Goal: Task Accomplishment & Management: Use online tool/utility

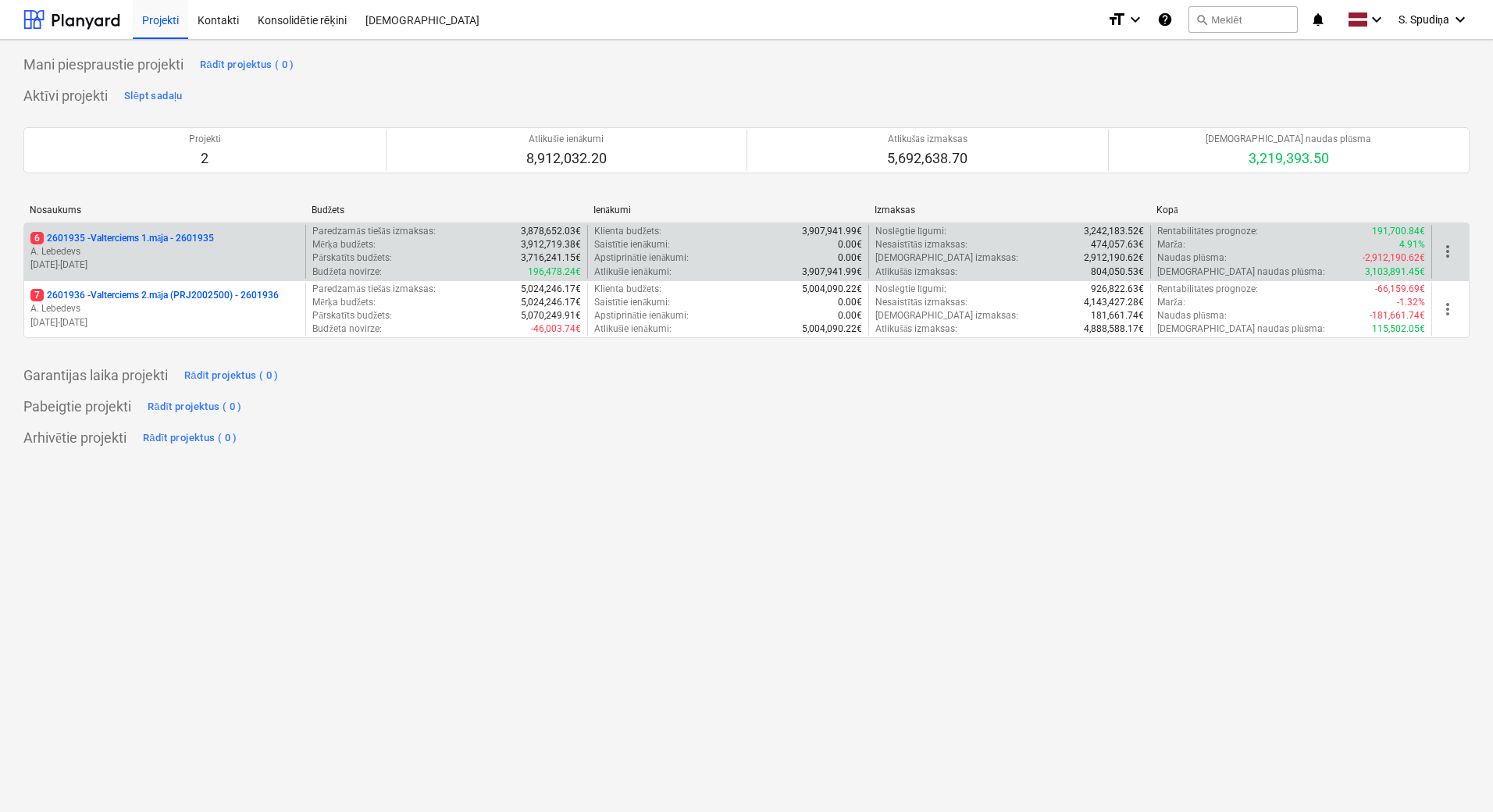
click at [251, 258] on p "[DATE] - [DATE]" at bounding box center [164, 264] width 269 height 13
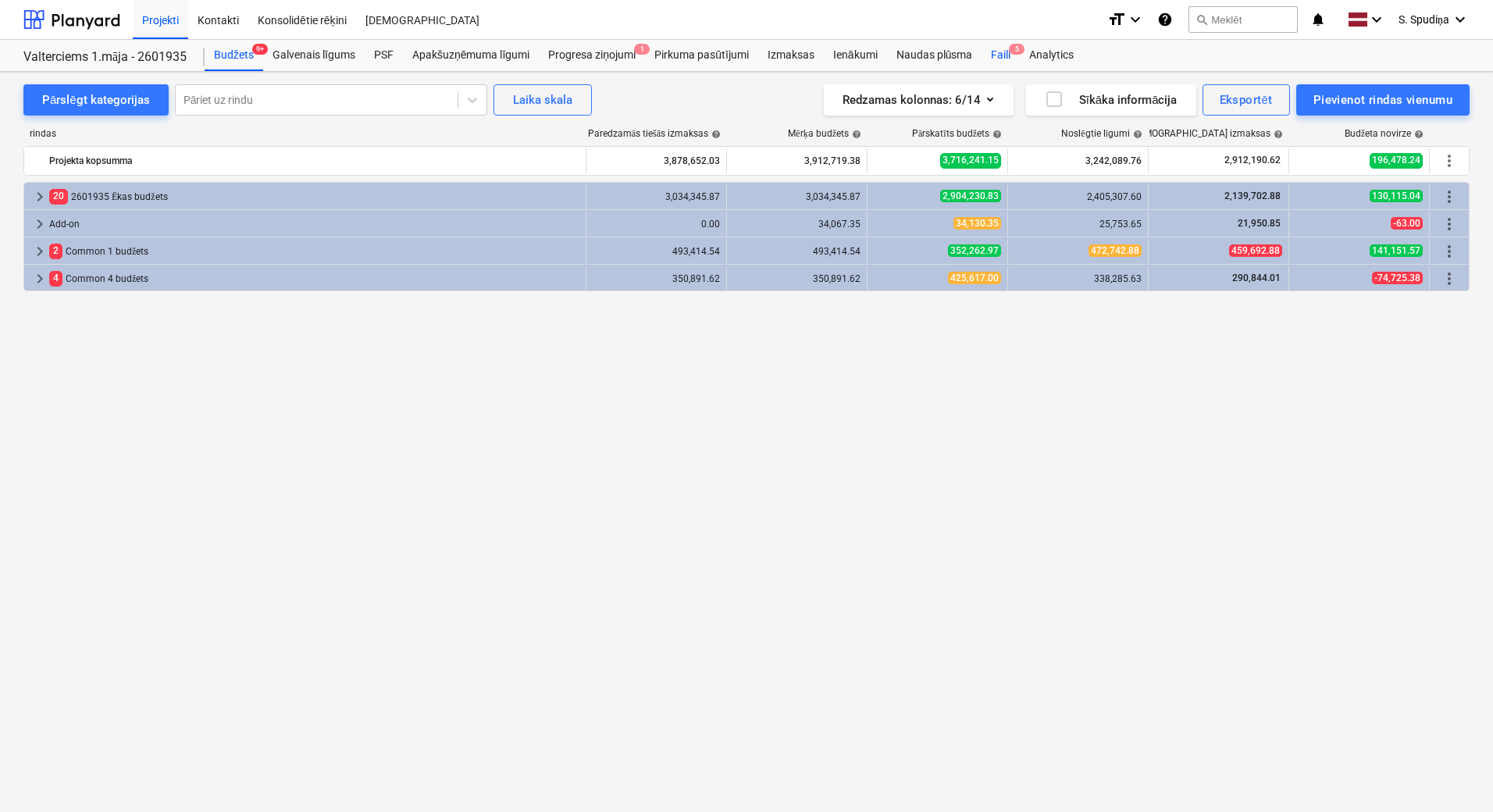
click at [1005, 58] on div "Faili 5" at bounding box center [1000, 55] width 39 height 31
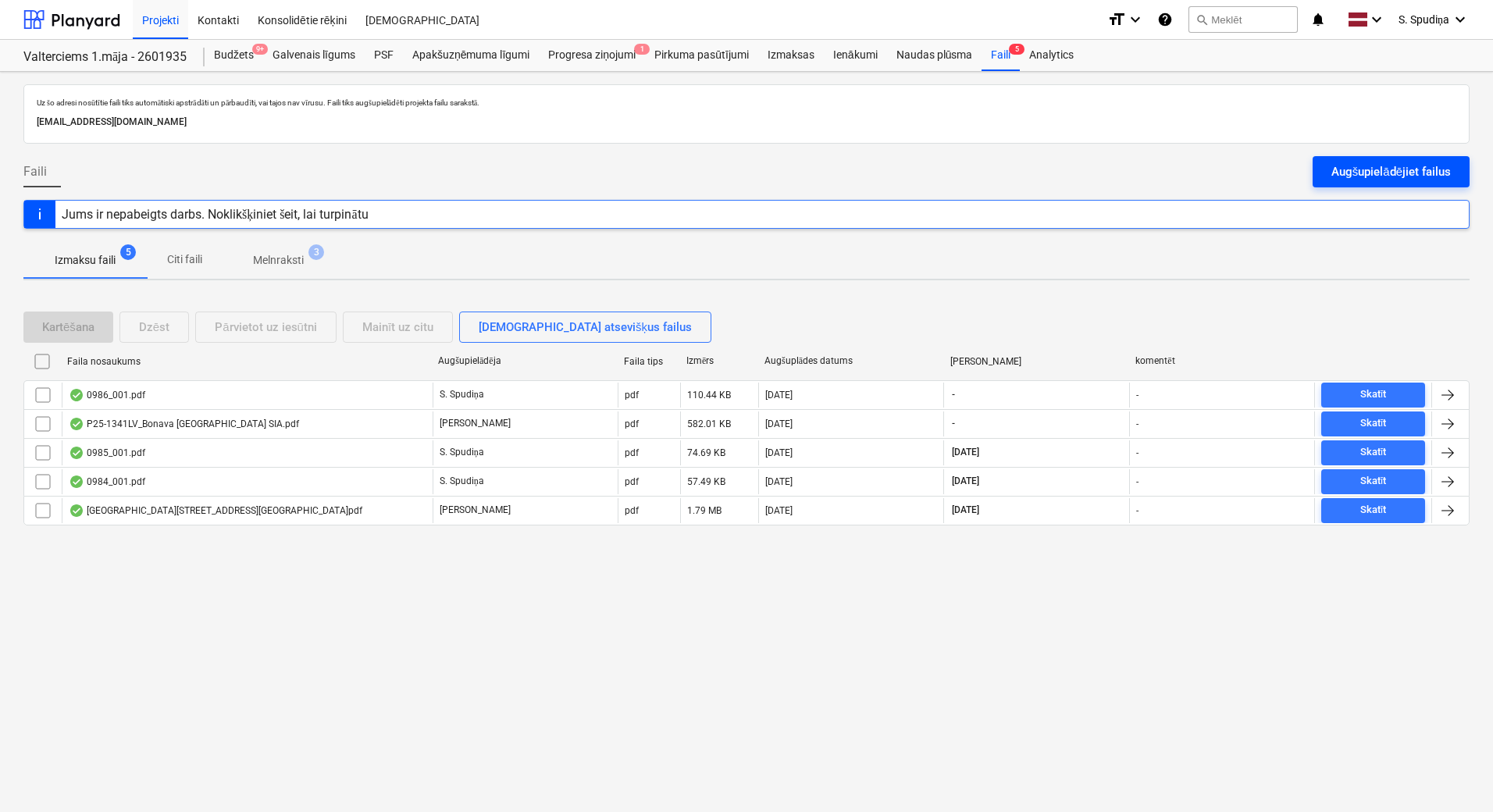
click at [1357, 173] on div "Augšupielādējiet failus" at bounding box center [1391, 172] width 119 height 21
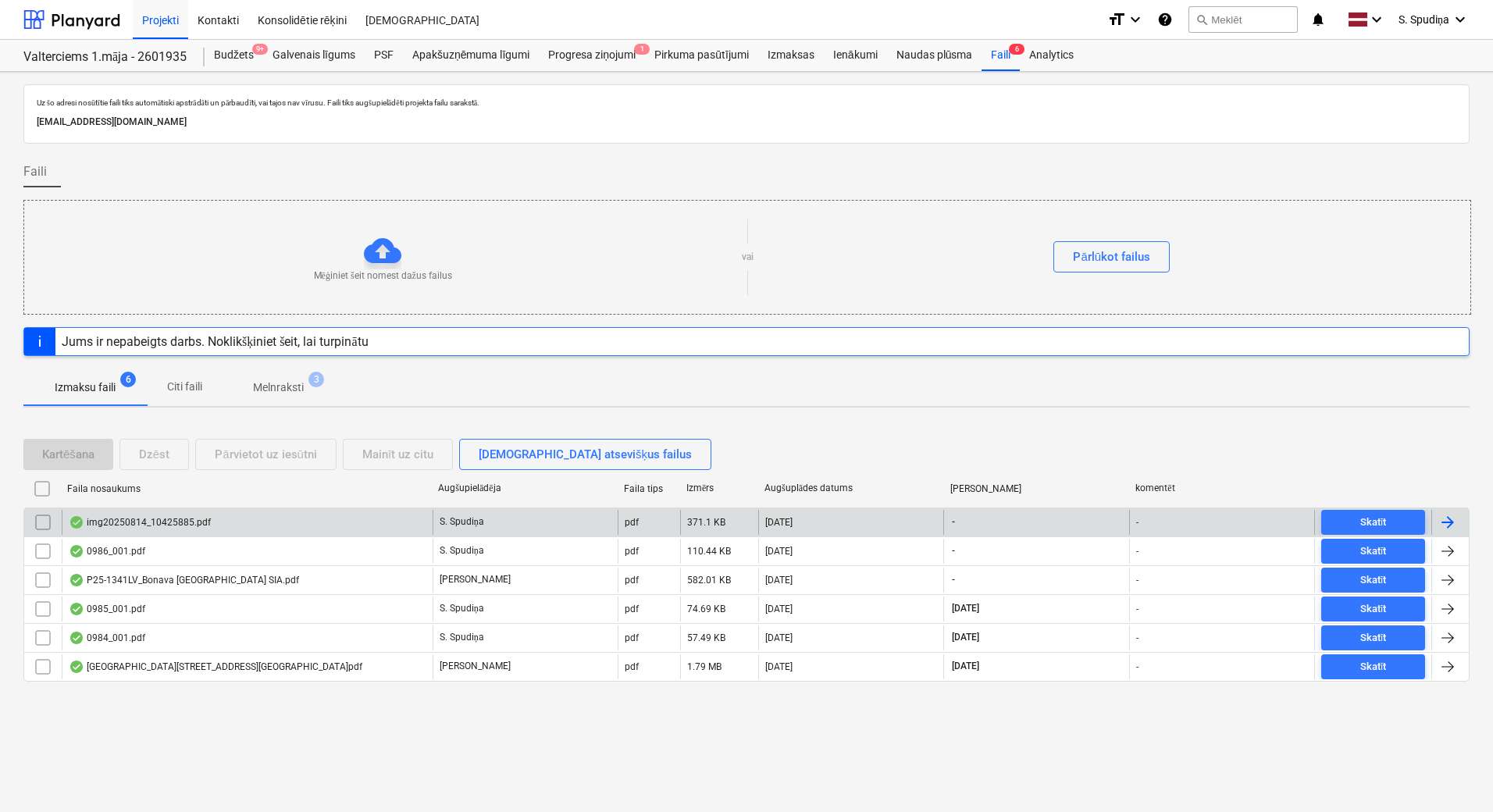
click at [183, 518] on div "img20250814_10425885.pdf" at bounding box center [140, 522] width 143 height 13
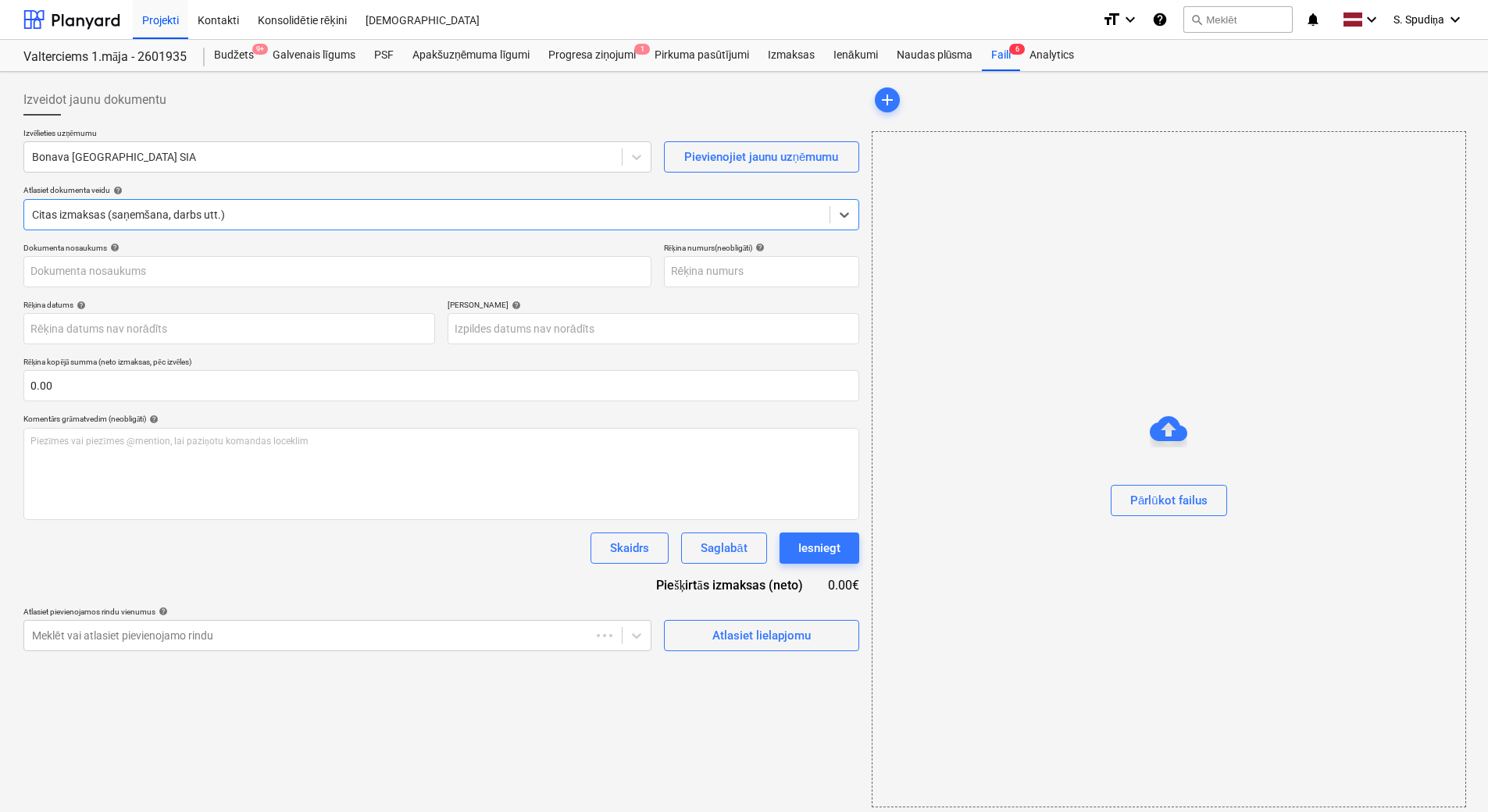
type input "img20250814_10425885.pdf"
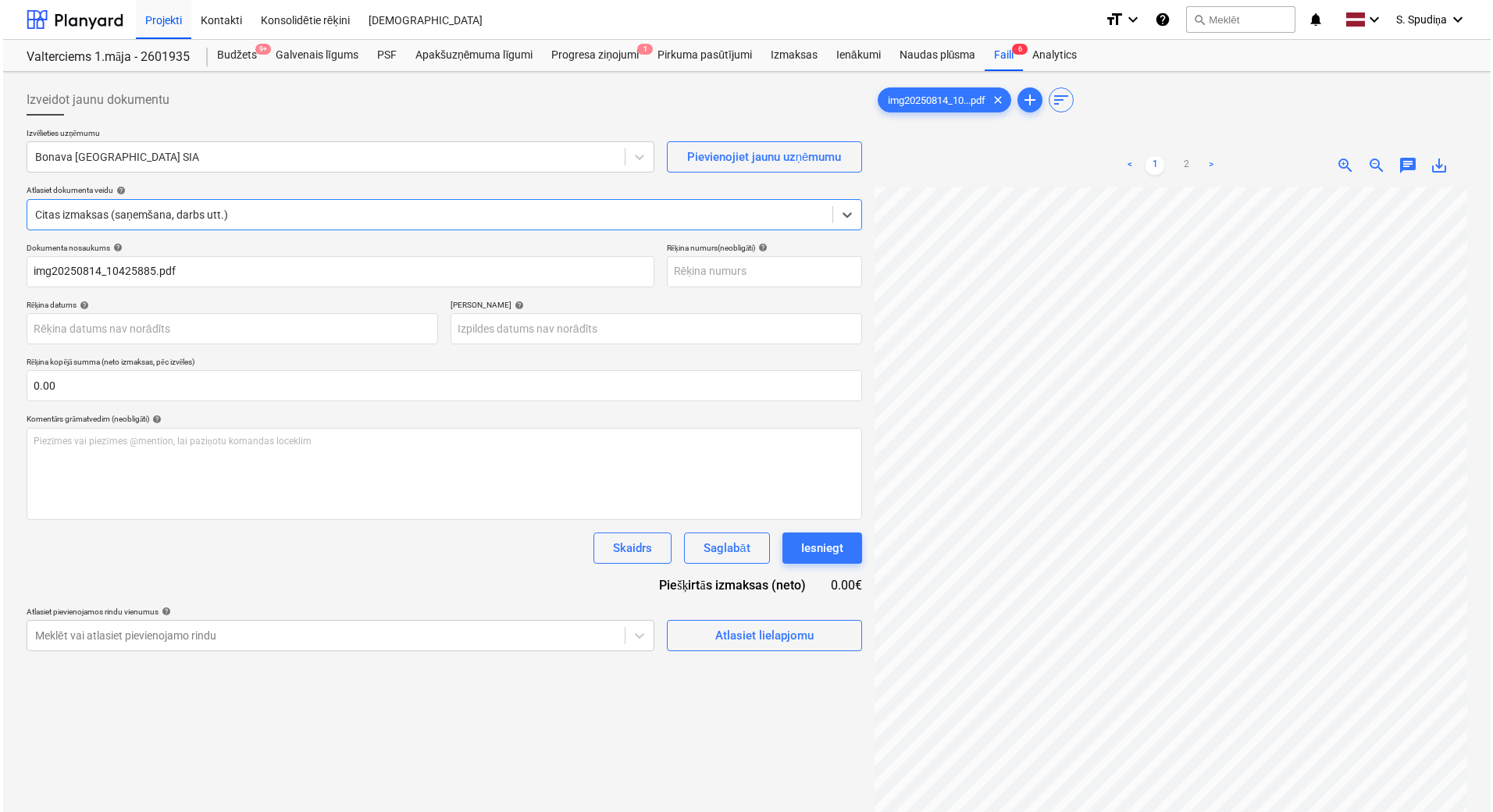
scroll to position [229, 113]
click at [833, 293] on div "Izveidot jaunu dokumentu Izvēlieties uzņēmumu Bonava Latvija SIA Pievienojiet j…" at bounding box center [743, 520] width 1454 height 884
click at [1184, 164] on link "2" at bounding box center [1183, 166] width 19 height 19
click at [728, 620] on button "Atlasiet lielapjomu" at bounding box center [761, 635] width 195 height 31
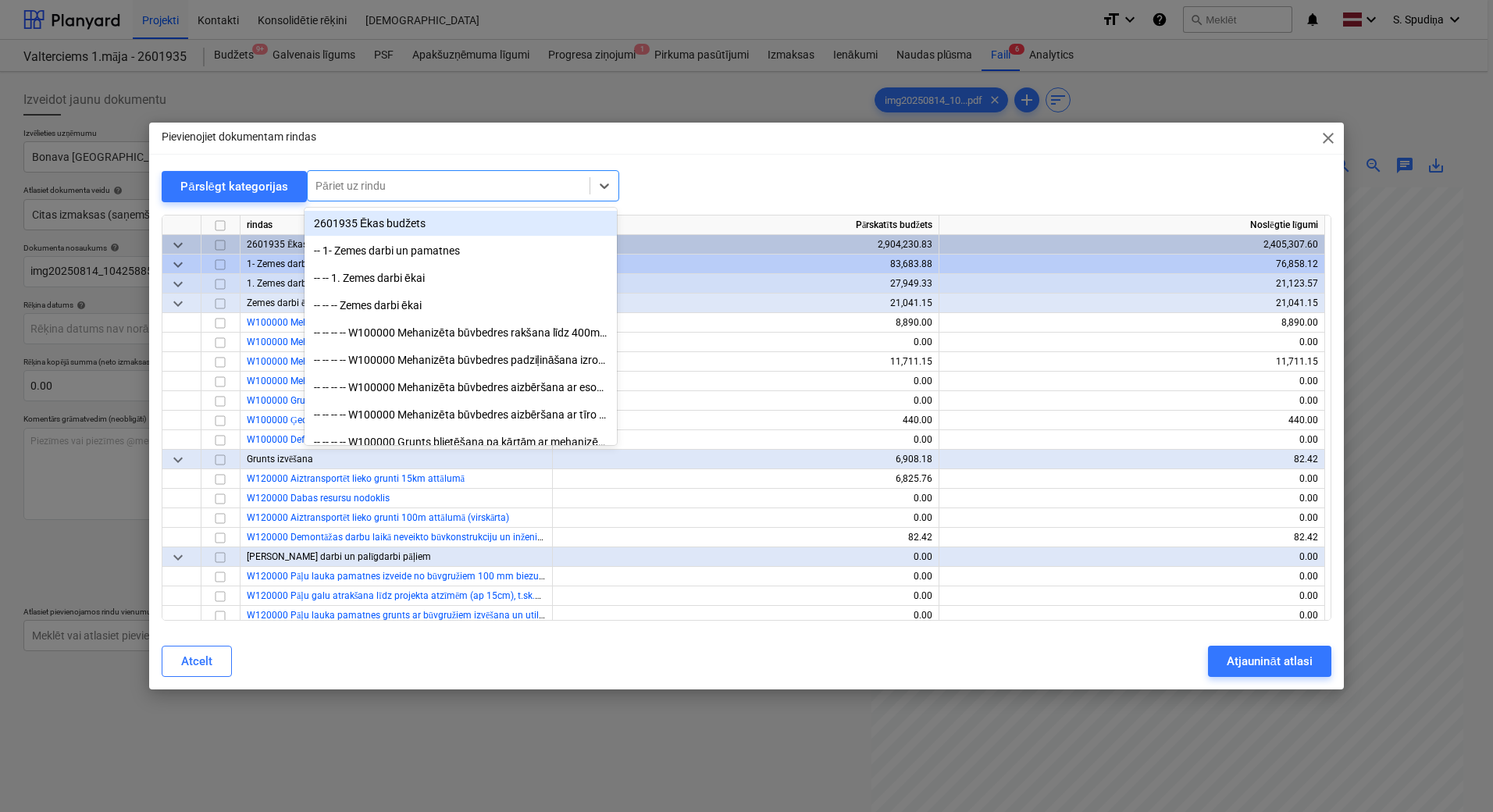
click at [453, 192] on div at bounding box center [448, 185] width 266 height 15
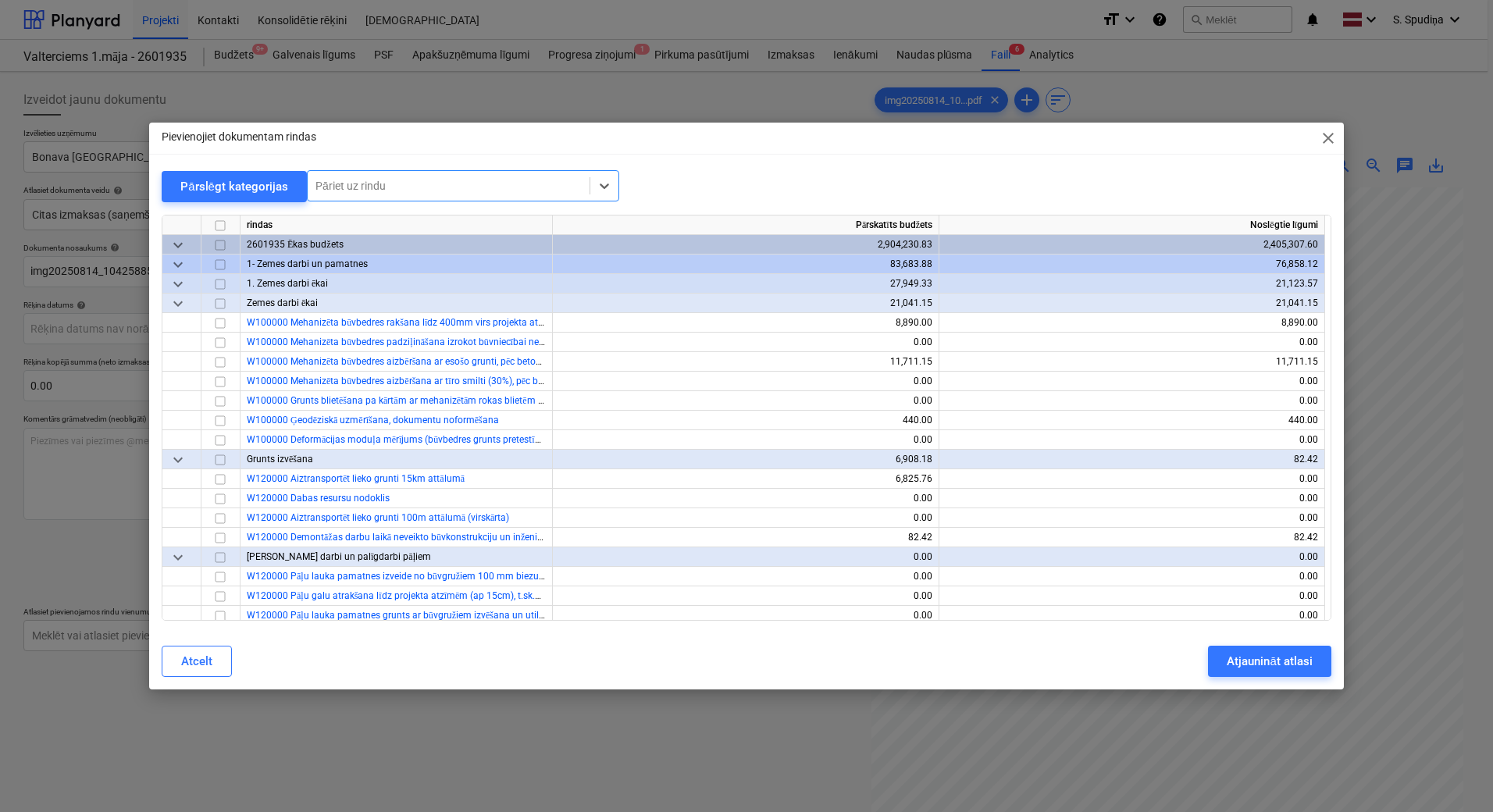
click at [453, 194] on div "Pāriet uz rindu" at bounding box center [448, 185] width 282 height 21
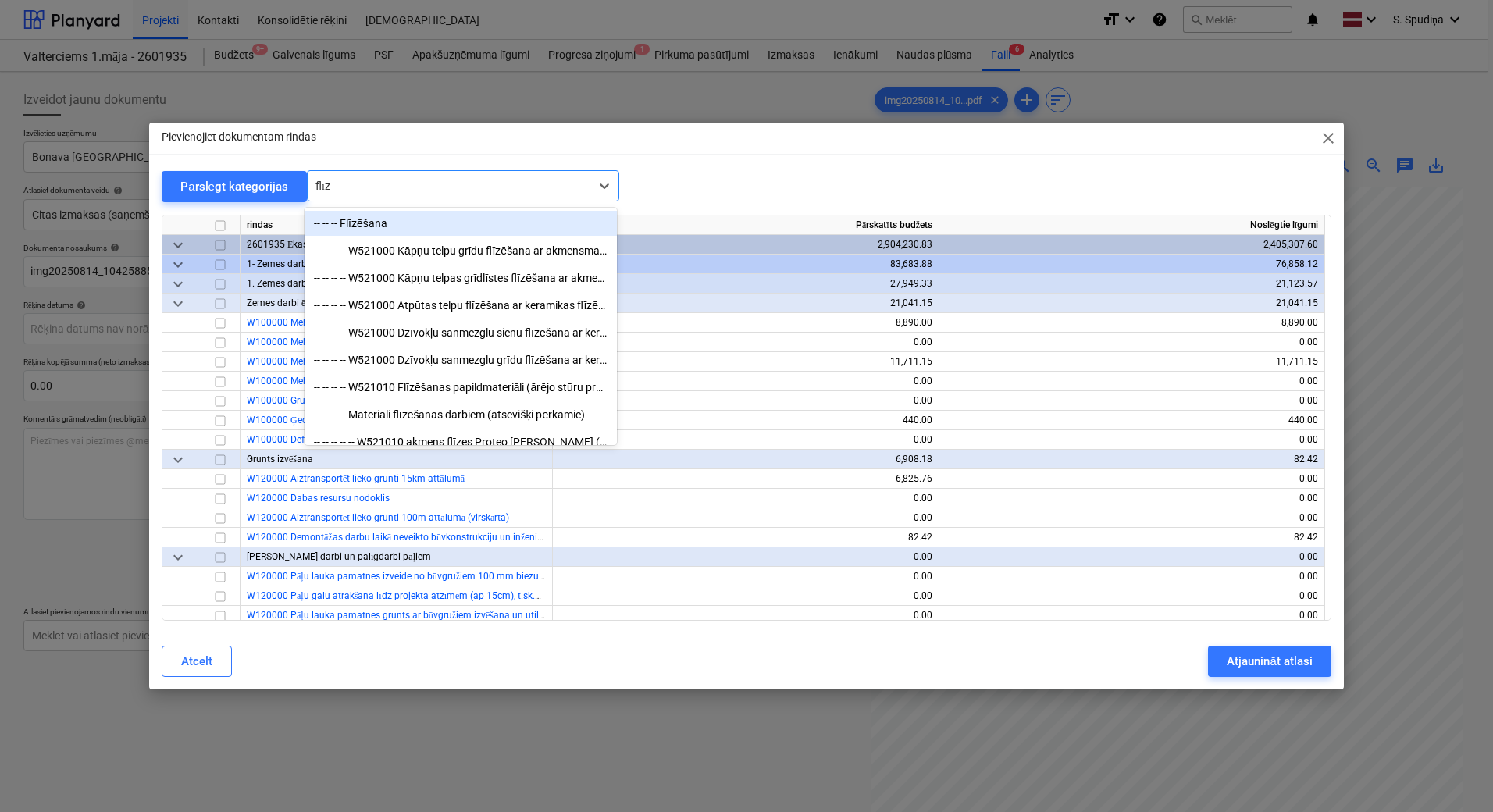
type input "flīz"
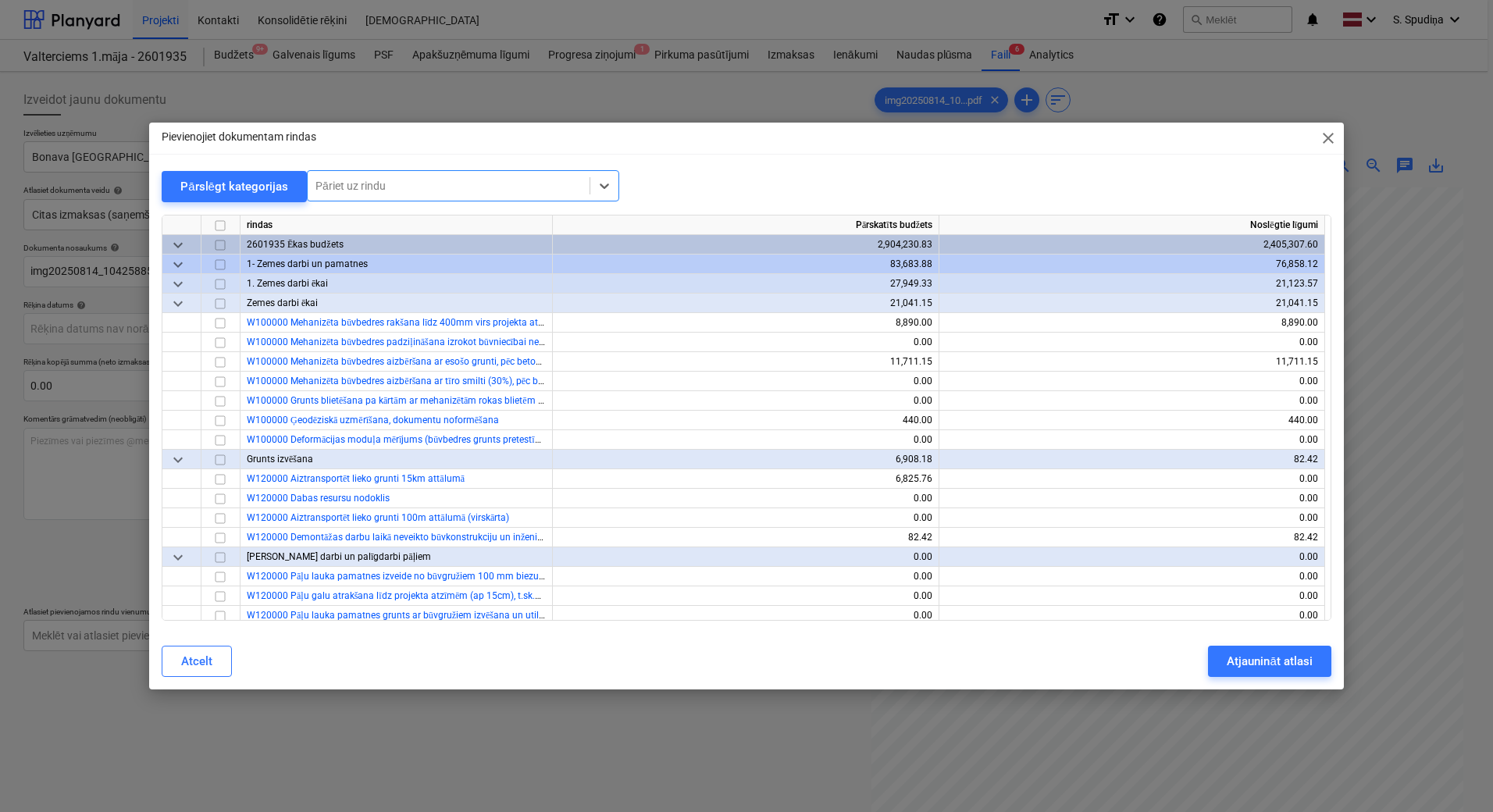
click at [414, 194] on div "Pāriet uz rindu" at bounding box center [448, 185] width 282 height 21
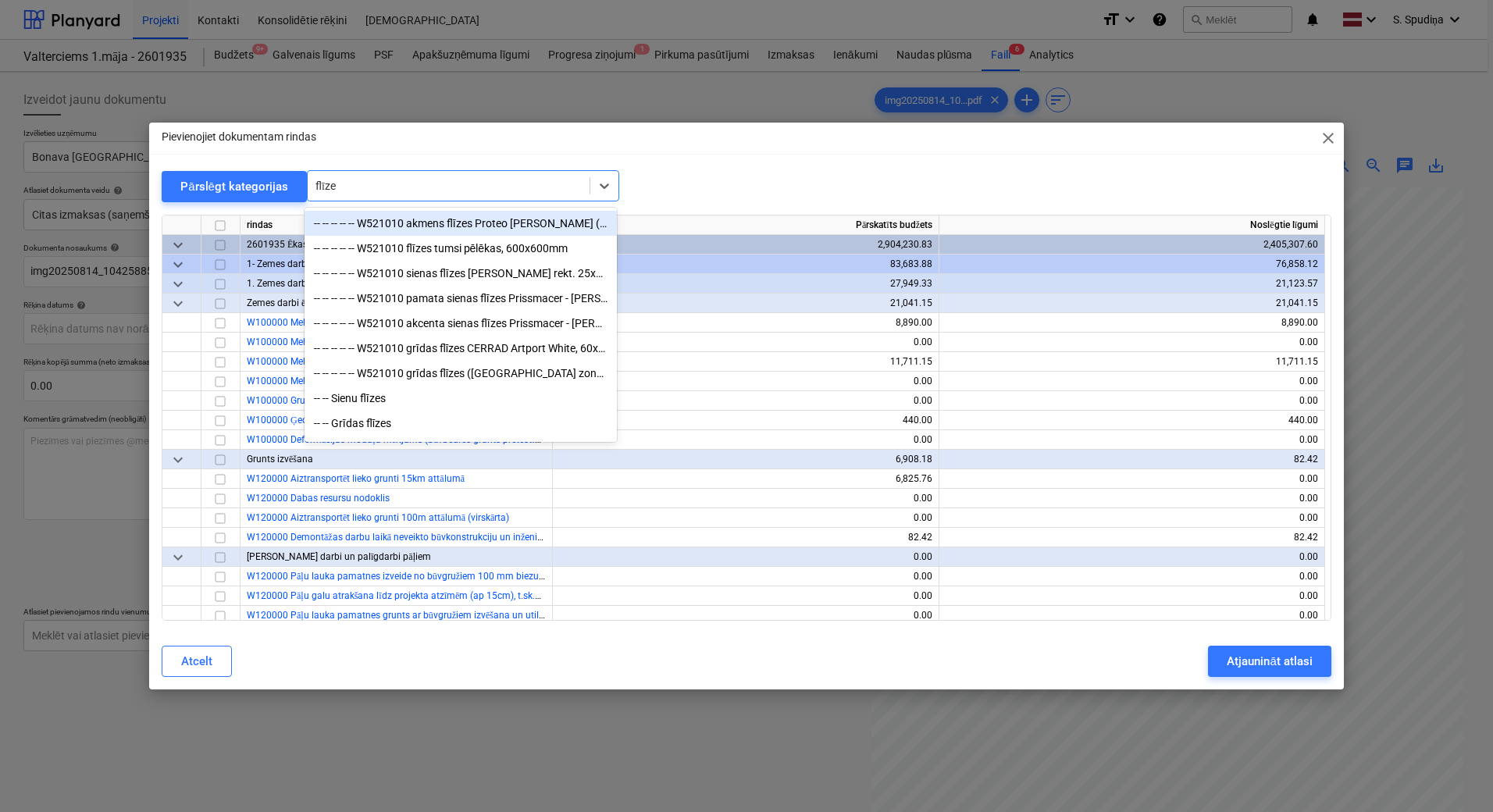
type input "flīzes"
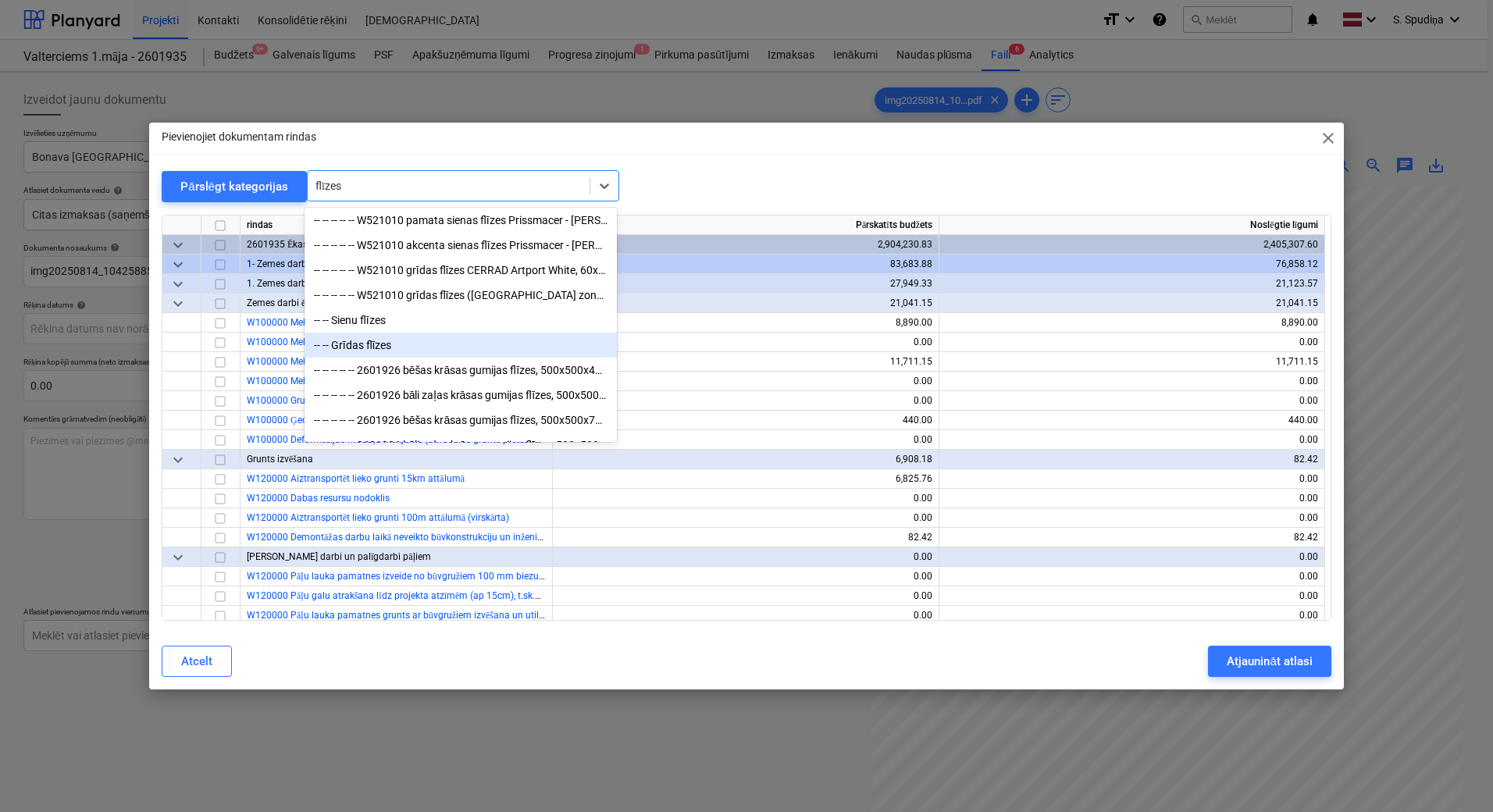
scroll to position [0, 0]
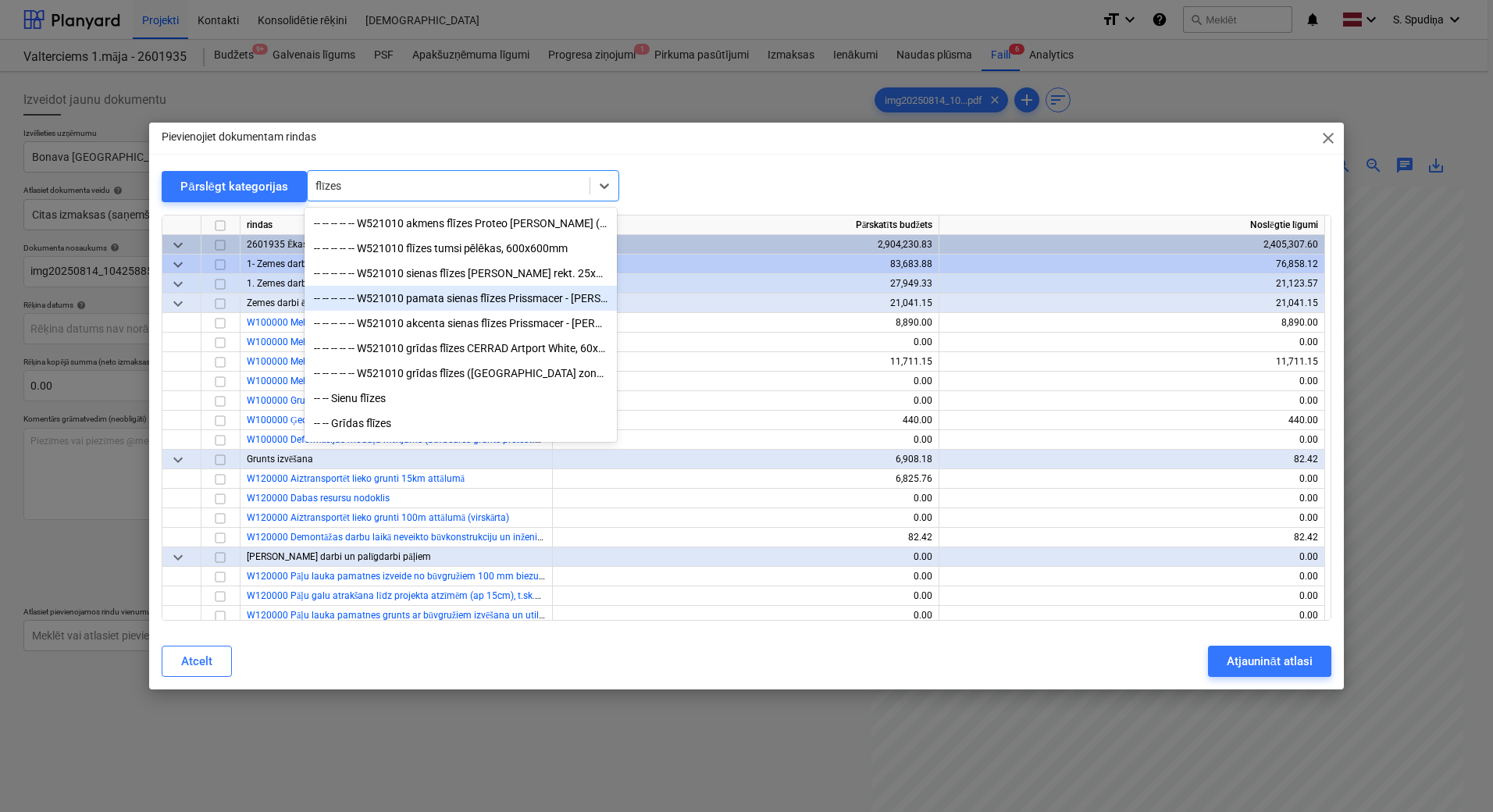
click at [421, 295] on div "-- -- -- -- -- W521010 pamata sienas flīzes Prissmacer - [PERSON_NAME] 55x33,3cm" at bounding box center [461, 298] width 313 height 25
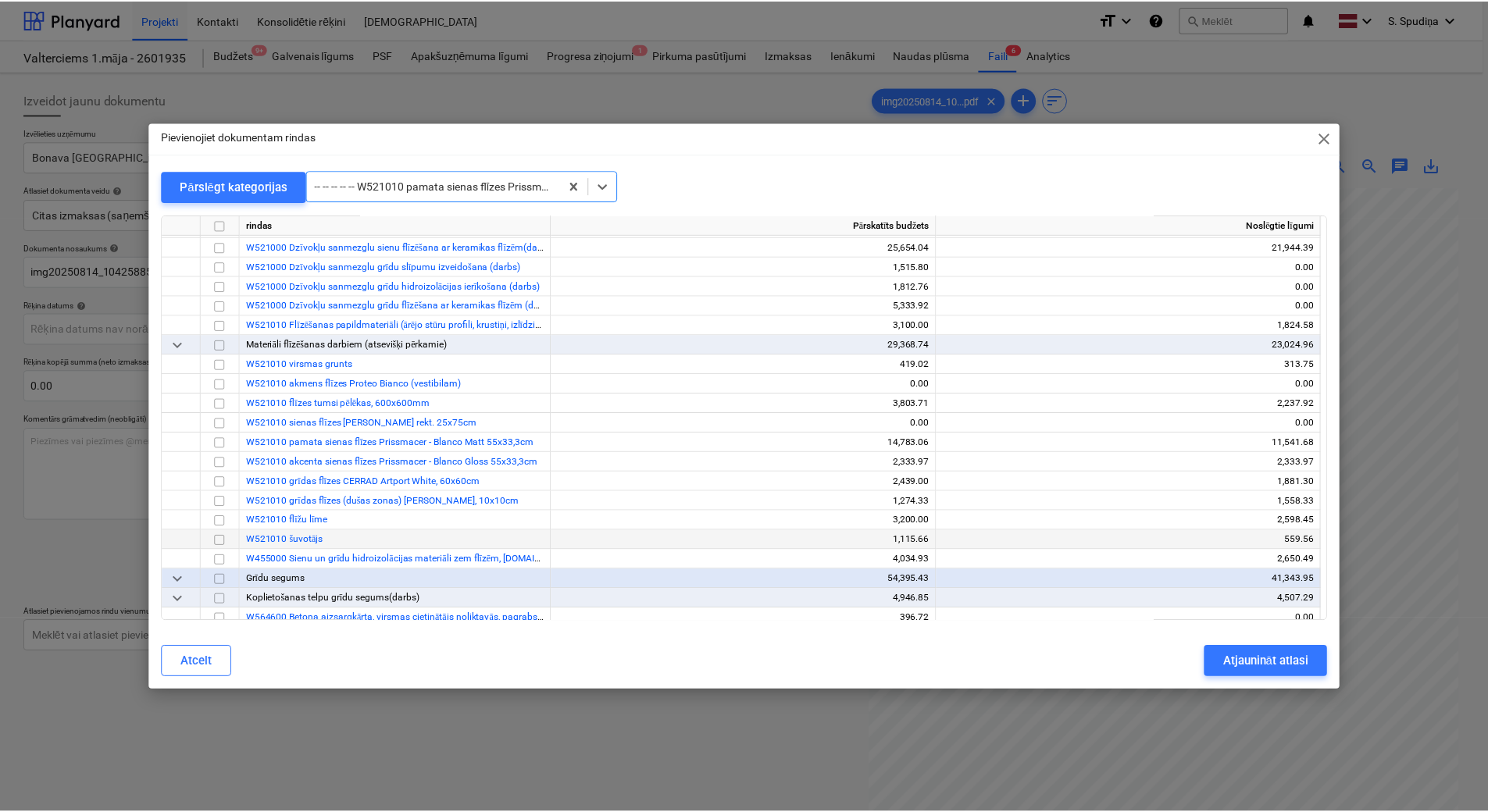
scroll to position [8510, 0]
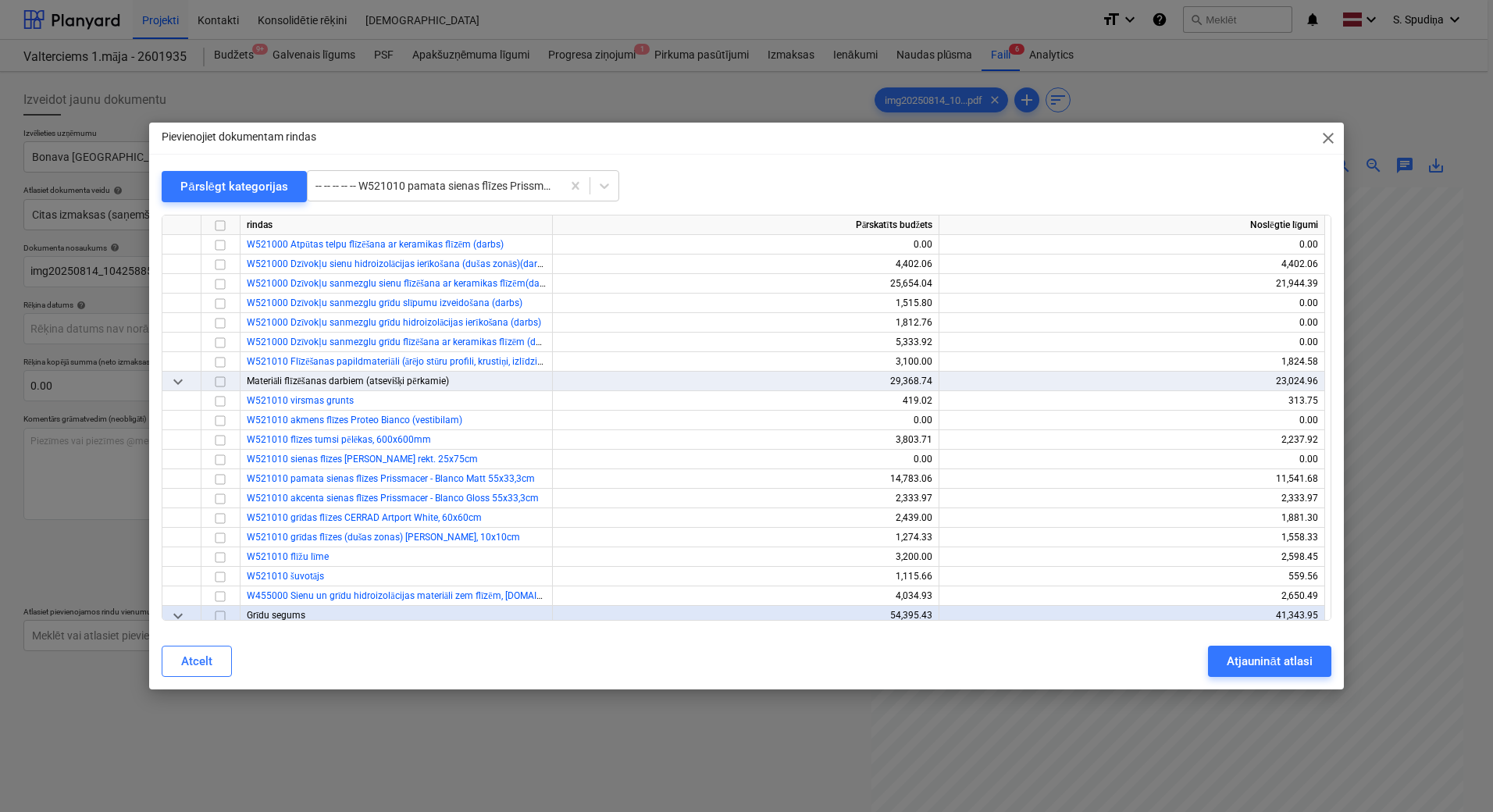
click at [1326, 137] on span "close" at bounding box center [1328, 138] width 19 height 19
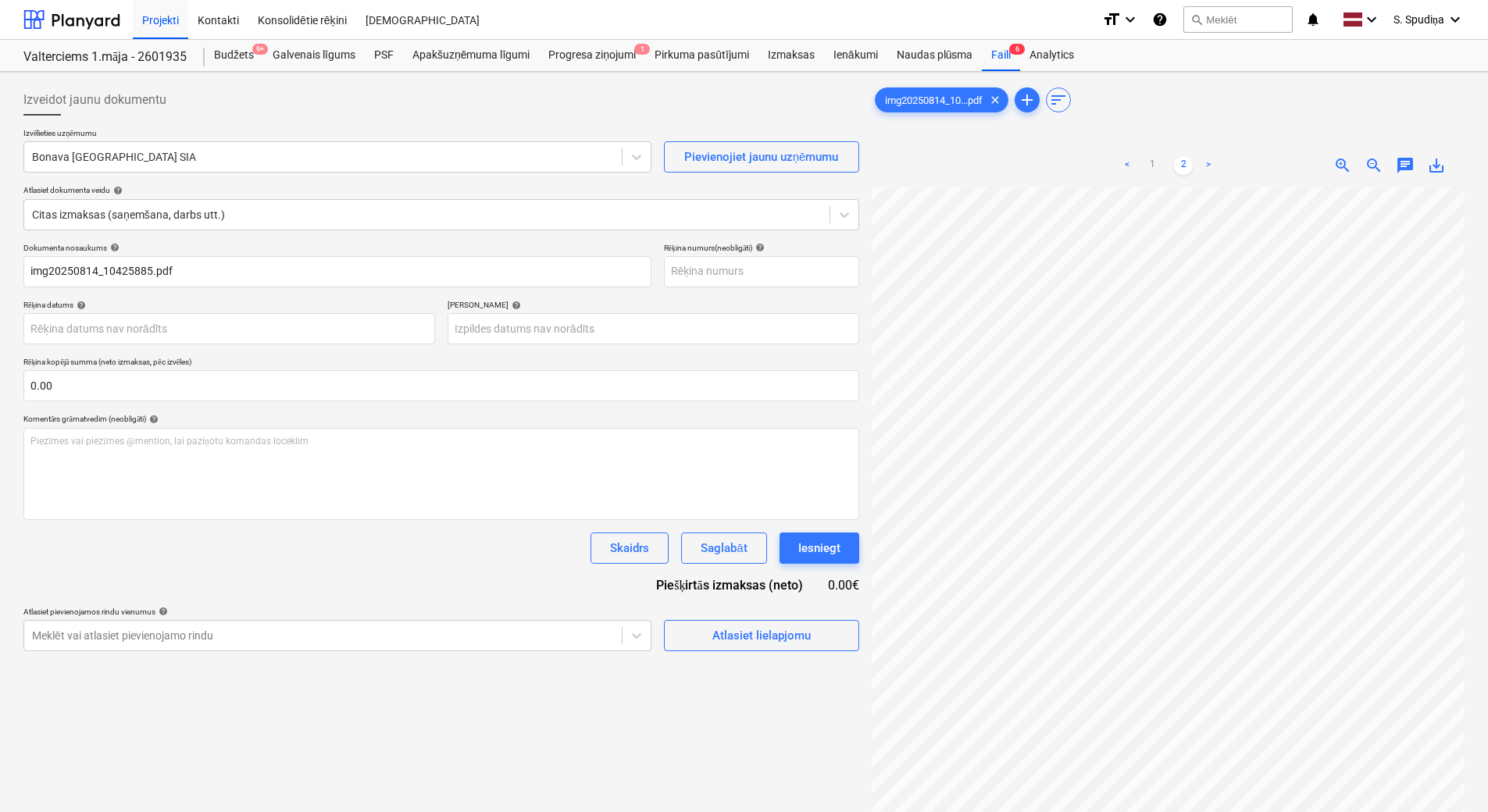
scroll to position [229, 113]
drag, startPoint x: 1150, startPoint y: 161, endPoint x: 1167, endPoint y: 186, distance: 30.2
click at [1150, 161] on link "1" at bounding box center [1152, 166] width 19 height 19
click at [732, 644] on div "Atlasiet lielapjomu" at bounding box center [762, 636] width 99 height 21
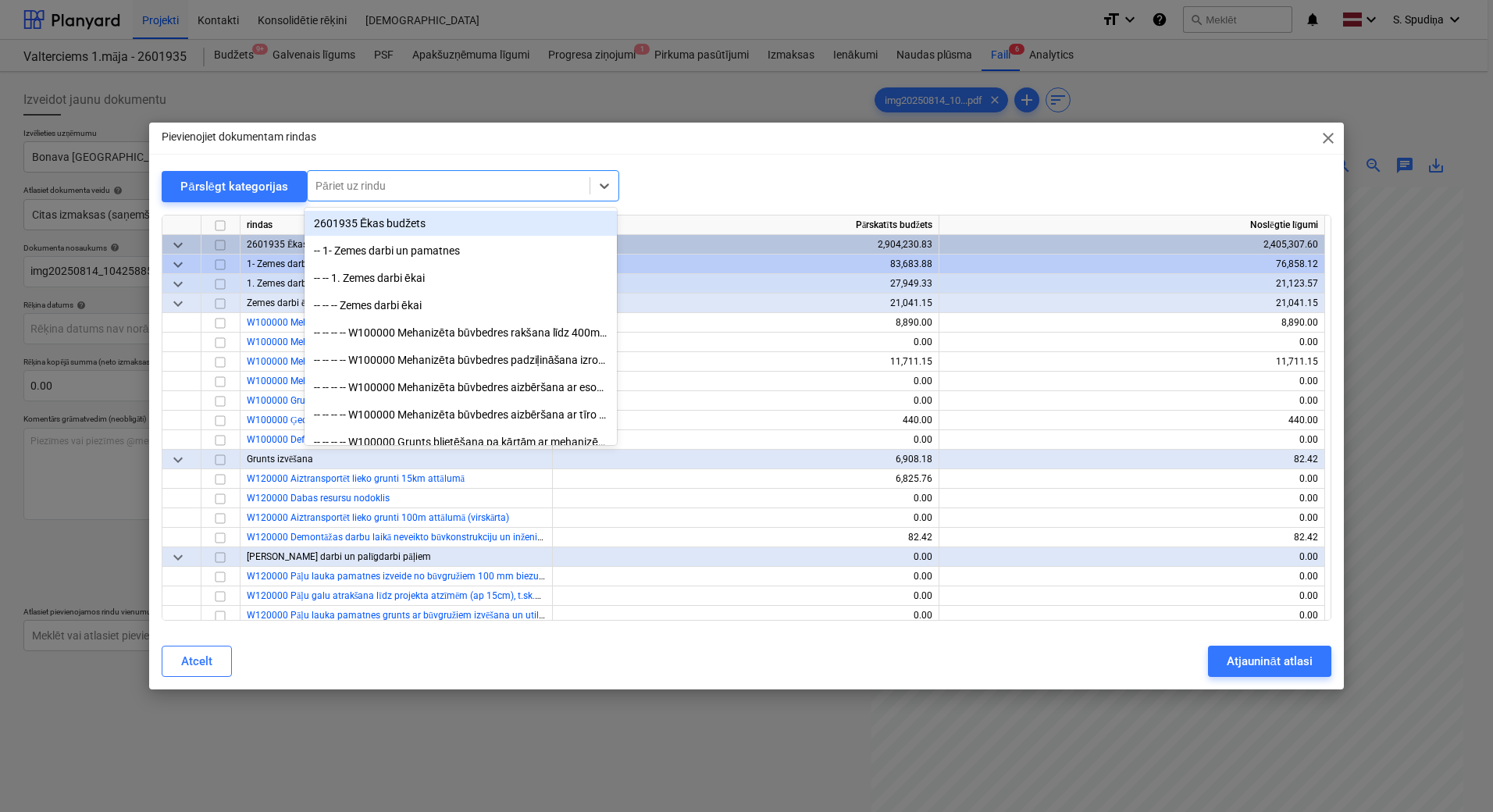
click at [481, 192] on div at bounding box center [448, 185] width 266 height 15
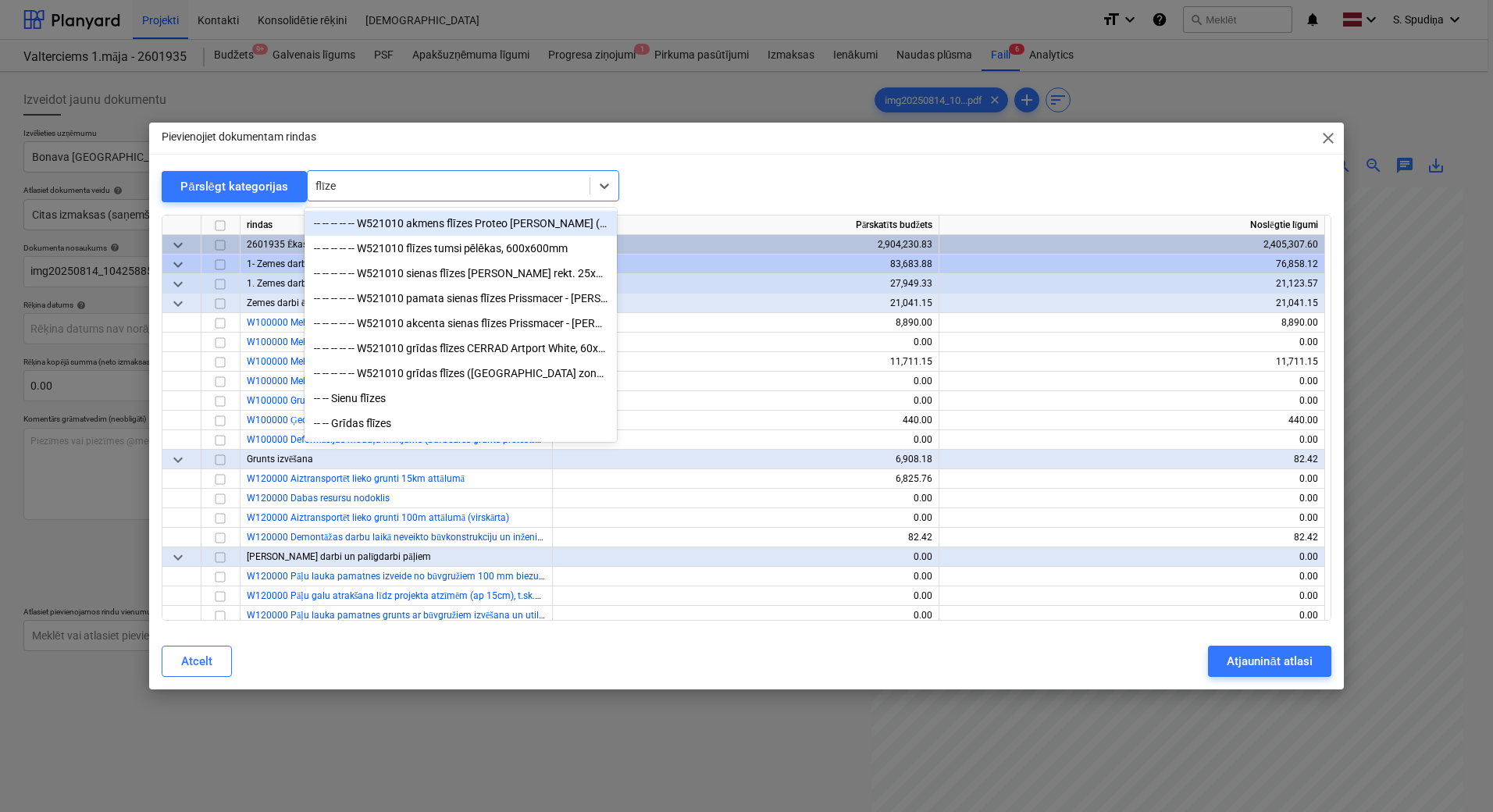
type input "flīzes"
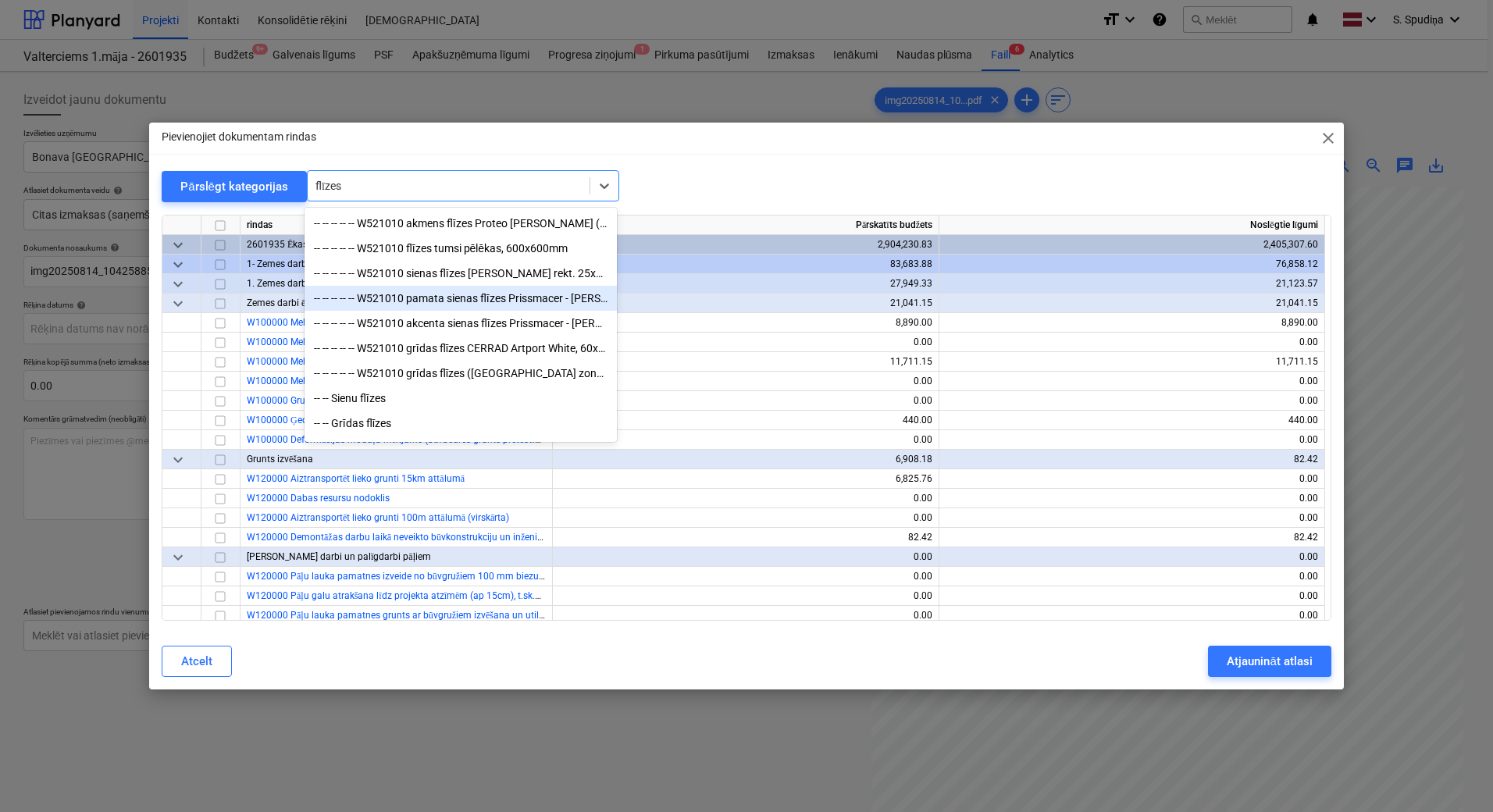
click at [465, 311] on div "-- -- -- -- -- W521010 pamata sienas flīzes Prissmacer - [PERSON_NAME] 55x33,3cm" at bounding box center [461, 298] width 313 height 25
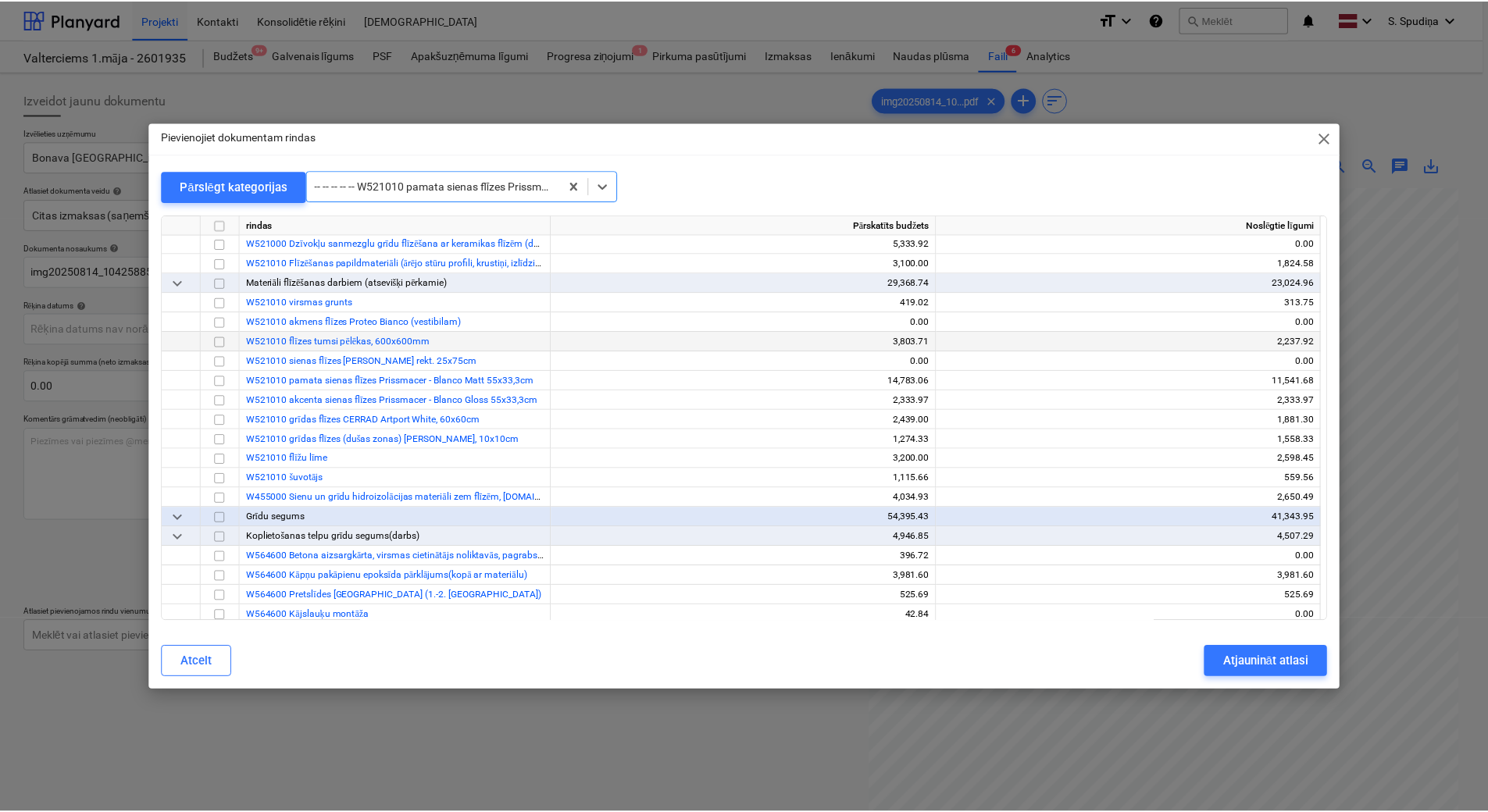
scroll to position [8588, 0]
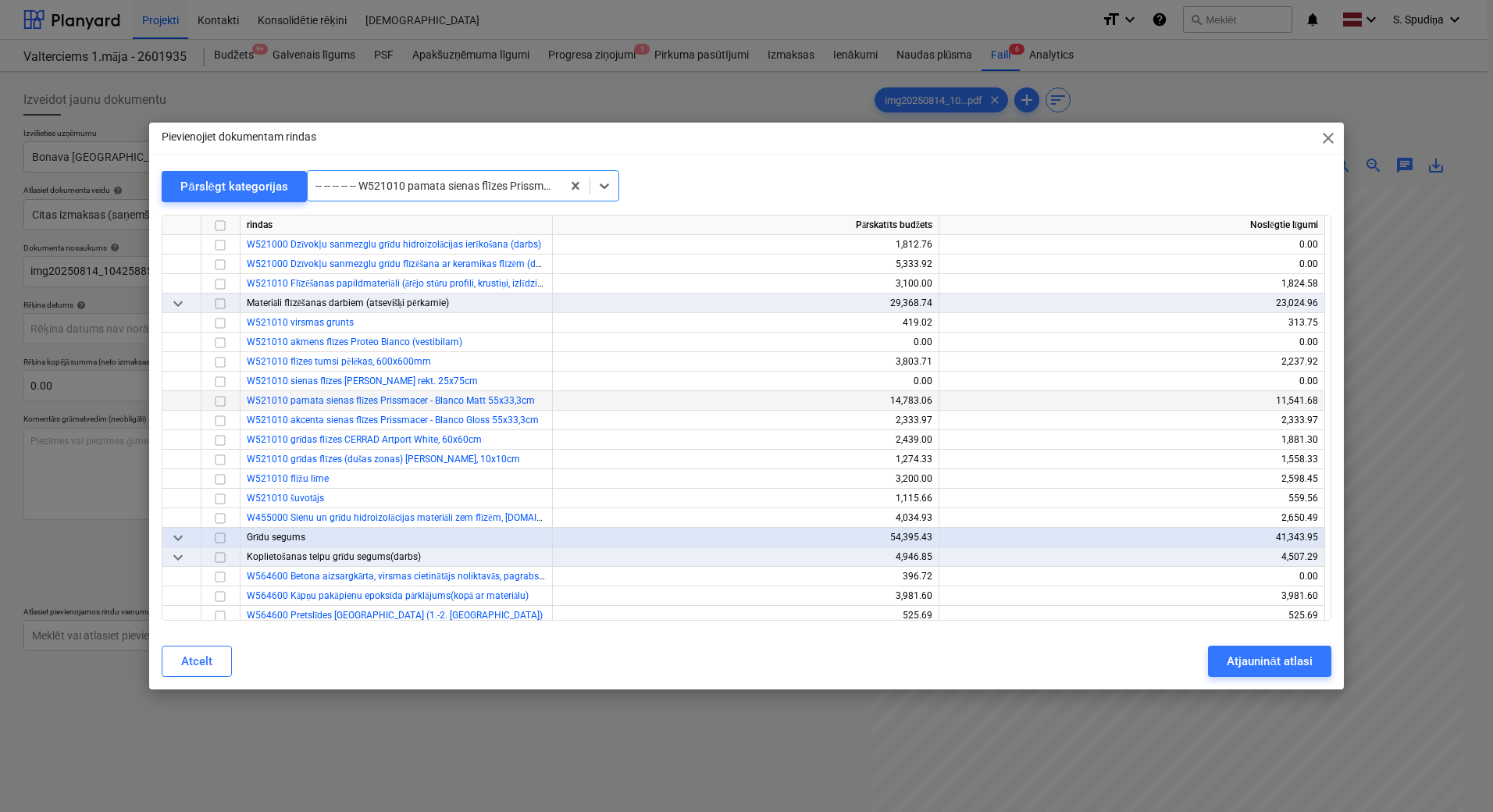
click at [217, 402] on input "checkbox" at bounding box center [221, 402] width 19 height 19
click at [1246, 659] on div "Atjaunināt atlasi" at bounding box center [1269, 662] width 85 height 21
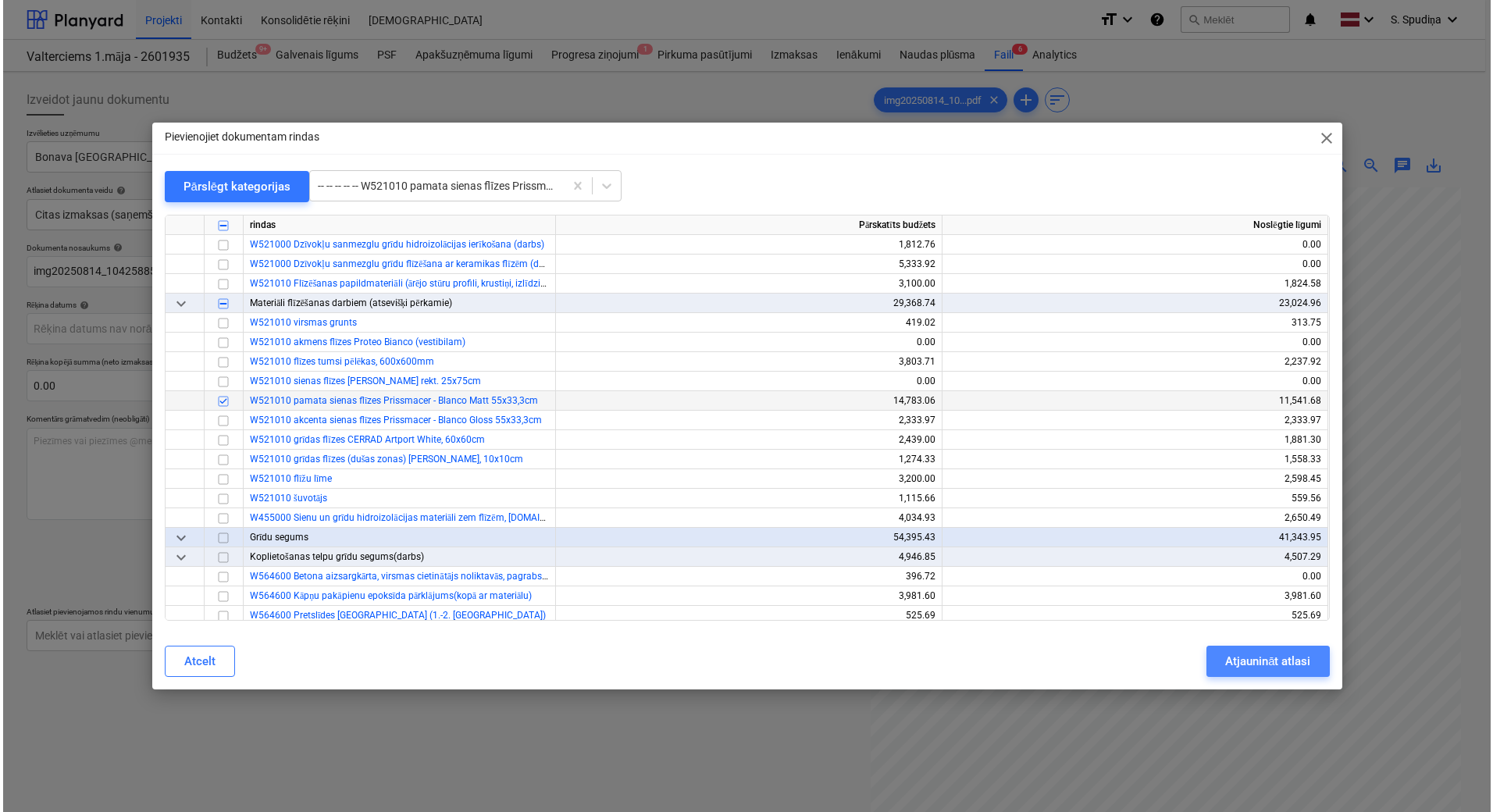
scroll to position [229, 111]
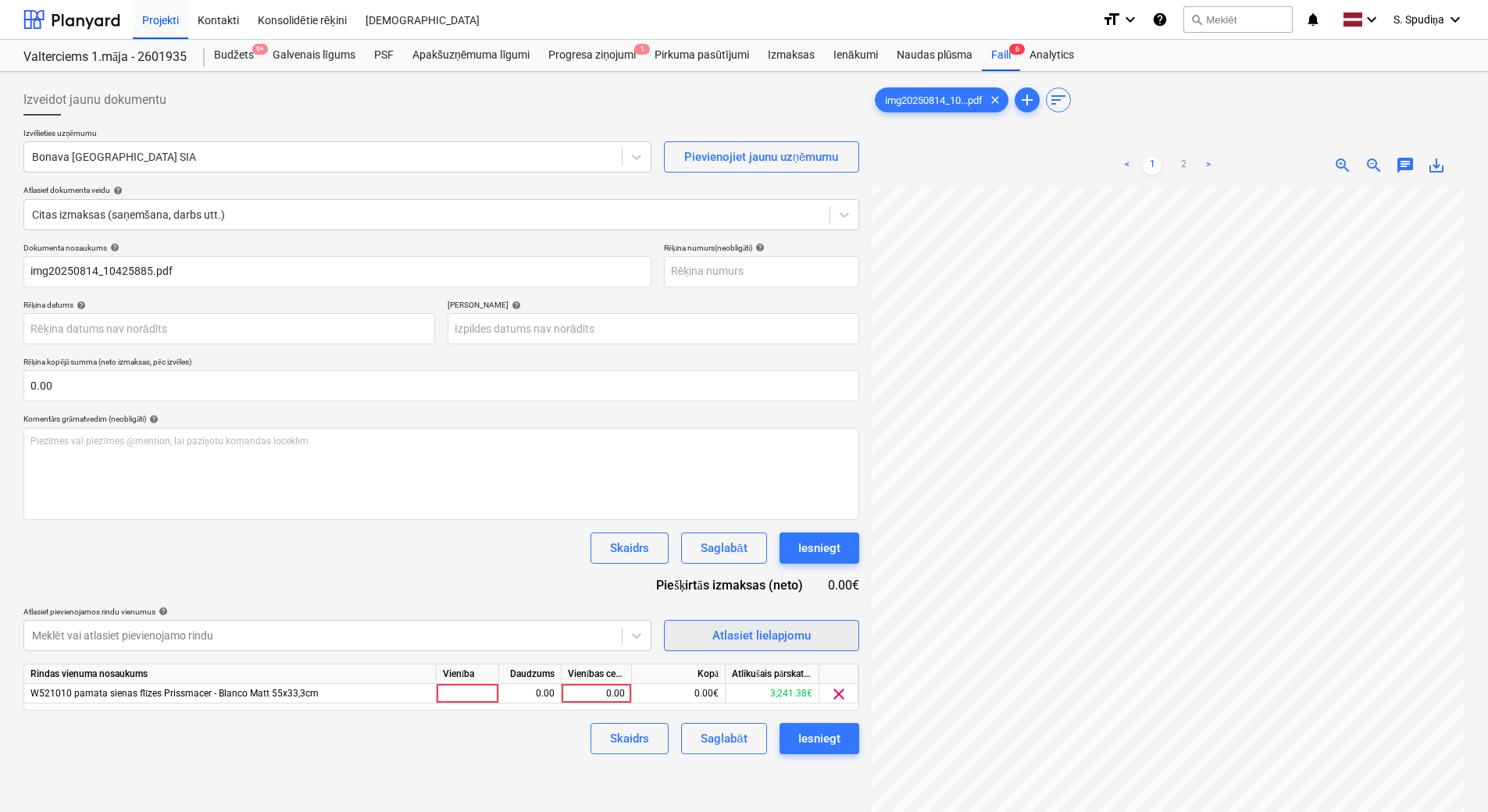
click at [747, 636] on div "Atlasiet lielapjomu" at bounding box center [762, 636] width 99 height 21
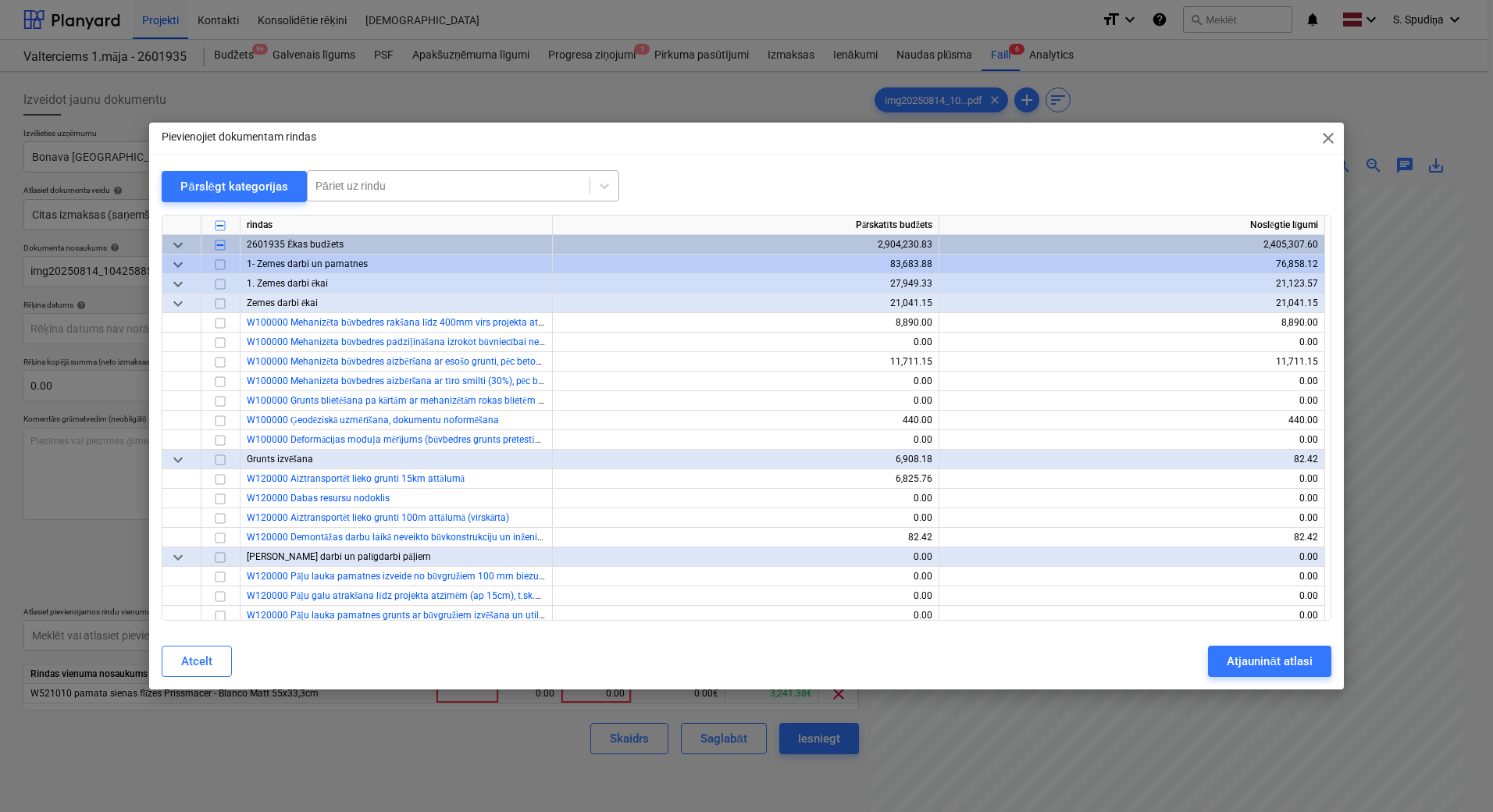
click at [483, 191] on div at bounding box center [448, 185] width 266 height 15
type input "viva"
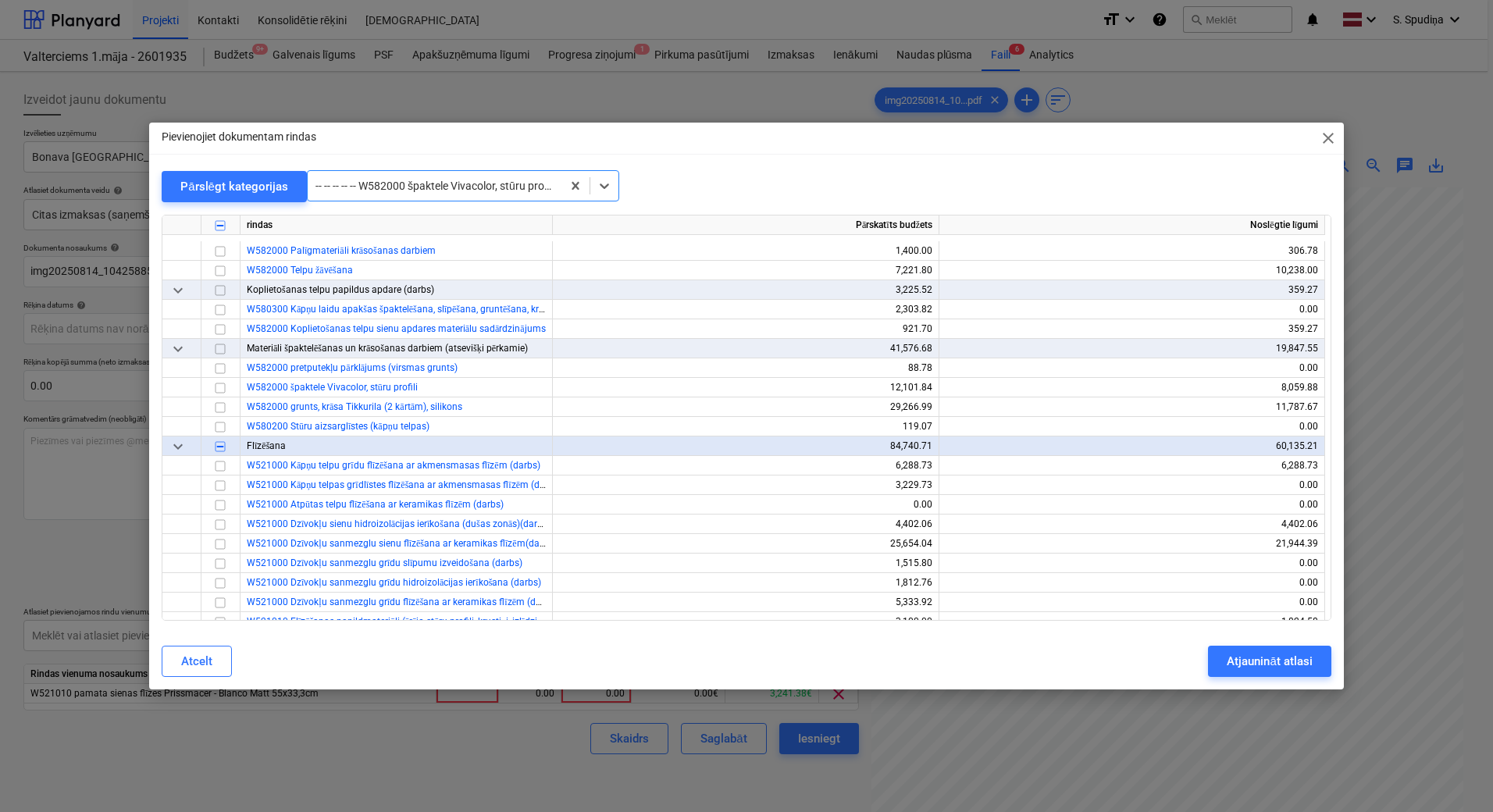
scroll to position [8237, 0]
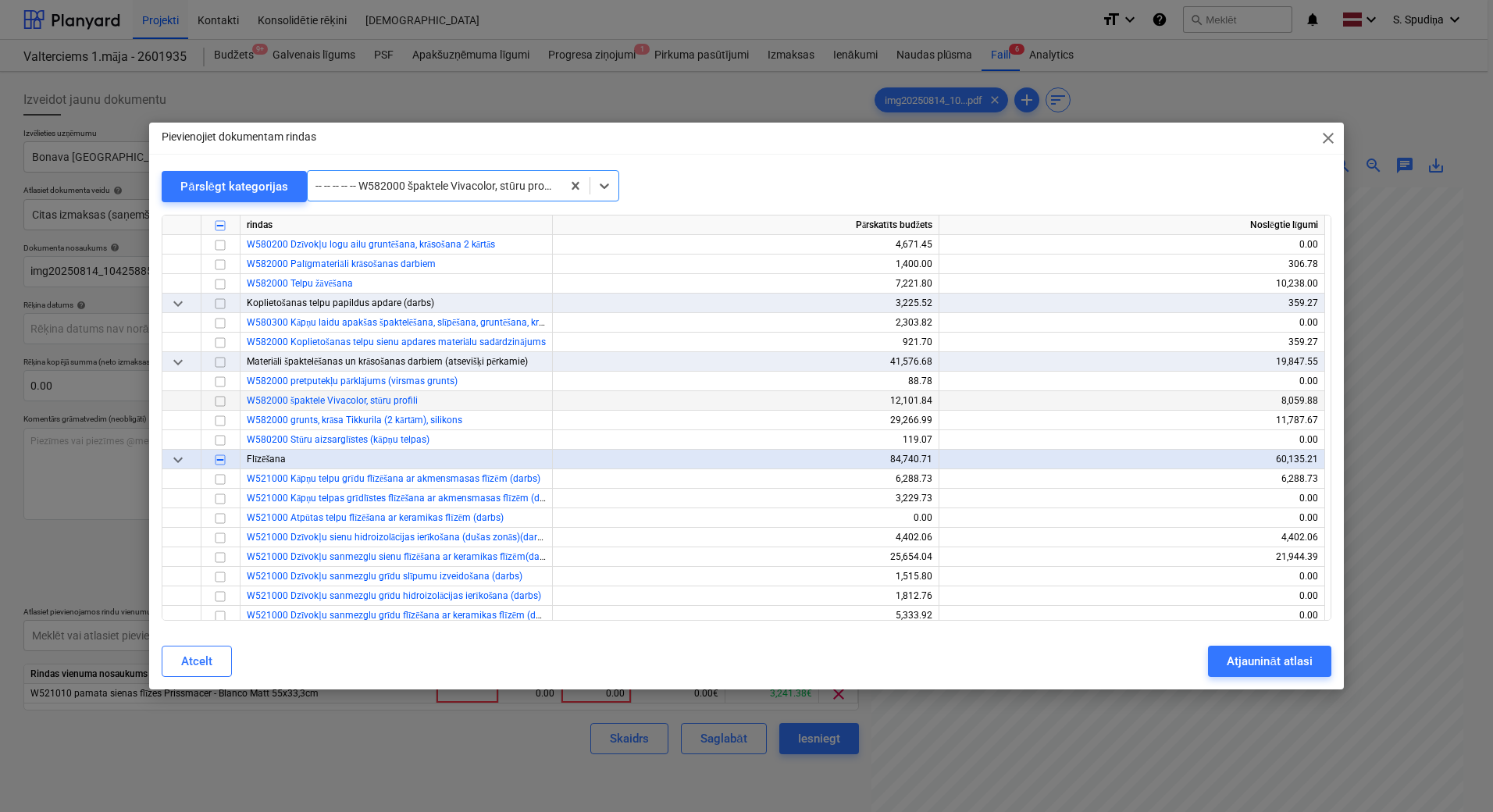
click at [215, 402] on input "checkbox" at bounding box center [221, 402] width 19 height 19
click at [222, 419] on input "checkbox" at bounding box center [221, 421] width 19 height 19
click at [518, 187] on div at bounding box center [448, 185] width 266 height 15
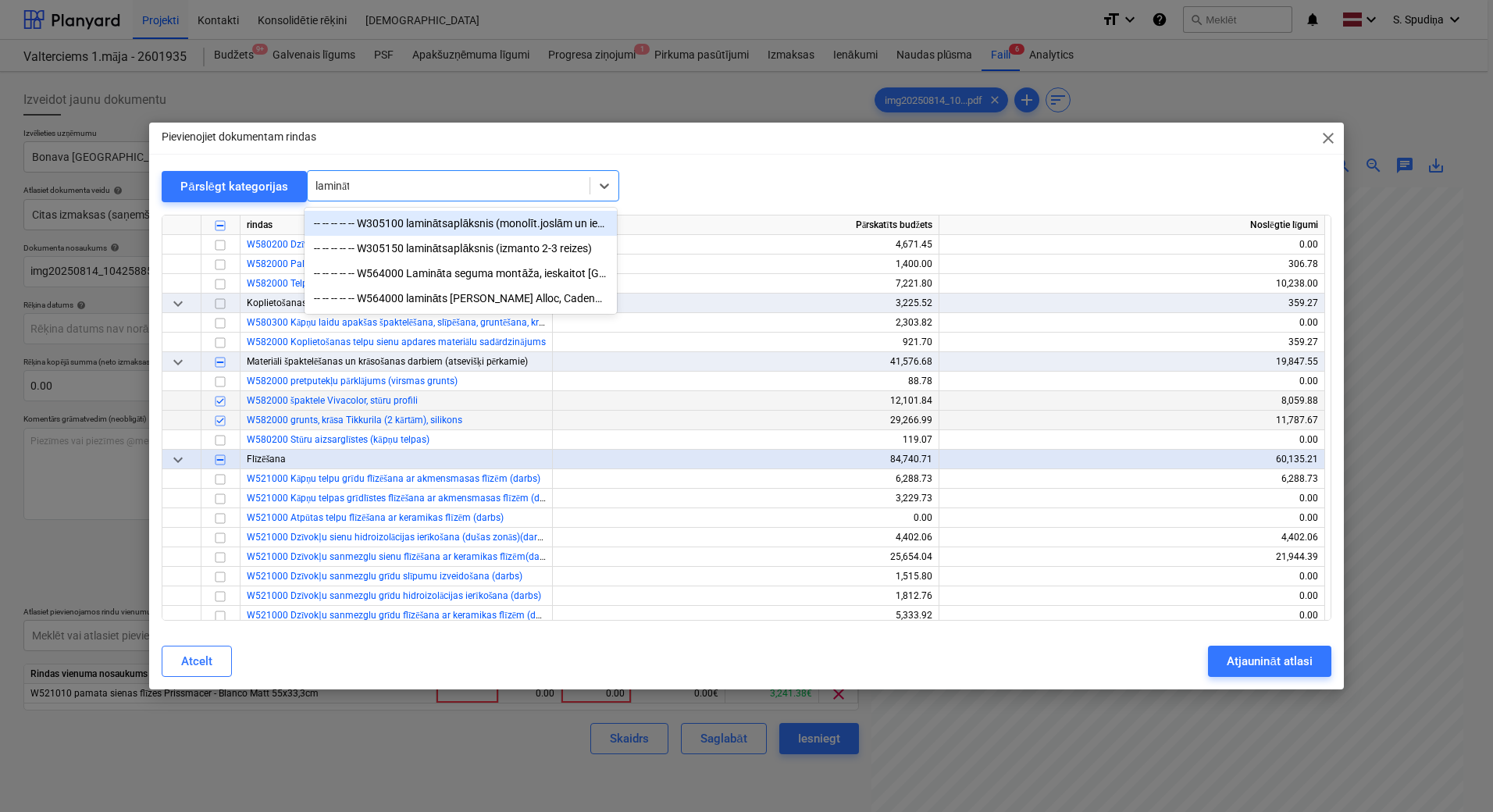
type input "lamināts"
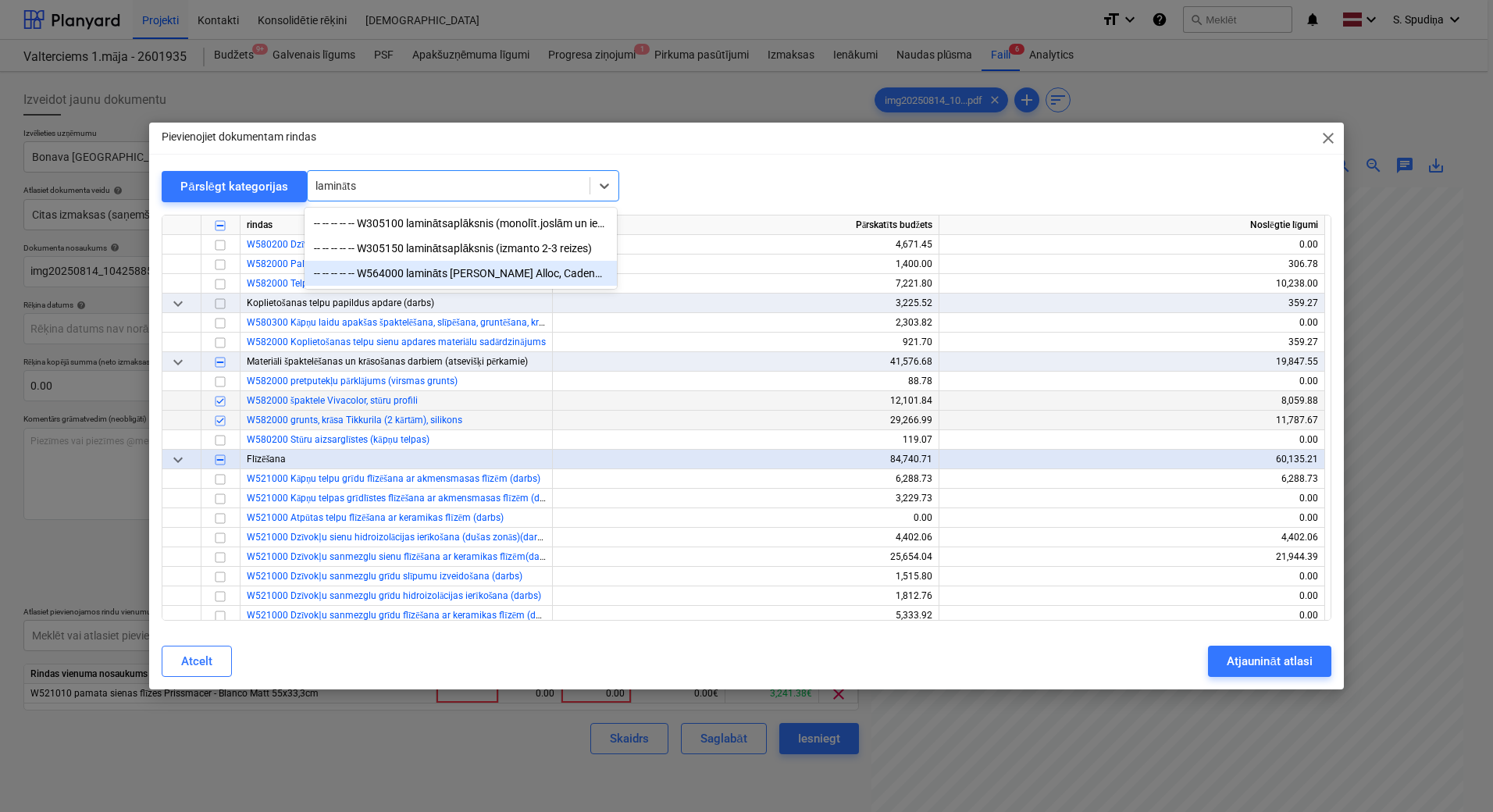
click at [470, 275] on div "-- -- -- -- -- W564000 lamināts [PERSON_NAME] Alloc, Cadenza, Legato Light natu…" at bounding box center [461, 273] width 313 height 25
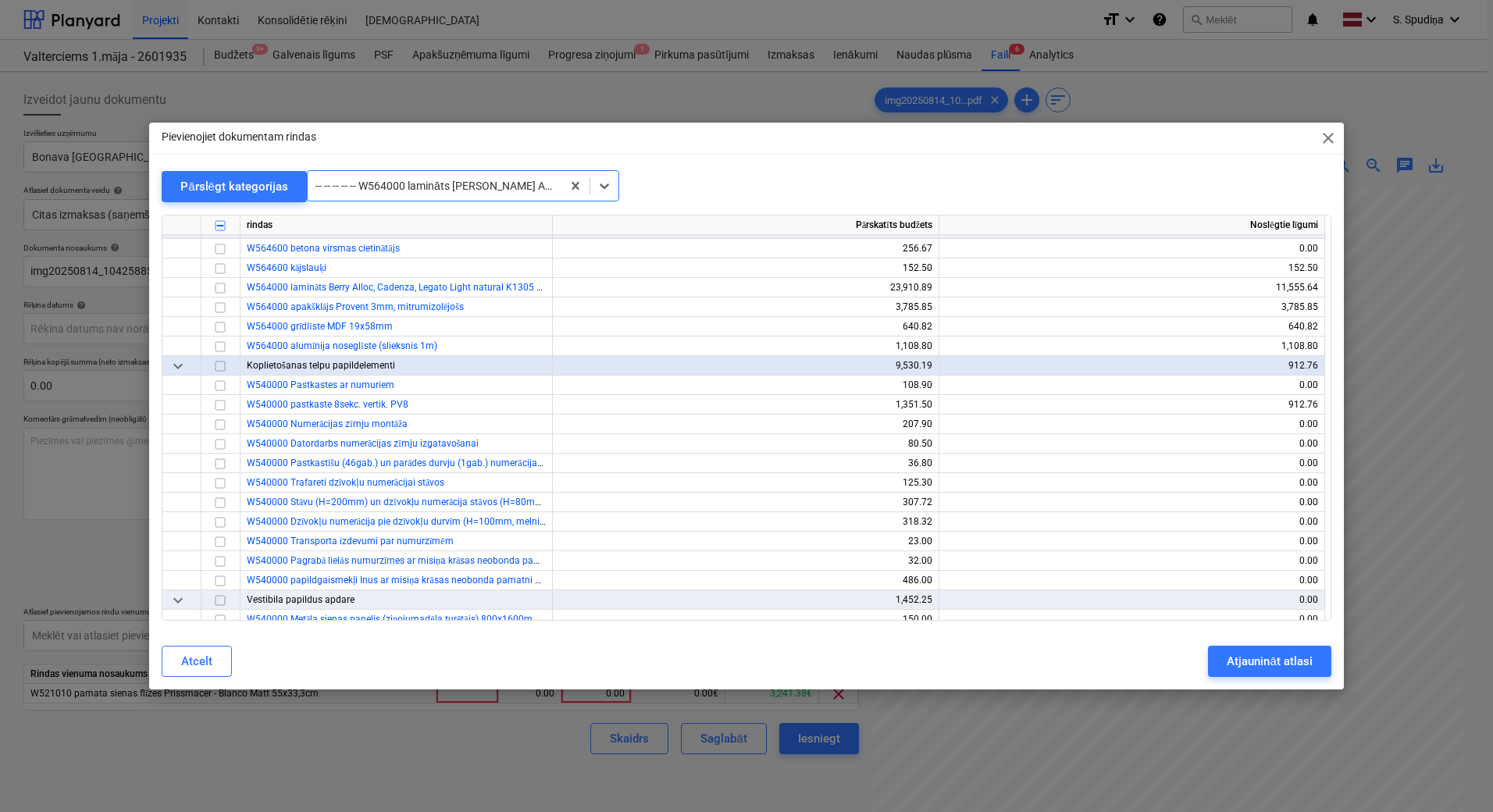
scroll to position [9154, 0]
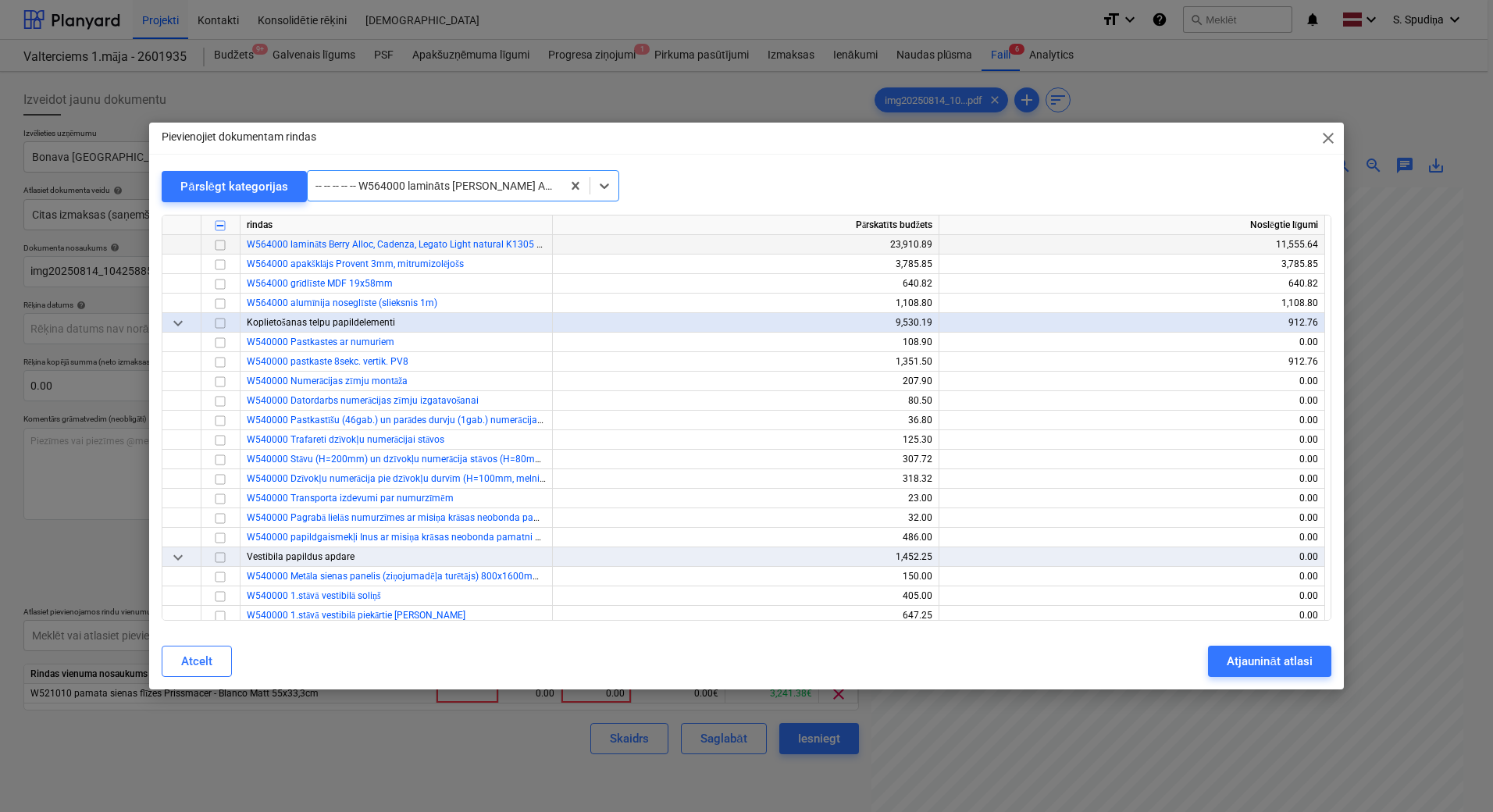
click at [221, 246] on input "checkbox" at bounding box center [221, 245] width 19 height 19
drag, startPoint x: 577, startPoint y: 185, endPoint x: 502, endPoint y: 196, distance: 75.8
click at [470, 186] on div at bounding box center [448, 185] width 266 height 15
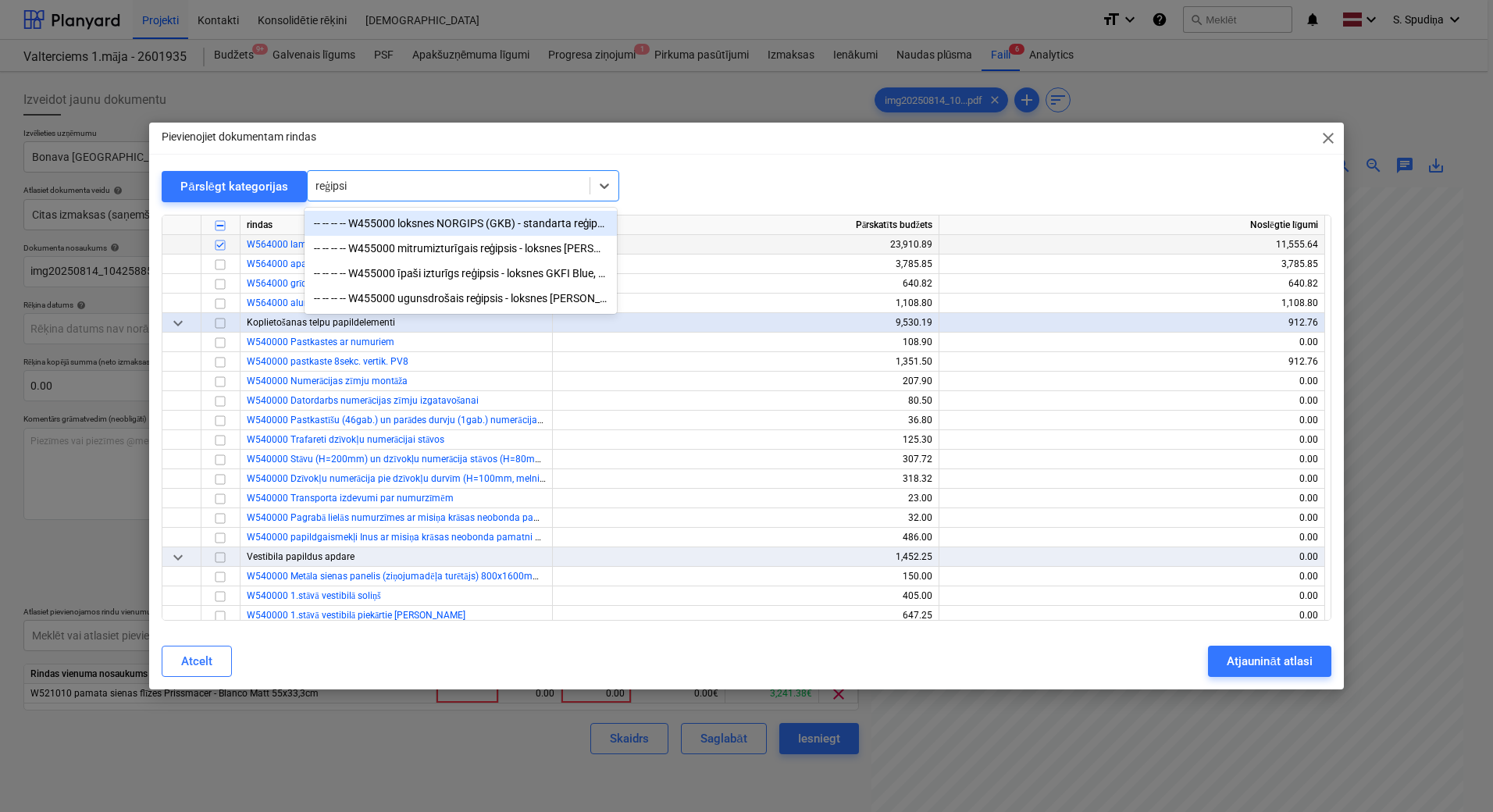
type input "reģipsis"
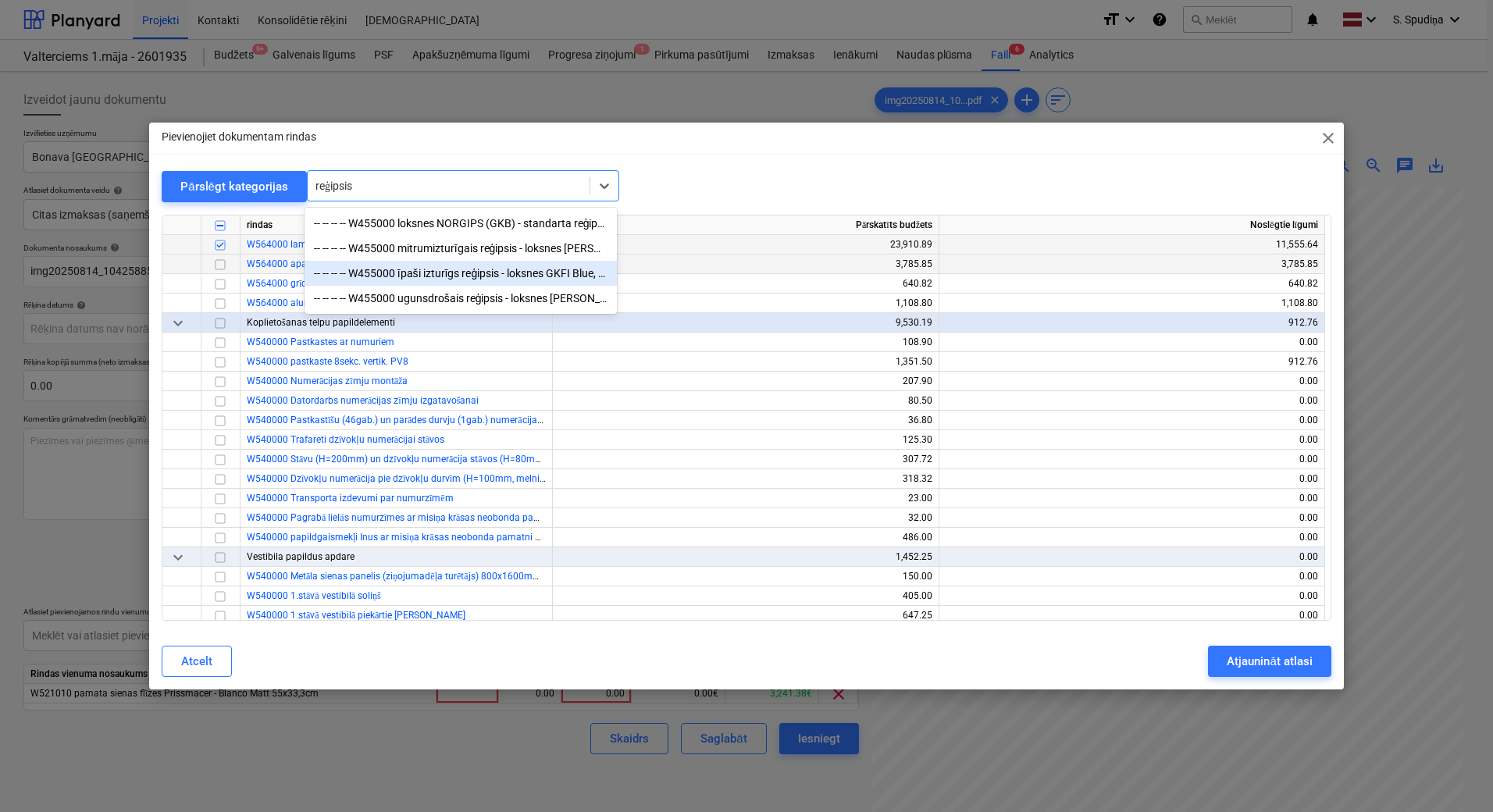
click at [475, 272] on div "-- -- -- -- W455000 īpaši izturīgs reģipsis - loksnes GKFI Blue, 12,5mm" at bounding box center [461, 273] width 313 height 25
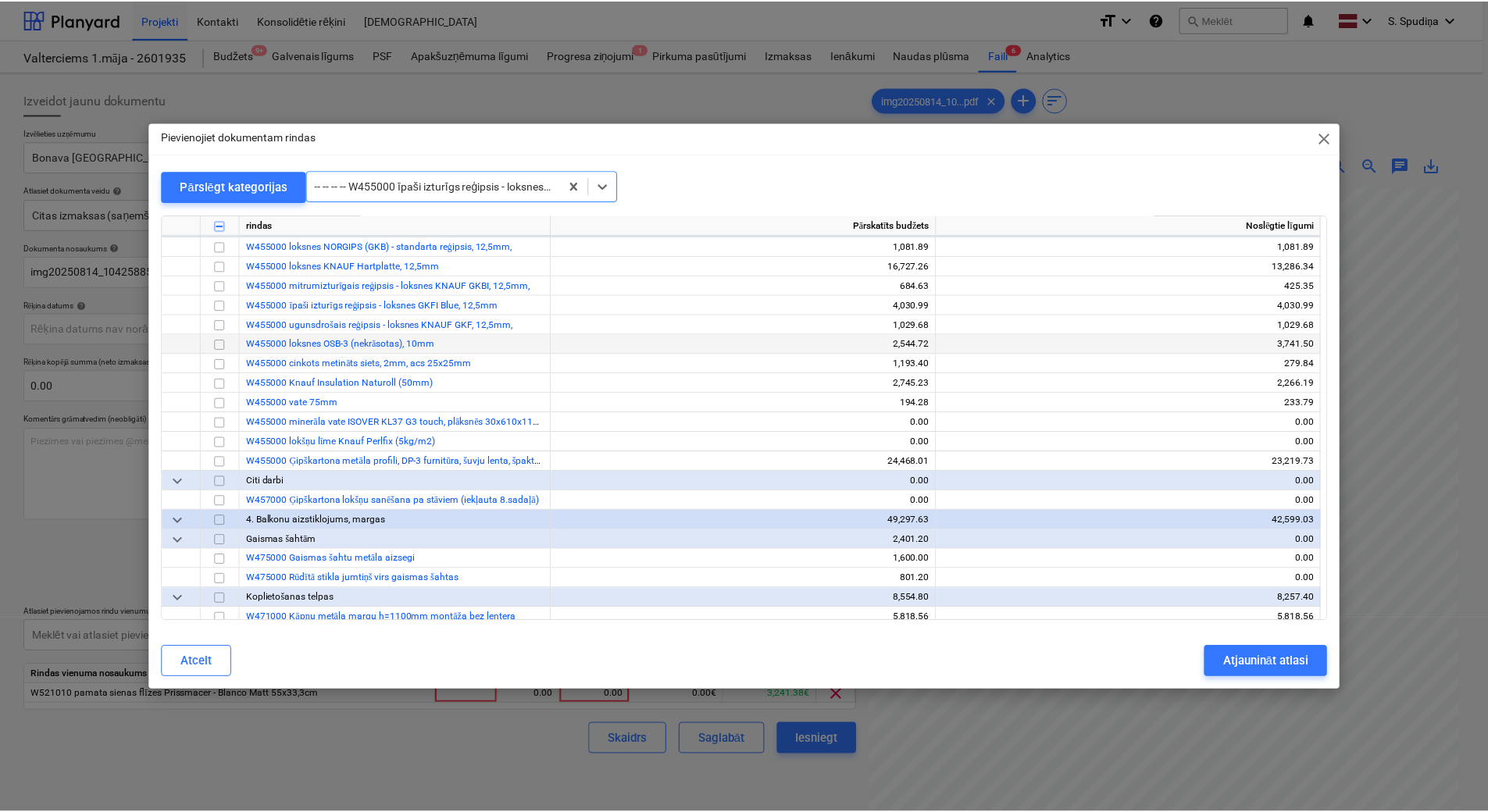
scroll to position [6070, 0]
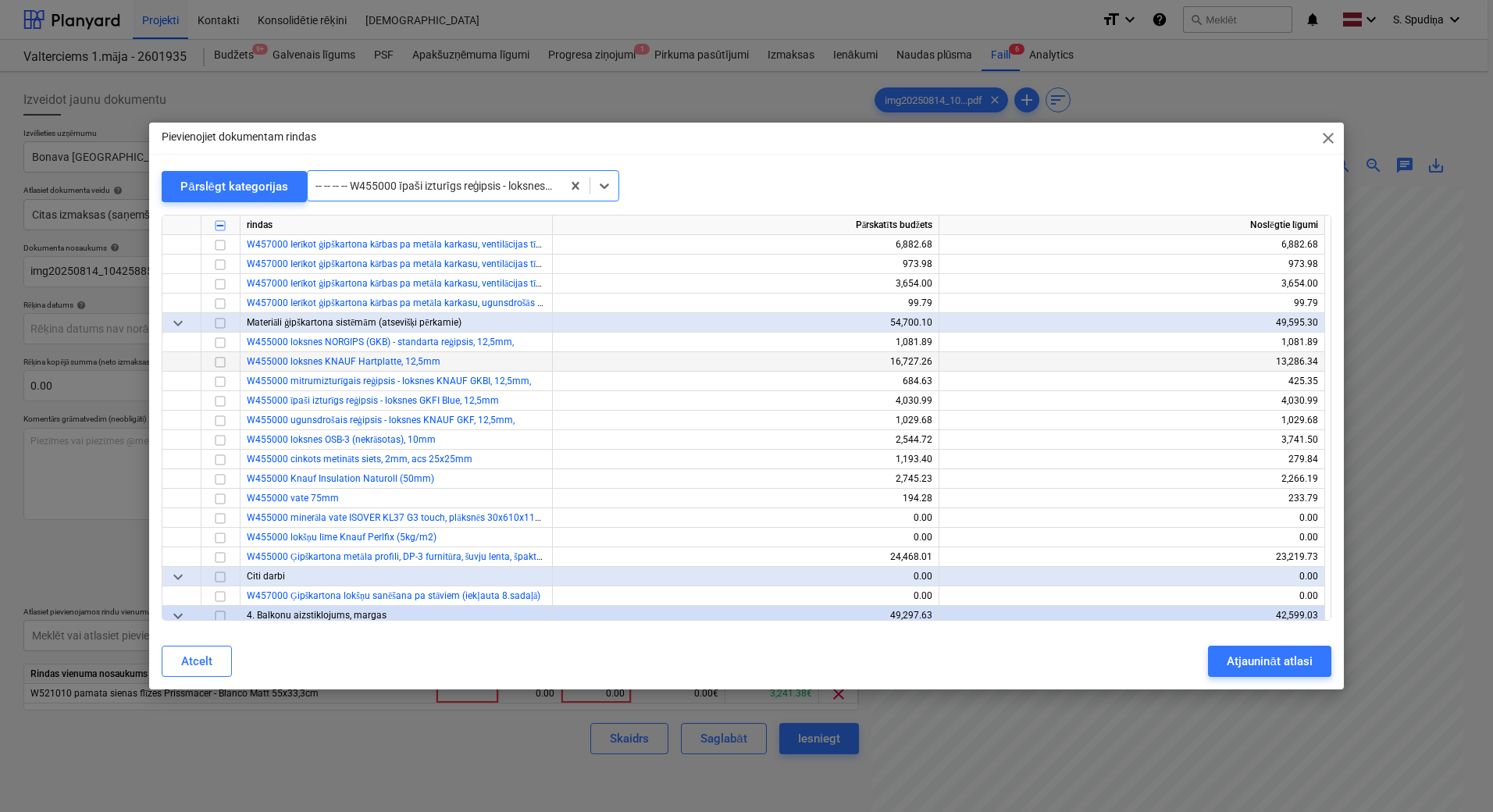
drag, startPoint x: 217, startPoint y: 363, endPoint x: 252, endPoint y: 371, distance: 35.9
click at [217, 363] on input "checkbox" at bounding box center [221, 362] width 19 height 19
click at [1224, 658] on button "Atjaunināt atlasi" at bounding box center [1269, 661] width 123 height 31
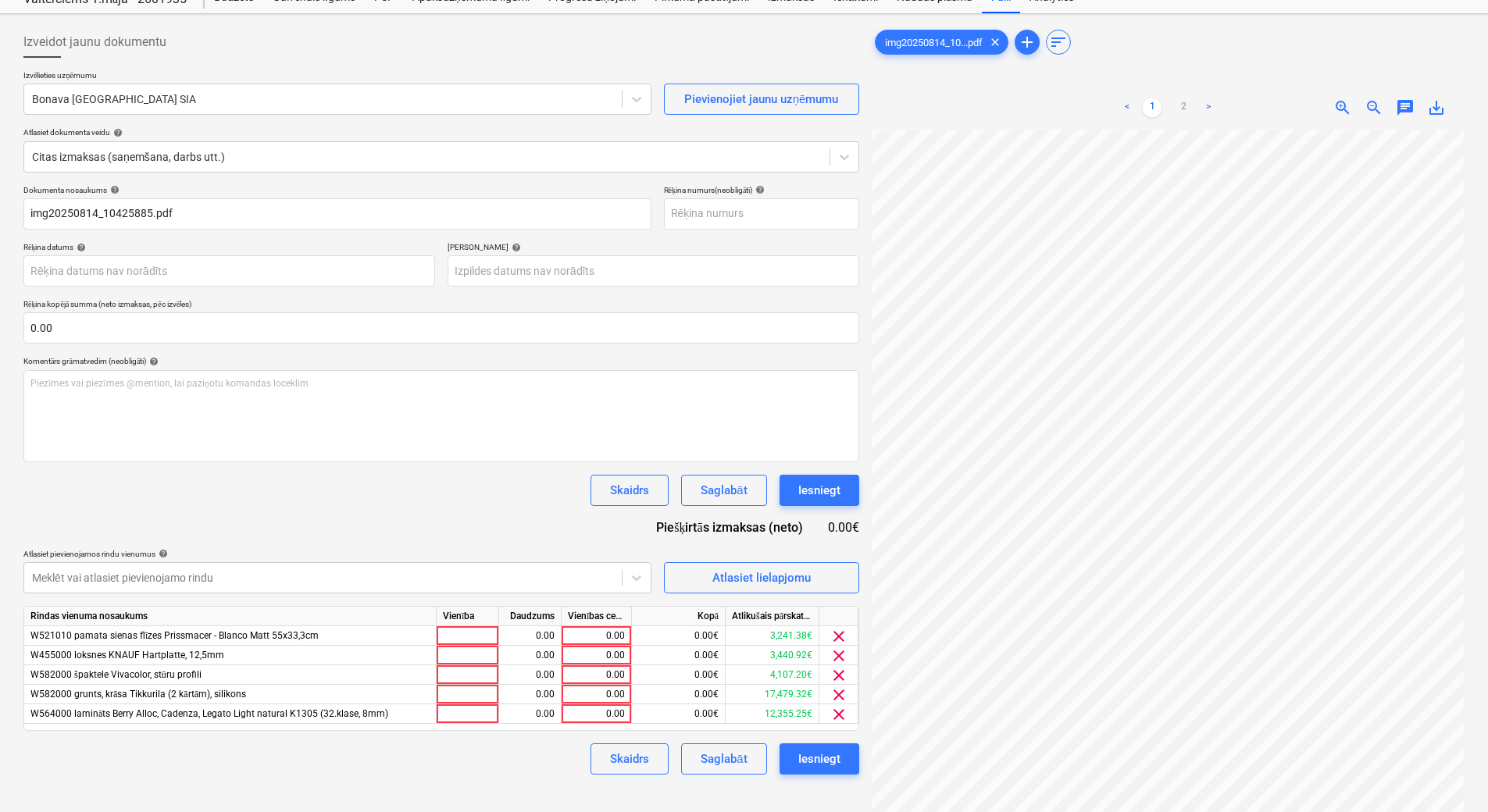
scroll to position [0, 0]
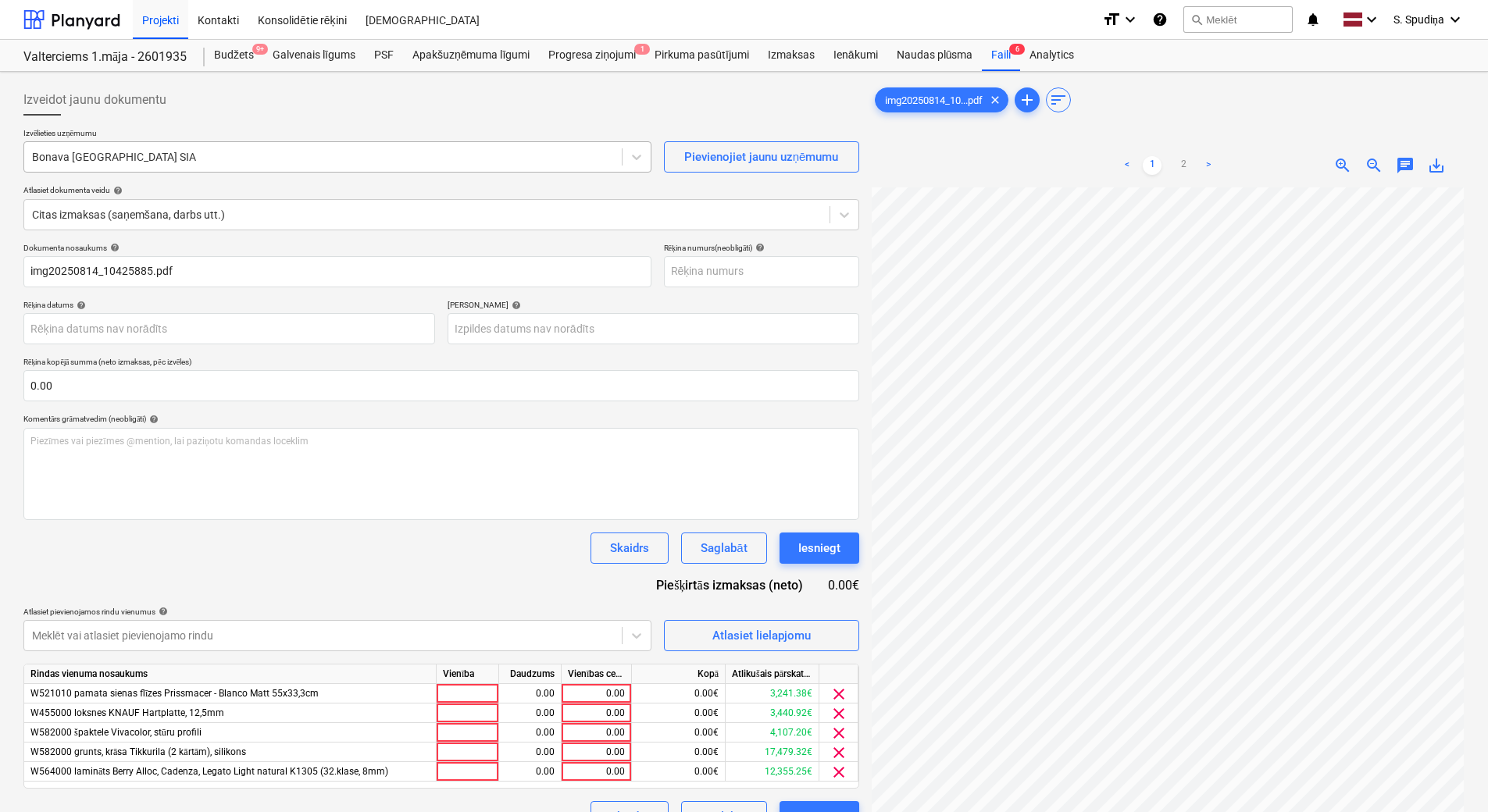
drag, startPoint x: 214, startPoint y: 164, endPoint x: 214, endPoint y: 153, distance: 11.0
click at [214, 160] on div at bounding box center [323, 157] width 582 height 15
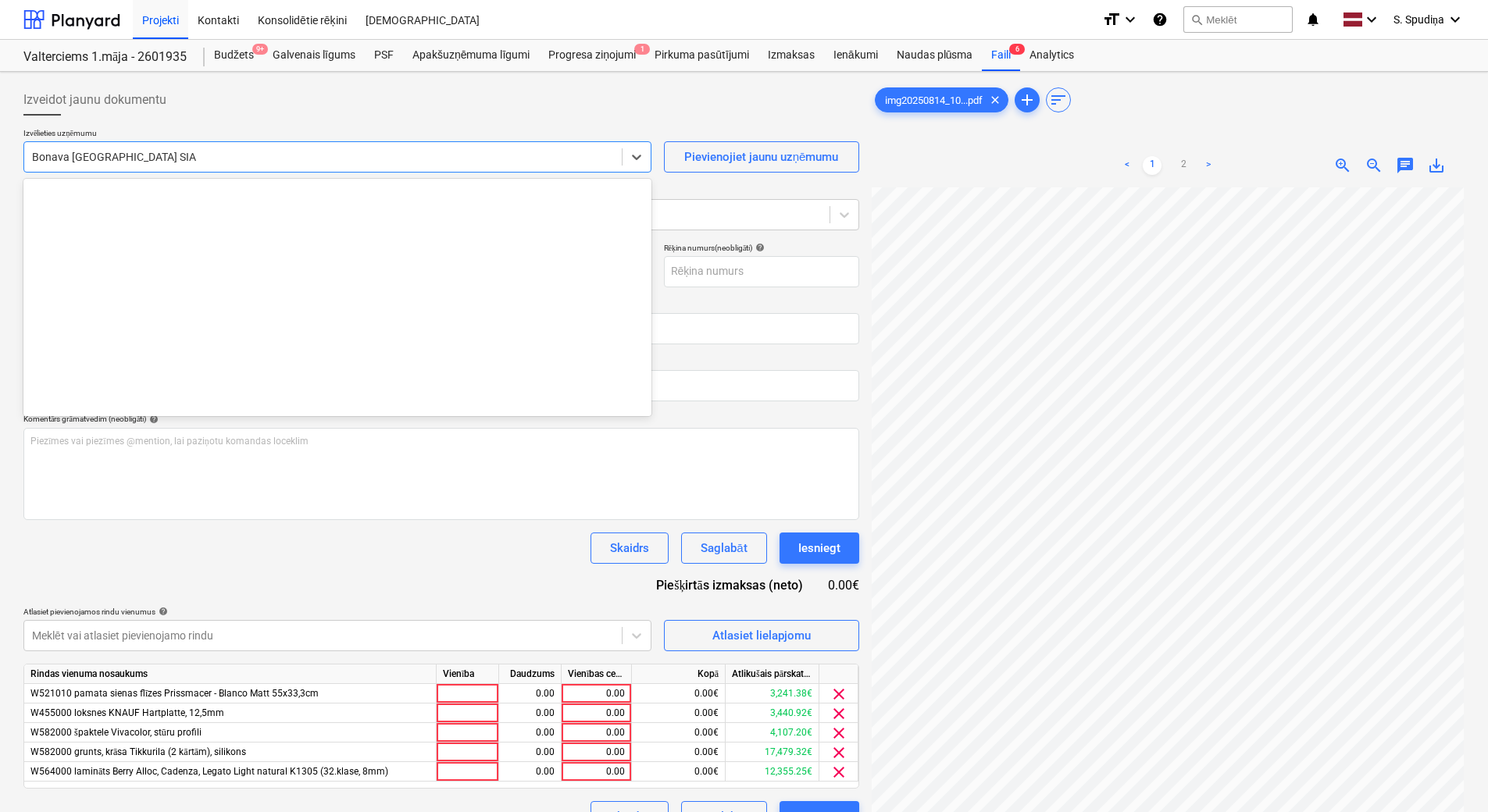
scroll to position [2869, 0]
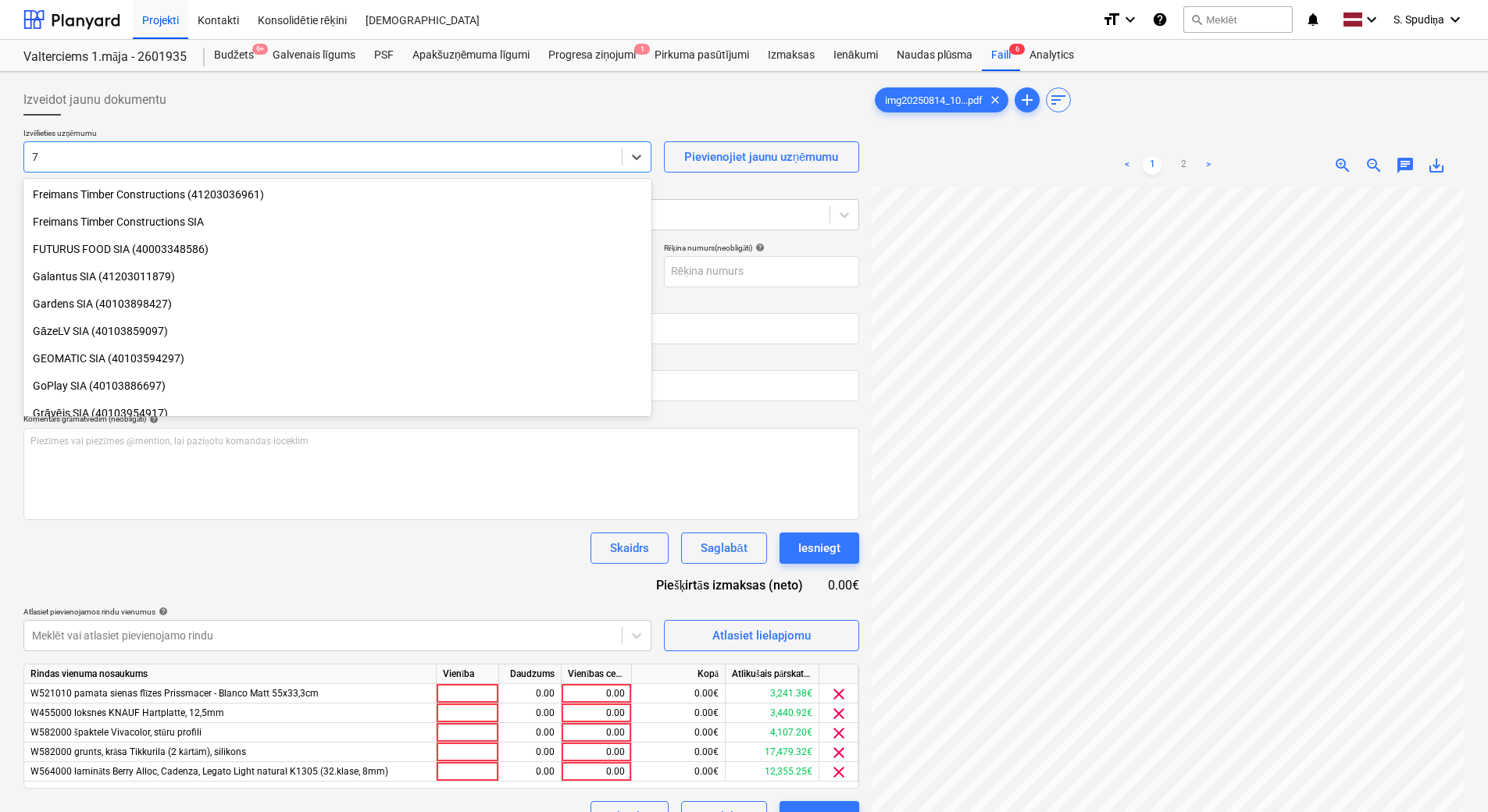
type input "7b"
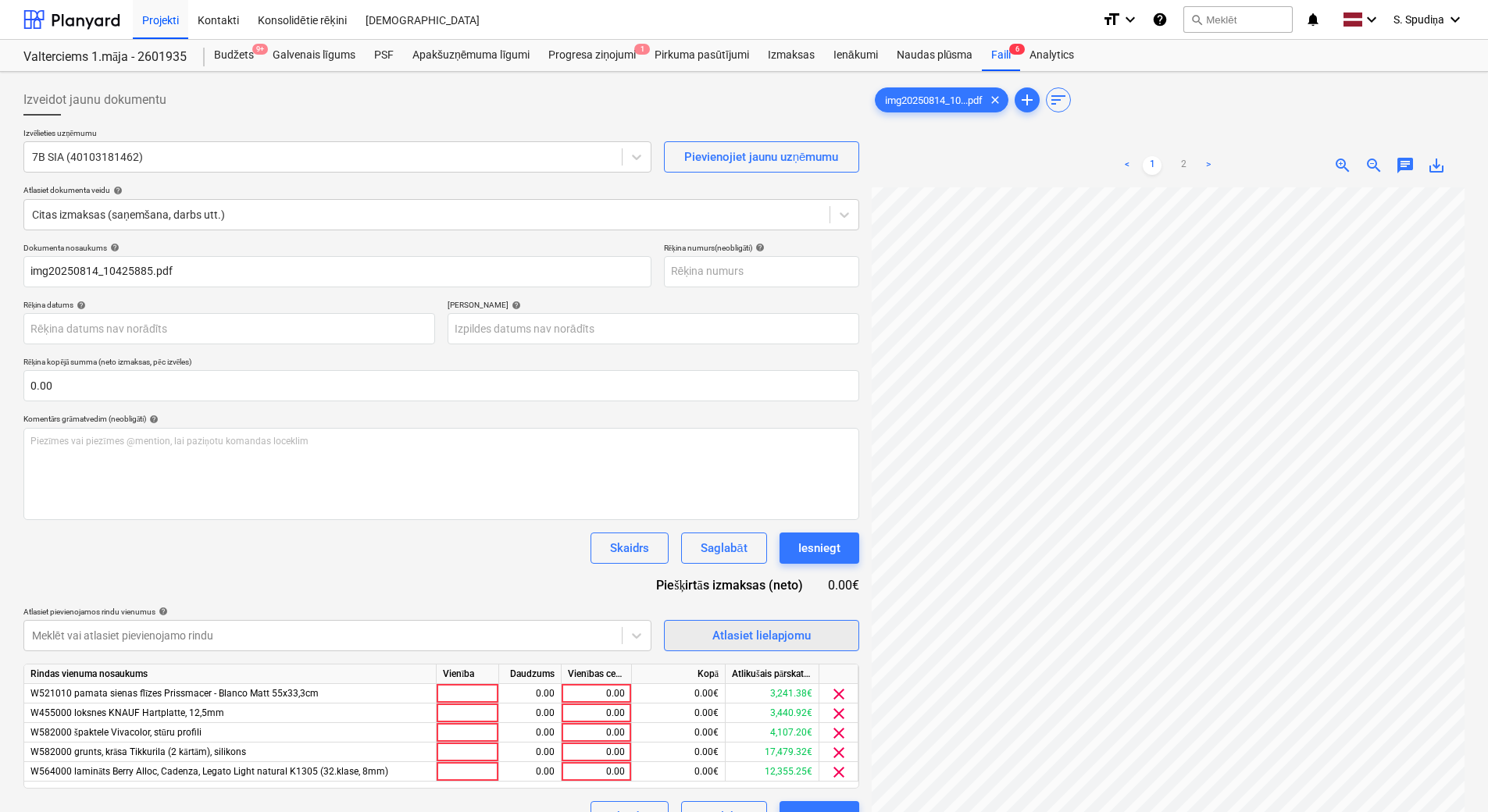
scroll to position [229, 113]
drag, startPoint x: 1182, startPoint y: 167, endPoint x: 1180, endPoint y: 185, distance: 18.1
click at [1182, 170] on link "2" at bounding box center [1183, 166] width 19 height 19
click at [1146, 169] on link "1" at bounding box center [1152, 166] width 19 height 19
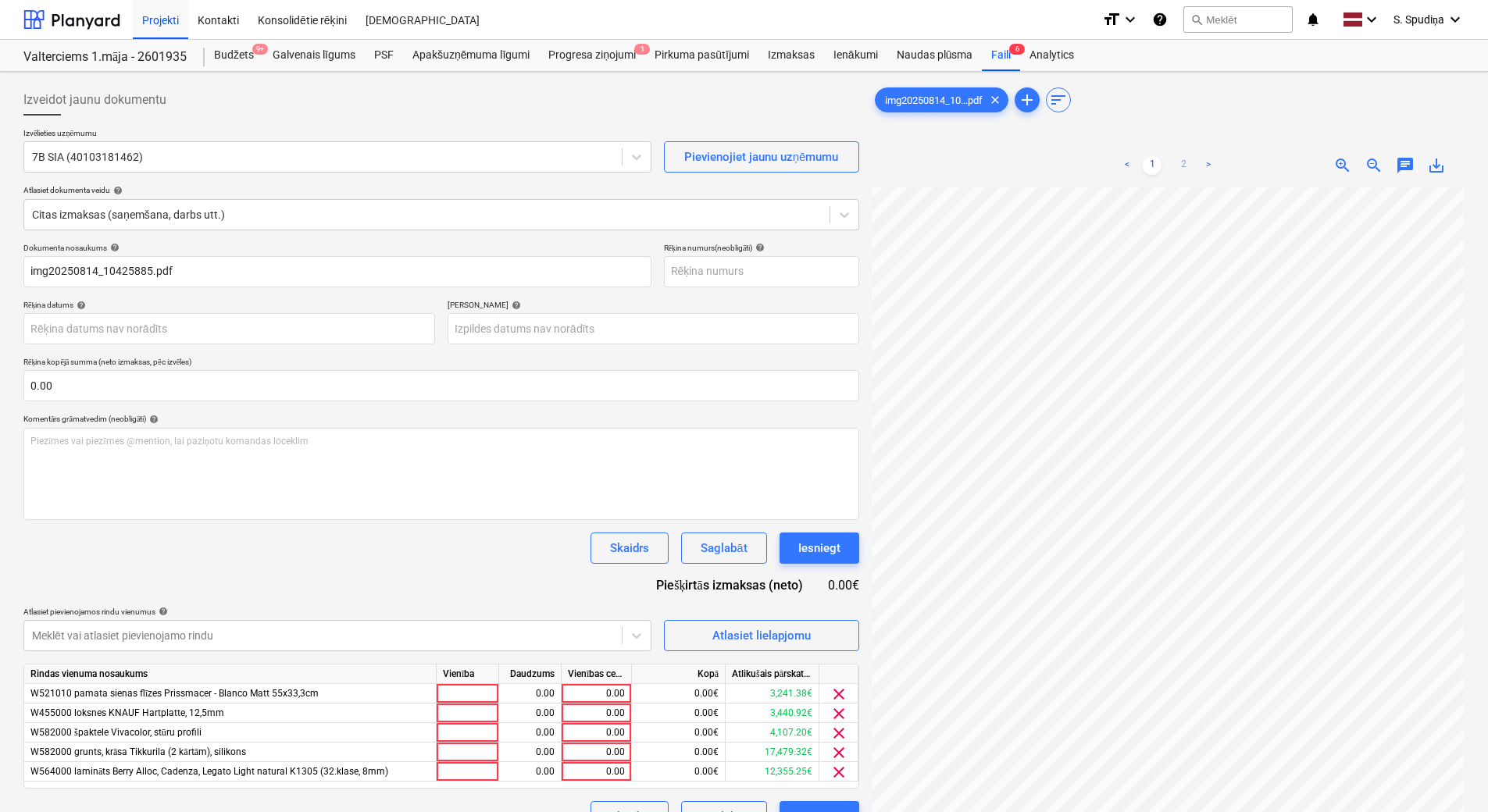
click at [1184, 162] on link "2" at bounding box center [1183, 166] width 19 height 19
click at [1150, 160] on link "1" at bounding box center [1152, 166] width 19 height 19
click at [1177, 161] on link "2" at bounding box center [1183, 166] width 19 height 19
click at [1145, 165] on link "1" at bounding box center [1152, 166] width 19 height 19
click at [1187, 161] on link "2" at bounding box center [1183, 166] width 19 height 19
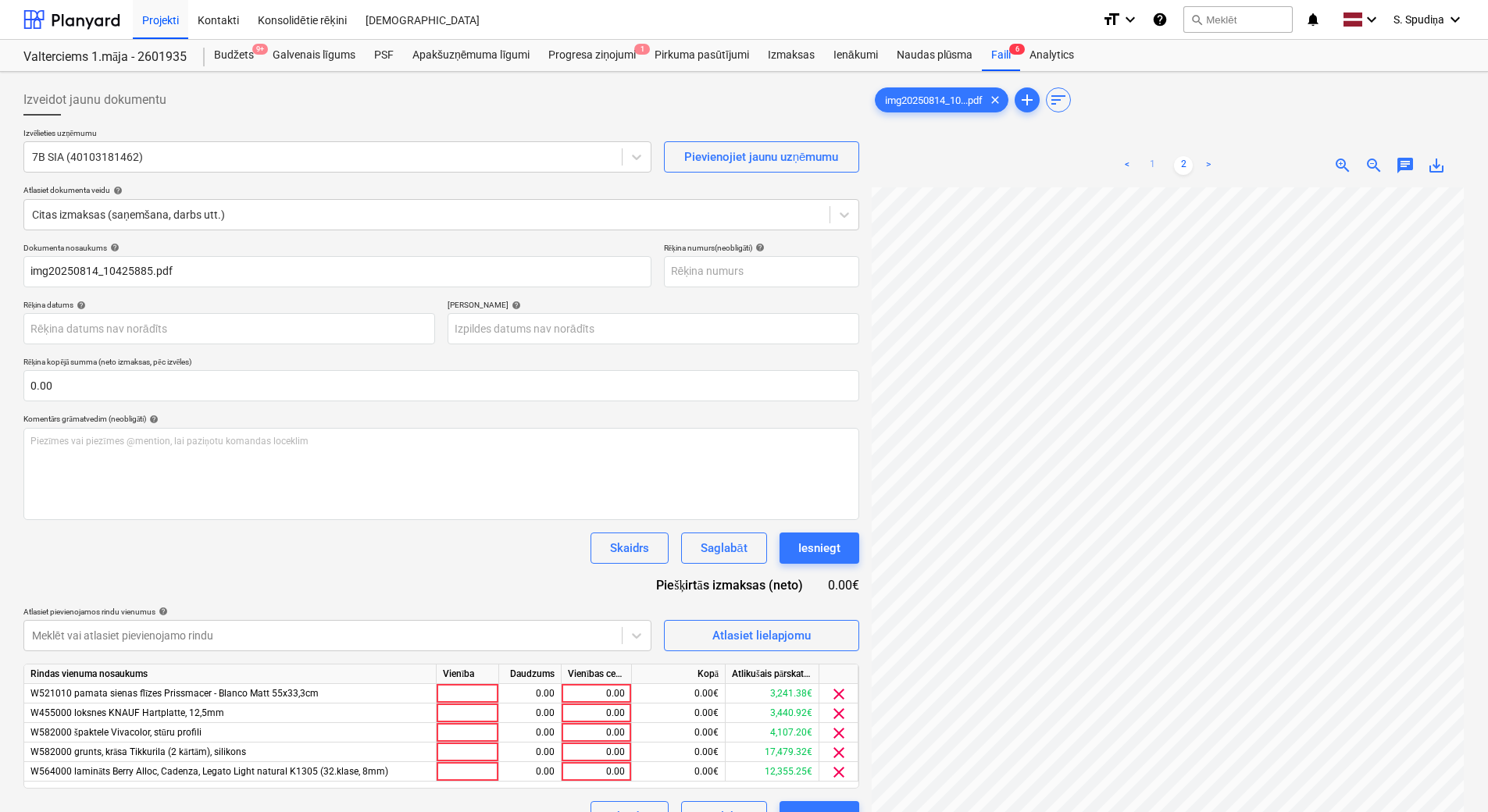
click at [1147, 163] on link "1" at bounding box center [1152, 166] width 19 height 19
click at [601, 694] on div "0.00" at bounding box center [596, 694] width 57 height 20
type input "720"
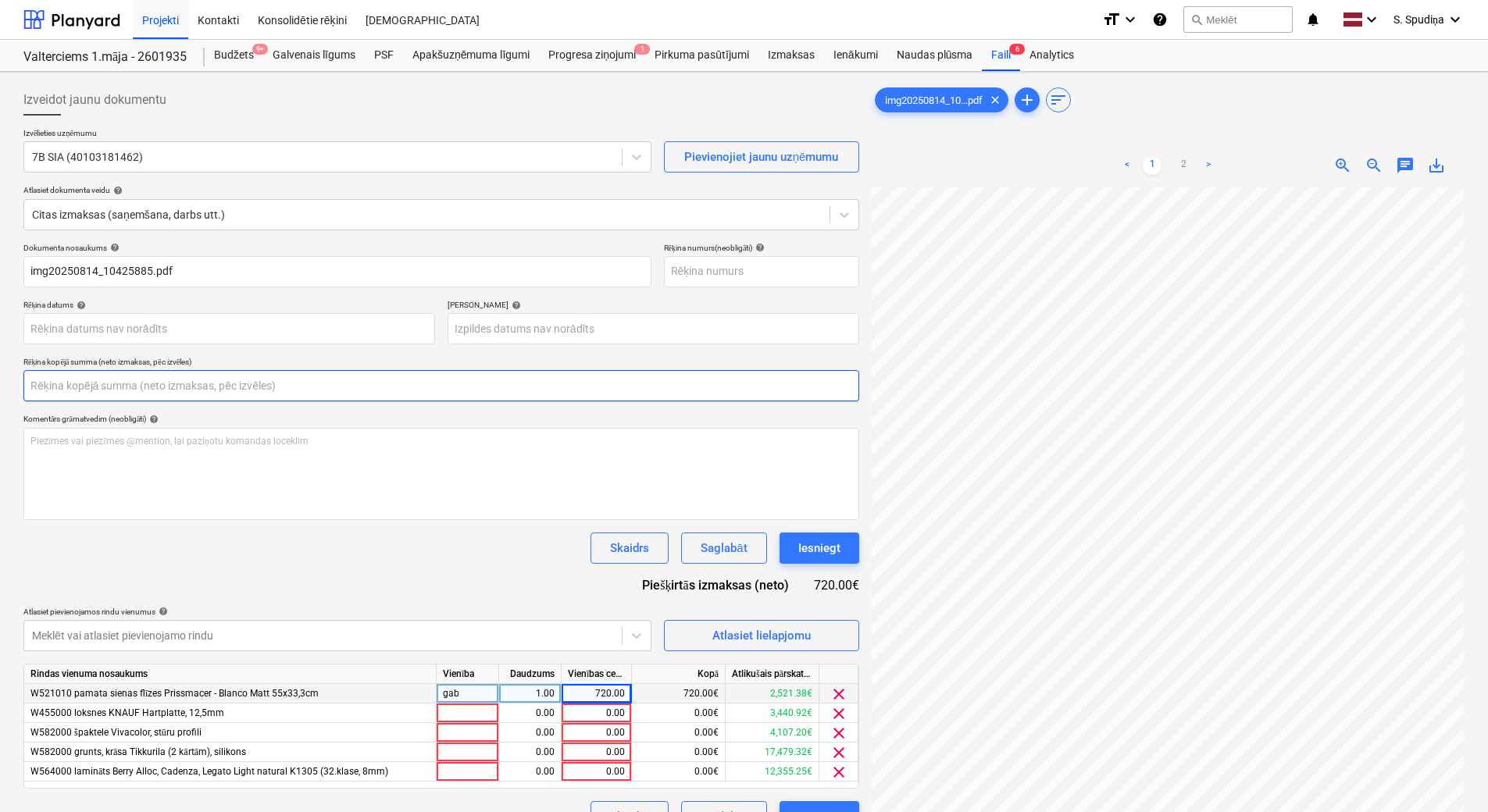
click at [60, 385] on input "text" at bounding box center [440, 385] width 835 height 31
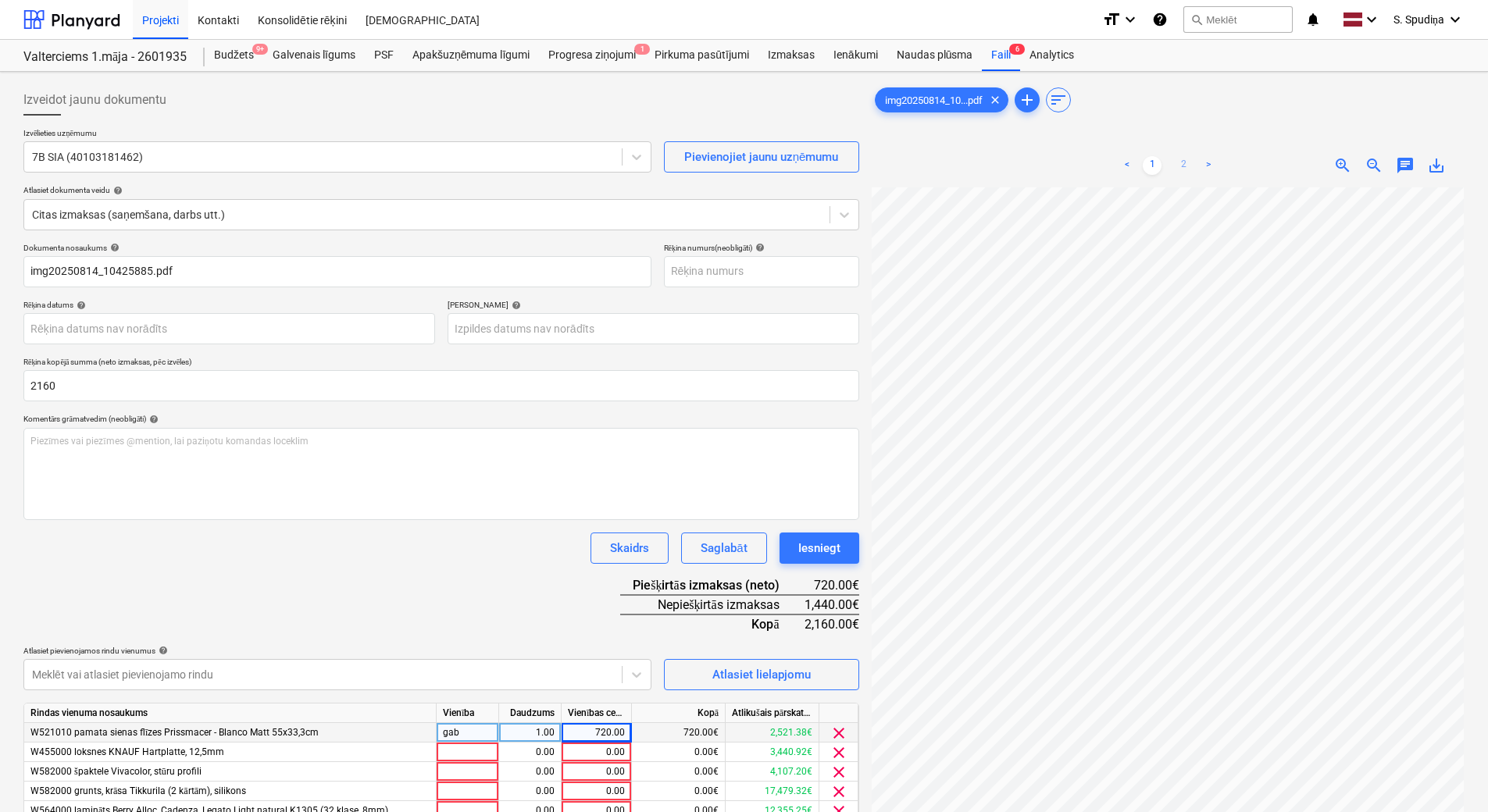
type input "2,160.00"
click at [1181, 161] on link "2" at bounding box center [1183, 166] width 19 height 19
click at [1151, 165] on link "1" at bounding box center [1152, 166] width 19 height 19
click at [1187, 162] on link "2" at bounding box center [1183, 166] width 19 height 19
click at [1156, 162] on link "1" at bounding box center [1152, 166] width 19 height 19
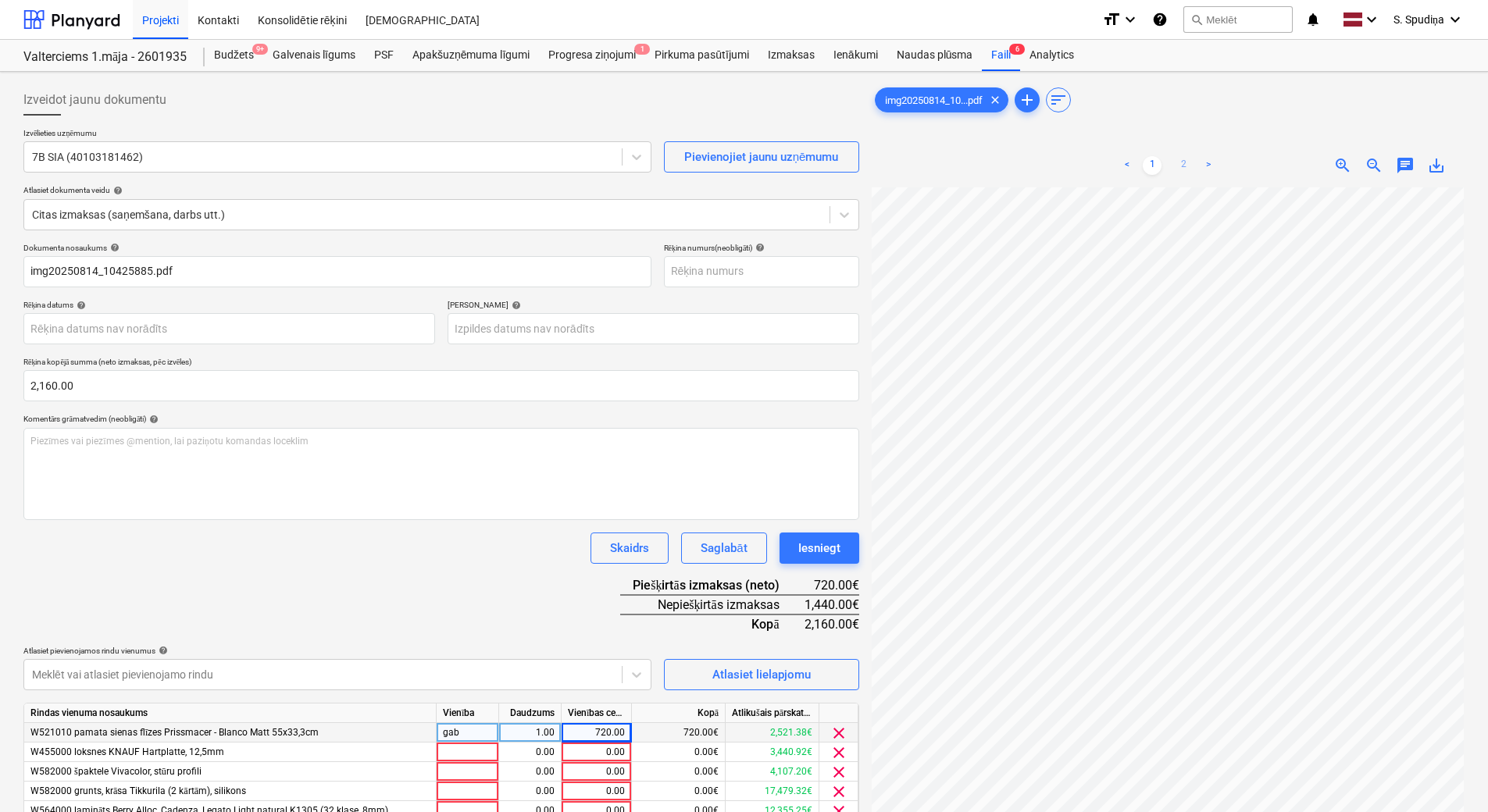
click at [1184, 165] on link "2" at bounding box center [1183, 166] width 19 height 19
click at [1154, 150] on div "< 1 2 >" at bounding box center [1168, 165] width 189 height 44
click at [1145, 160] on link "1" at bounding box center [1152, 166] width 19 height 19
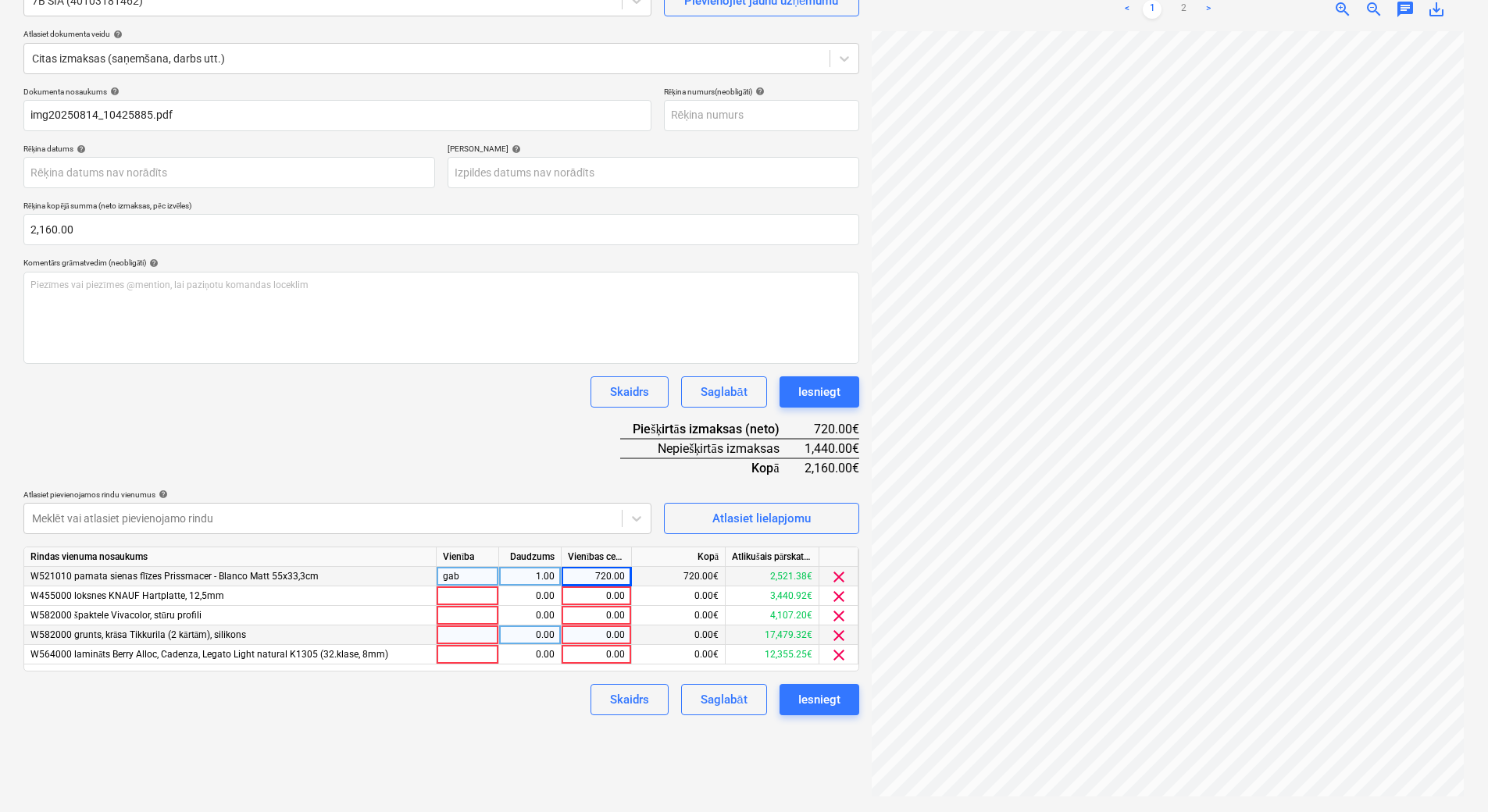
scroll to position [0, 108]
click at [1187, 4] on link "2" at bounding box center [1183, 9] width 19 height 19
click at [835, 611] on span "clear" at bounding box center [839, 616] width 19 height 19
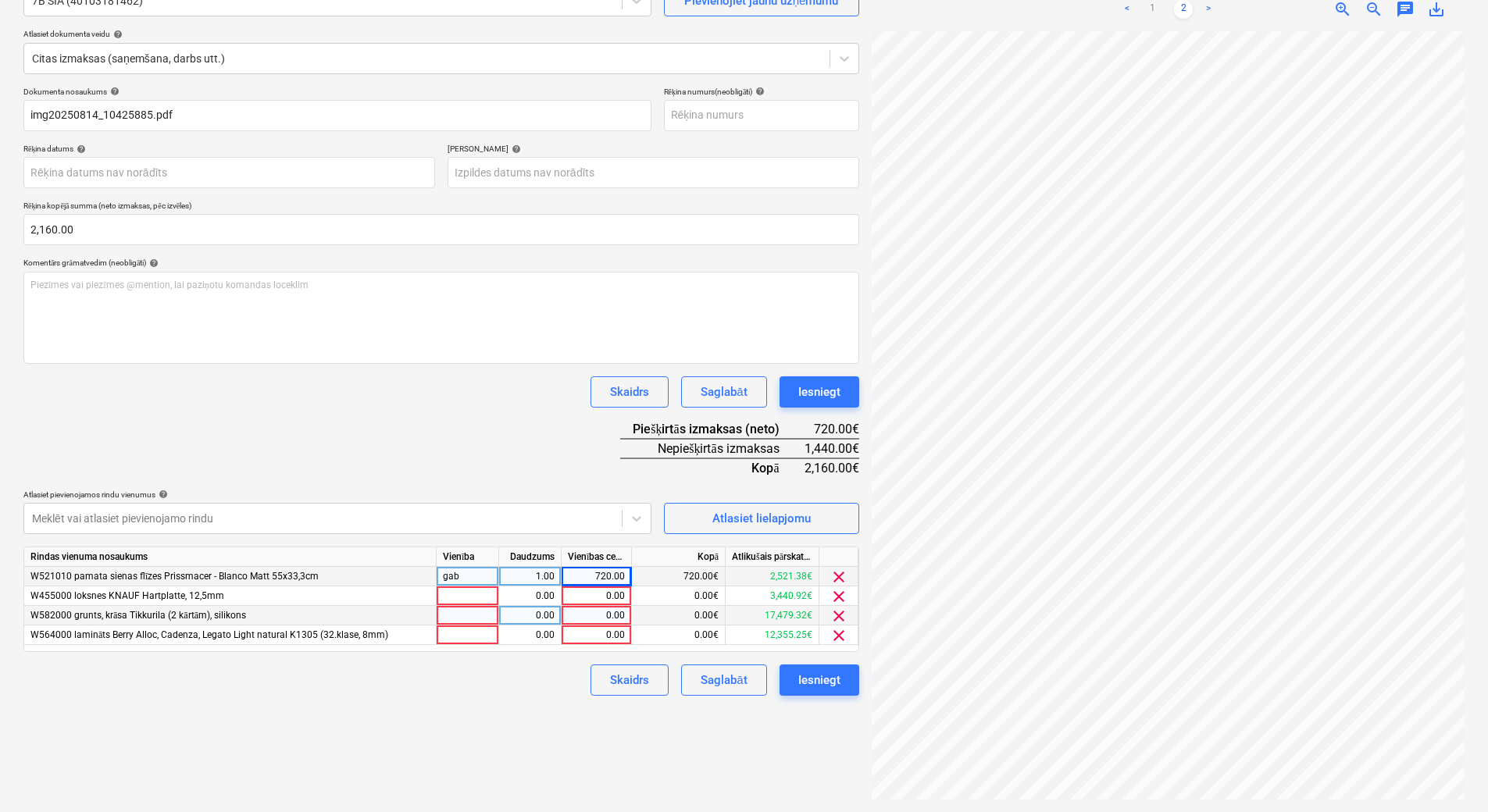
click at [585, 615] on div "0.00" at bounding box center [596, 615] width 57 height 20
type input "680"
click at [570, 719] on div "Izveidot jaunu dokumentu Izvēlieties uzņēmumu 7B SIA (40103181462) Pievienojiet…" at bounding box center [441, 364] width 848 height 884
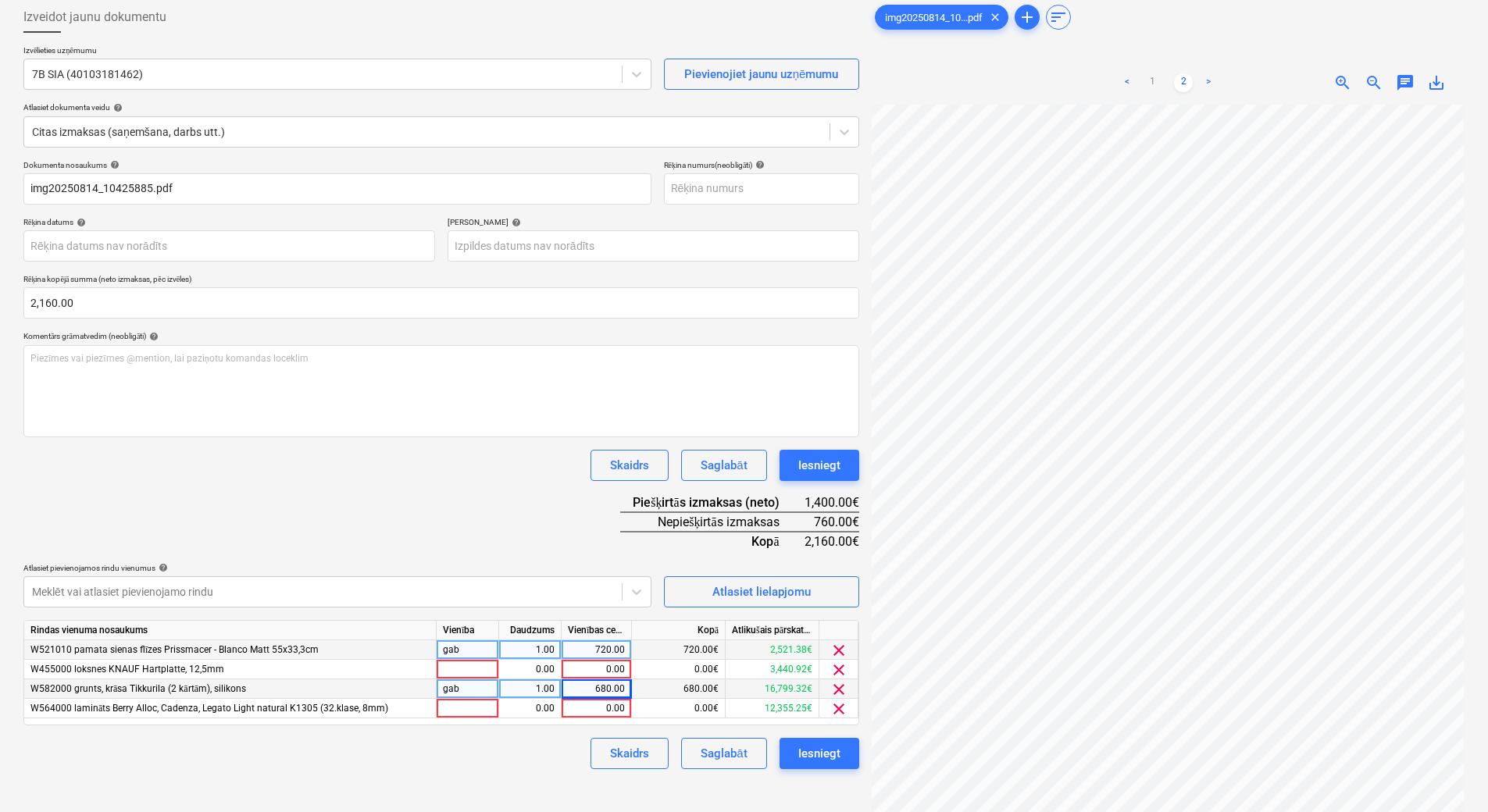
scroll to position [0, 0]
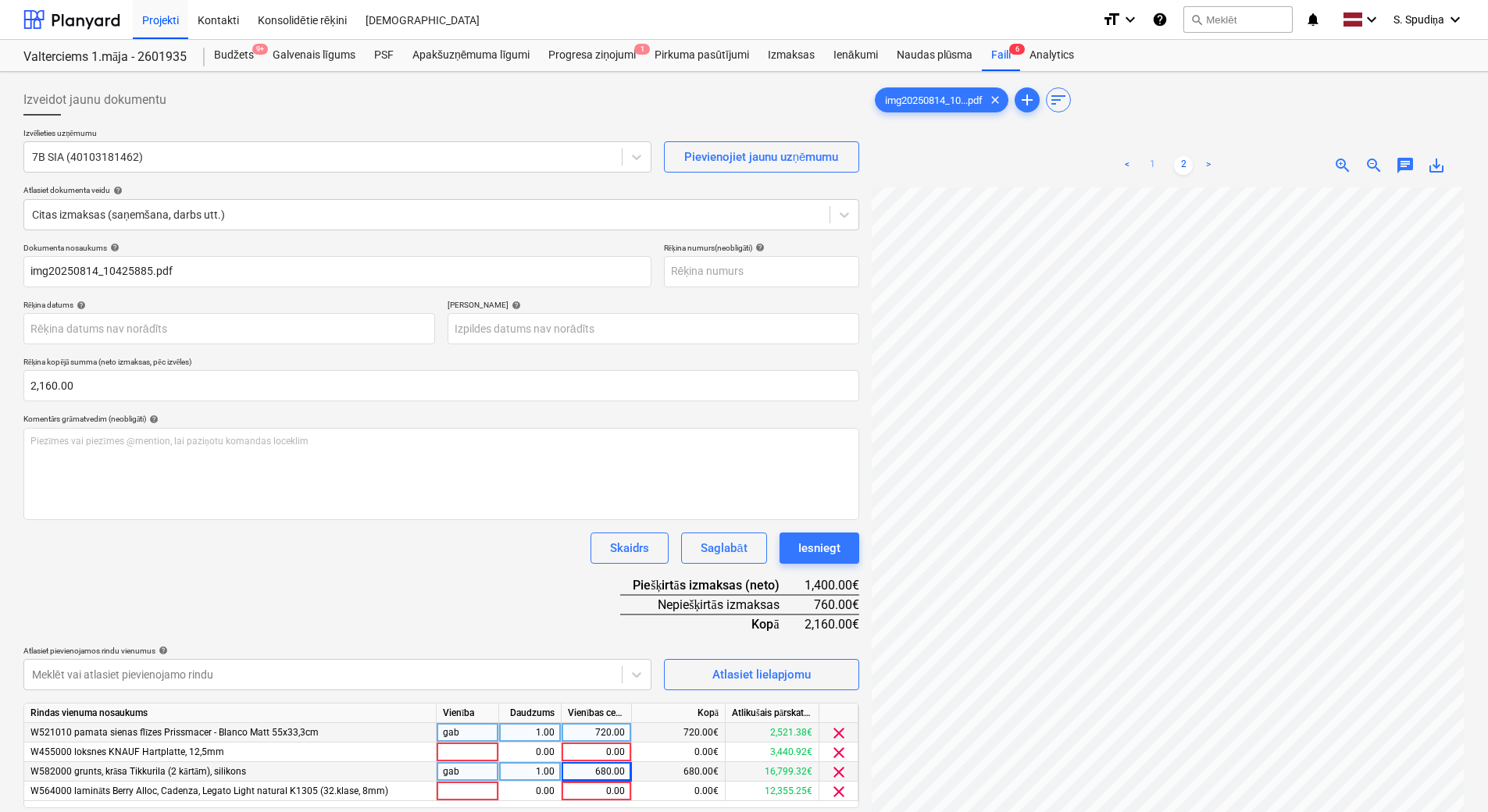
click at [1151, 159] on link "1" at bounding box center [1152, 166] width 19 height 19
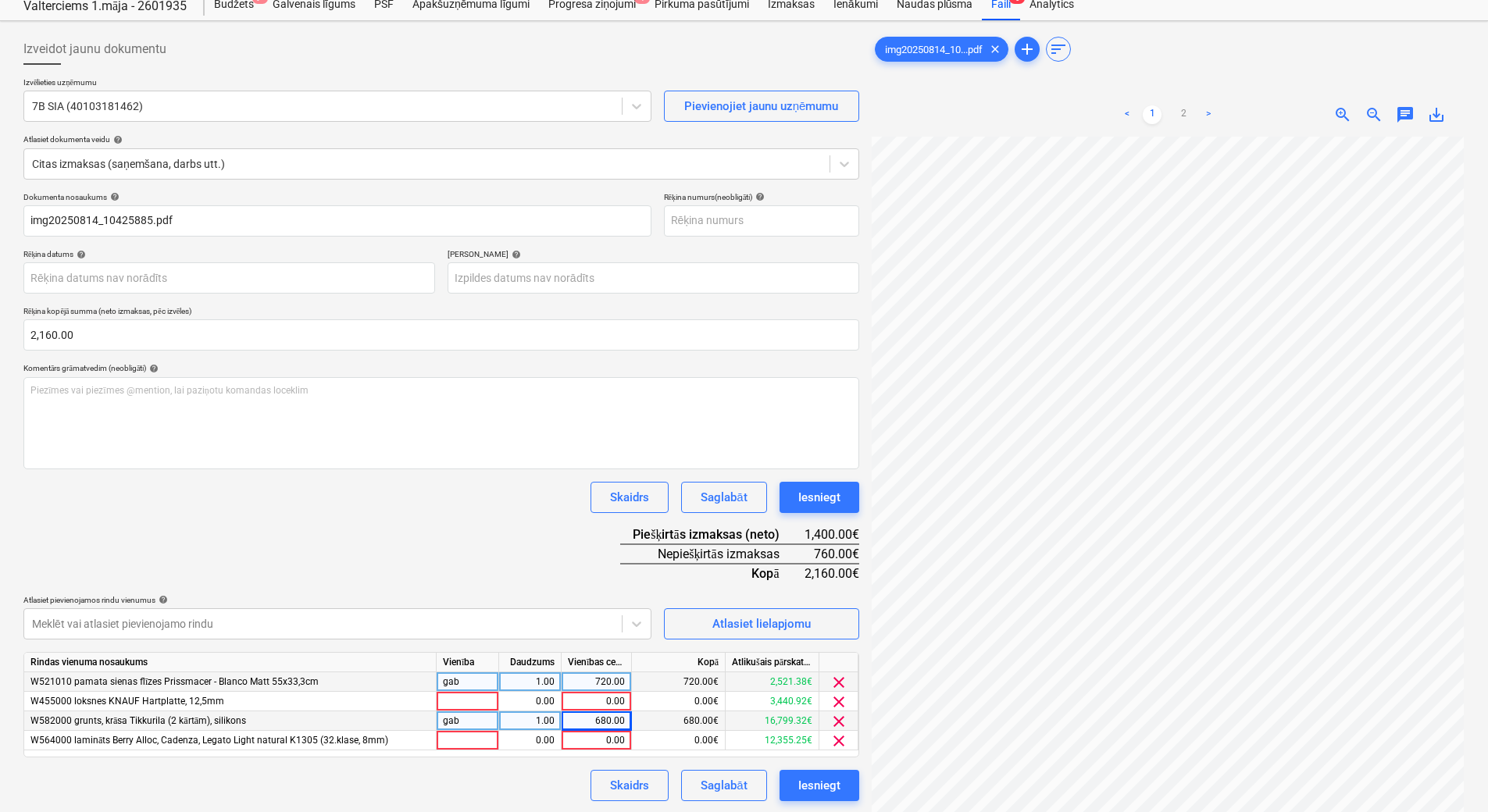
scroll to position [78, 0]
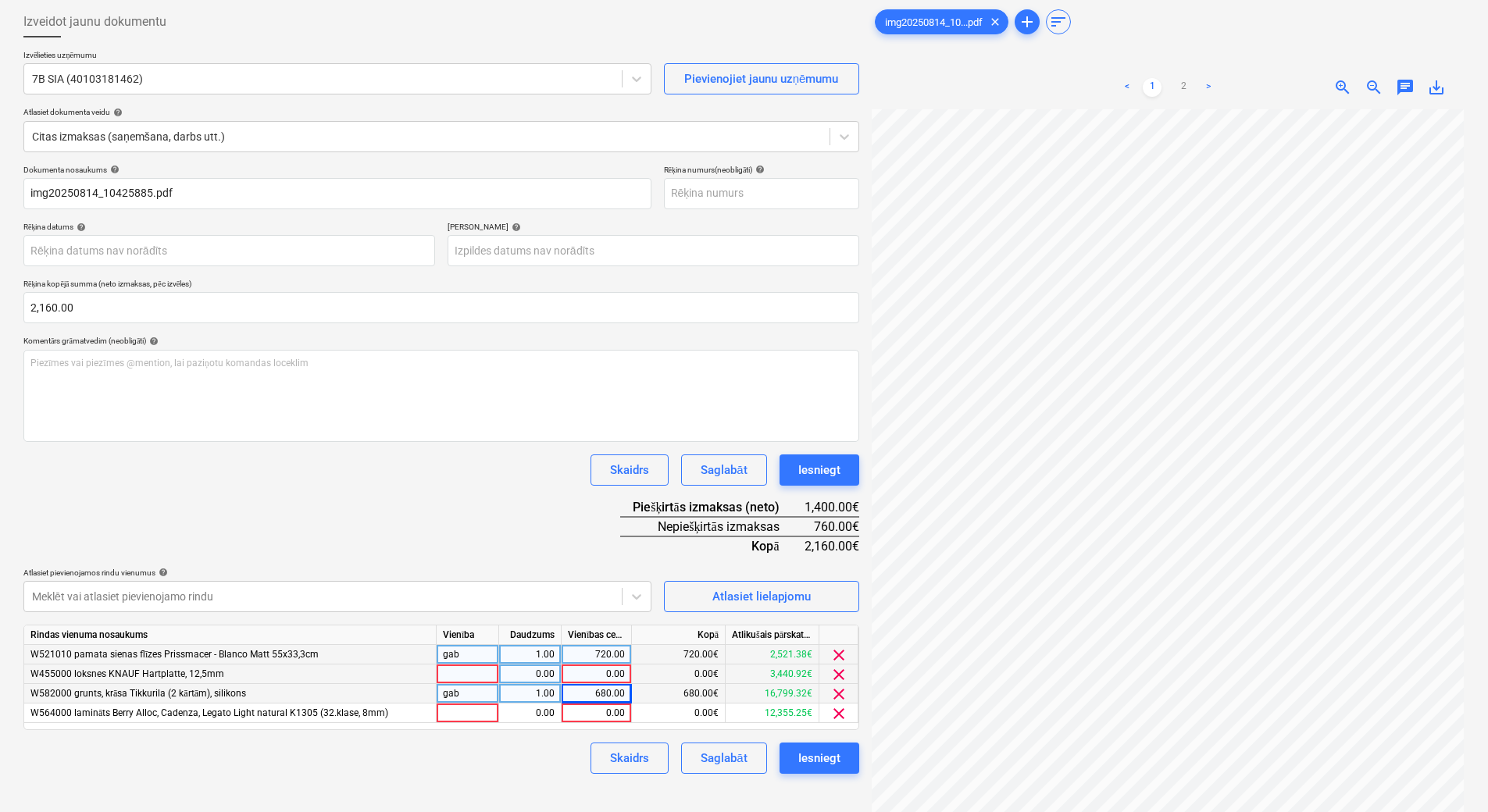
click at [610, 678] on div "0.00" at bounding box center [596, 674] width 57 height 20
type input "80"
click at [1185, 88] on link "2" at bounding box center [1183, 88] width 19 height 19
click at [1151, 83] on link "1" at bounding box center [1152, 88] width 19 height 19
click at [622, 709] on div "0.00" at bounding box center [596, 713] width 57 height 20
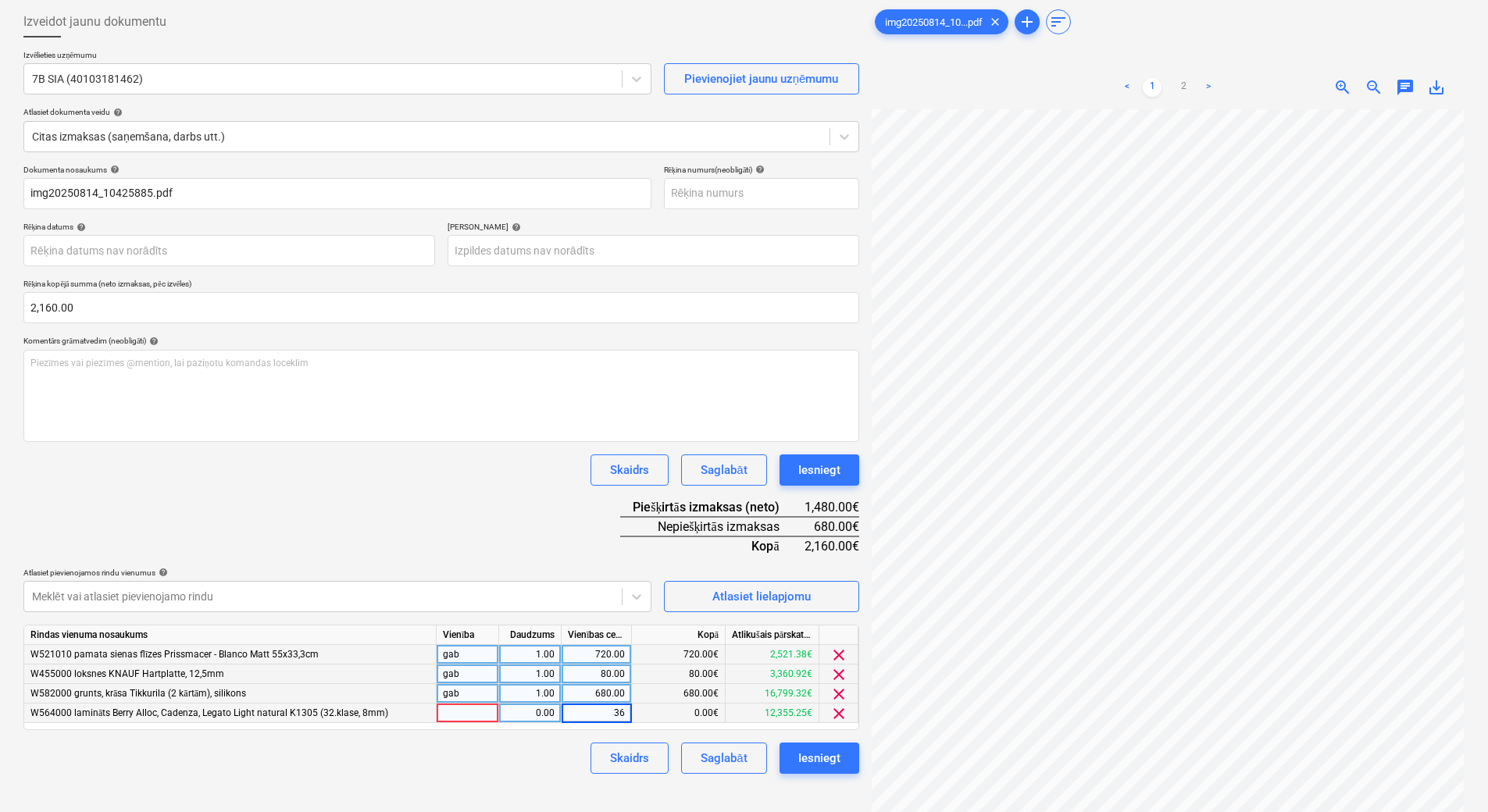
type input "360"
click at [1181, 81] on link "2" at bounding box center [1183, 88] width 19 height 19
click at [1152, 93] on link "1" at bounding box center [1152, 88] width 19 height 19
click at [1184, 88] on link "2" at bounding box center [1183, 88] width 19 height 19
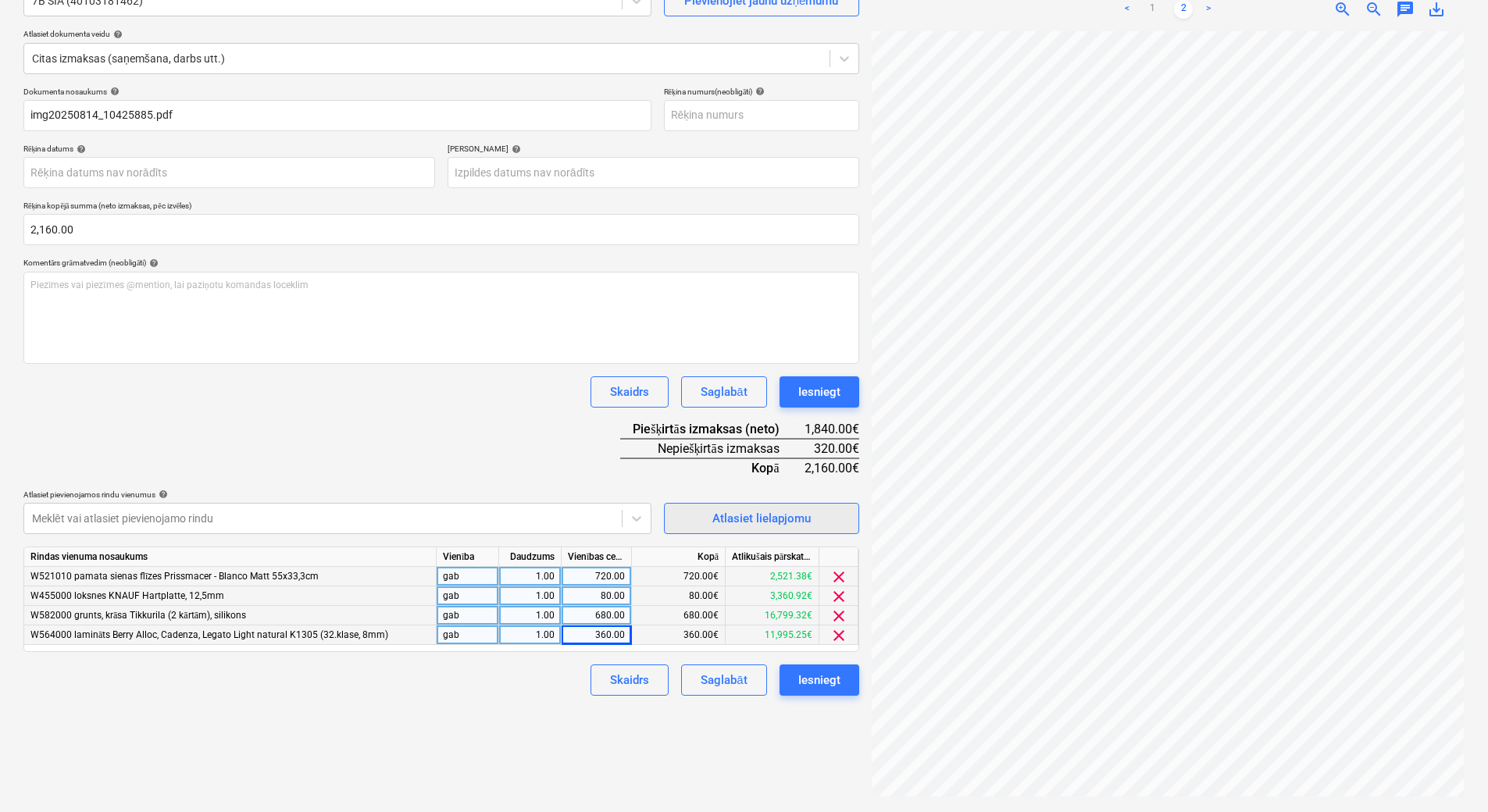
click at [744, 523] on div "Atlasiet lielapjomu" at bounding box center [762, 518] width 99 height 21
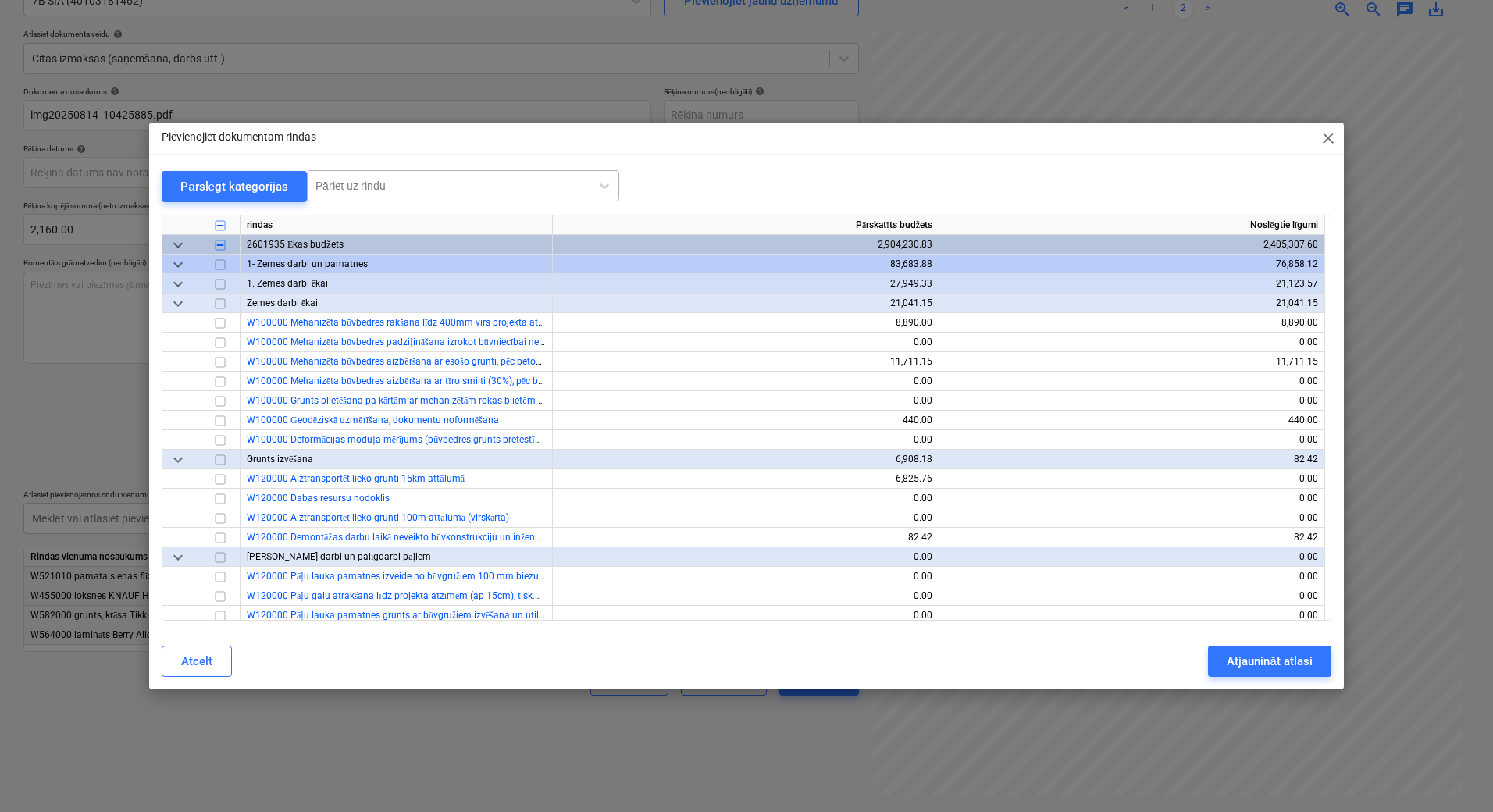
click at [438, 188] on div at bounding box center [448, 185] width 266 height 15
type input "radiator"
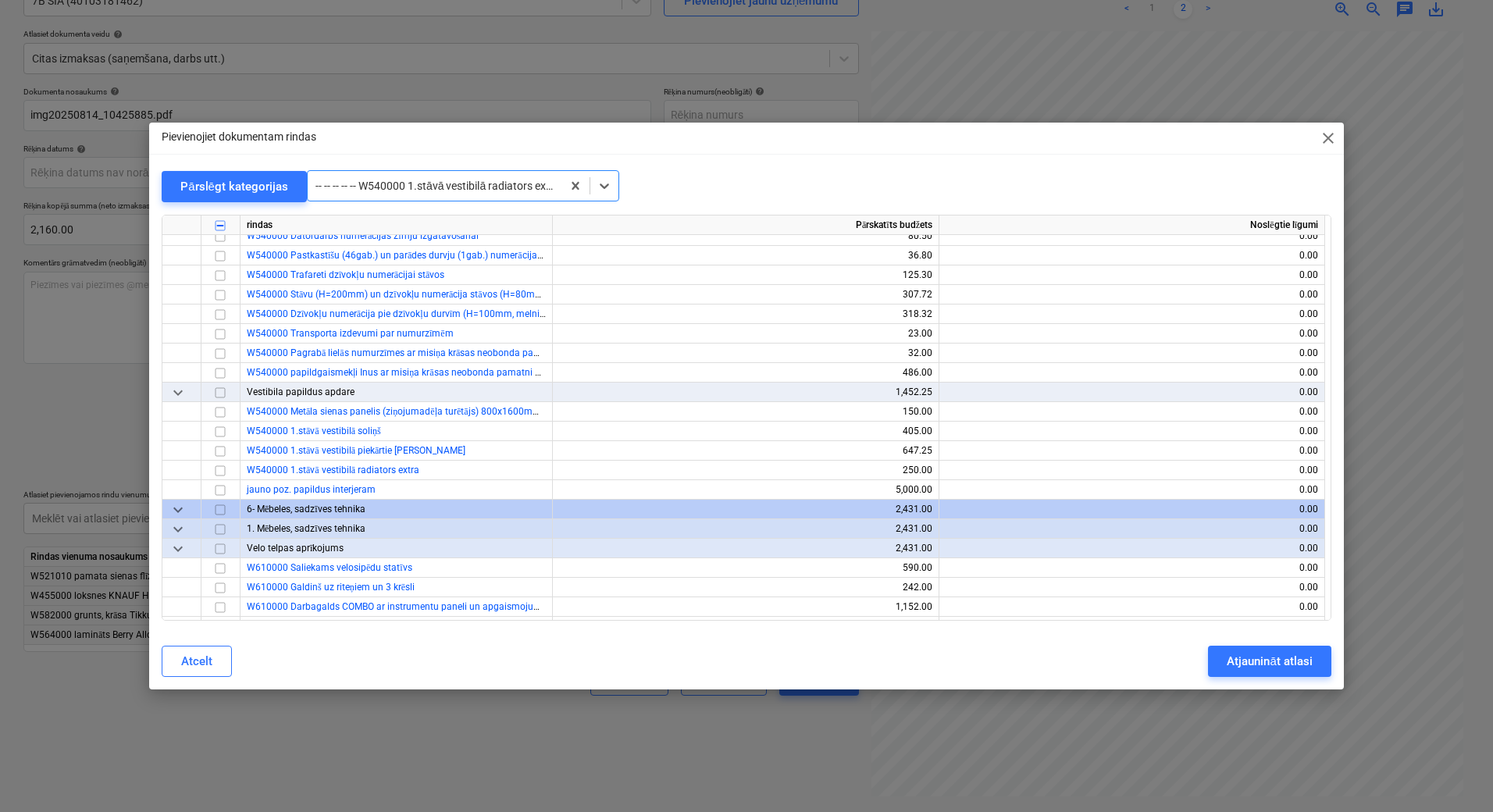
scroll to position [9311, 0]
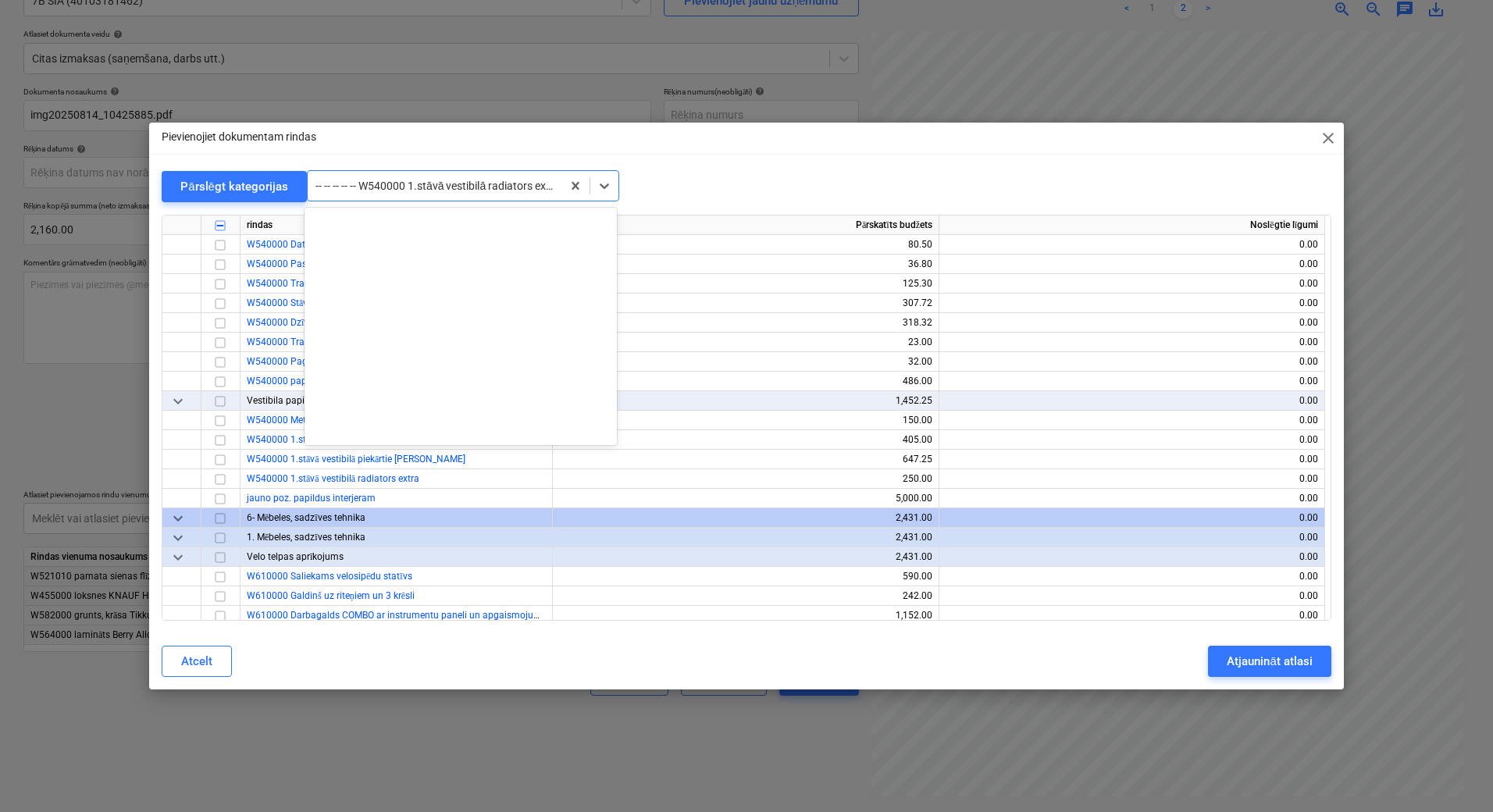
click at [485, 183] on div at bounding box center [434, 185] width 238 height 15
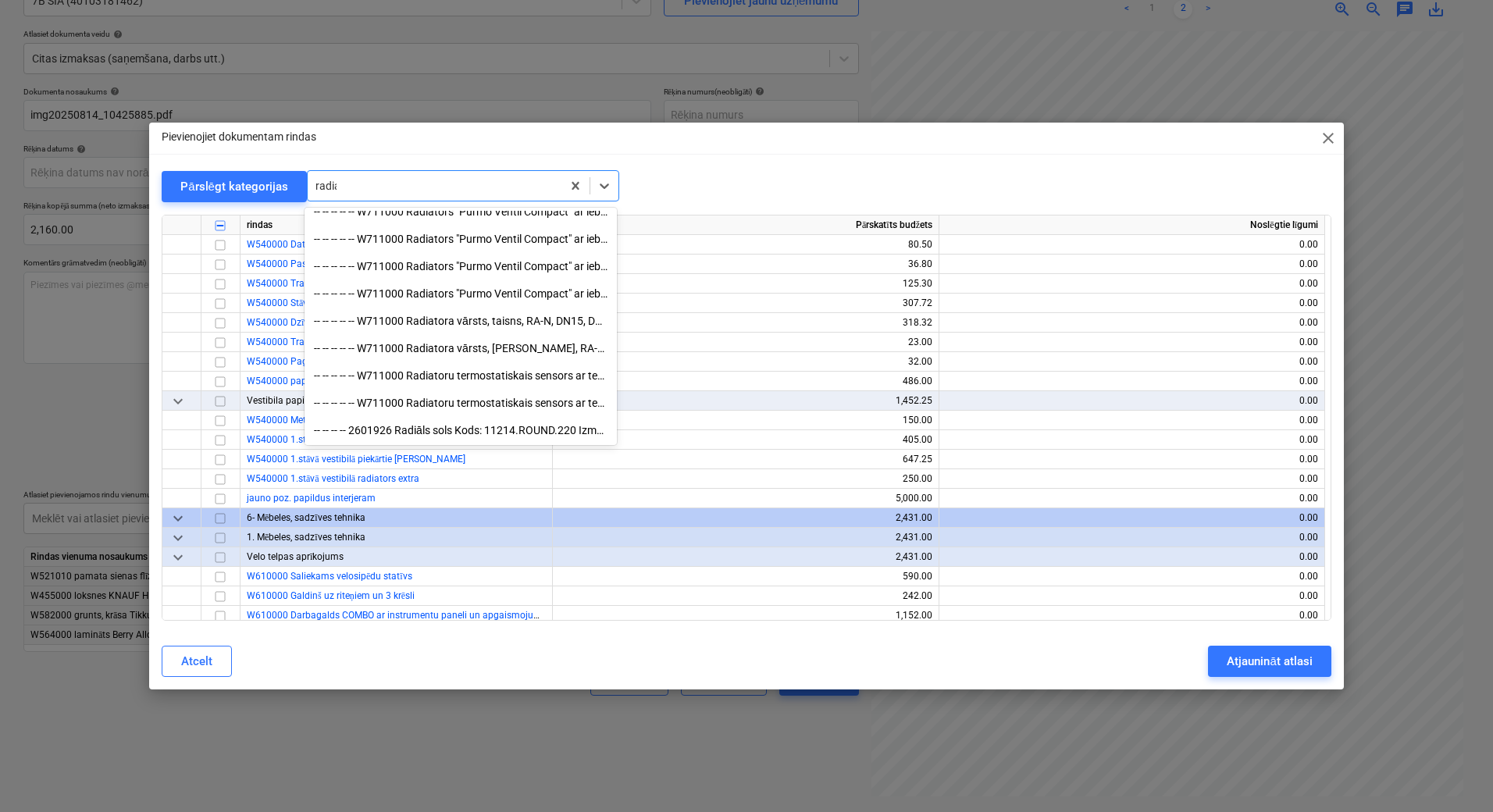
scroll to position [449, 0]
type input "radiat"
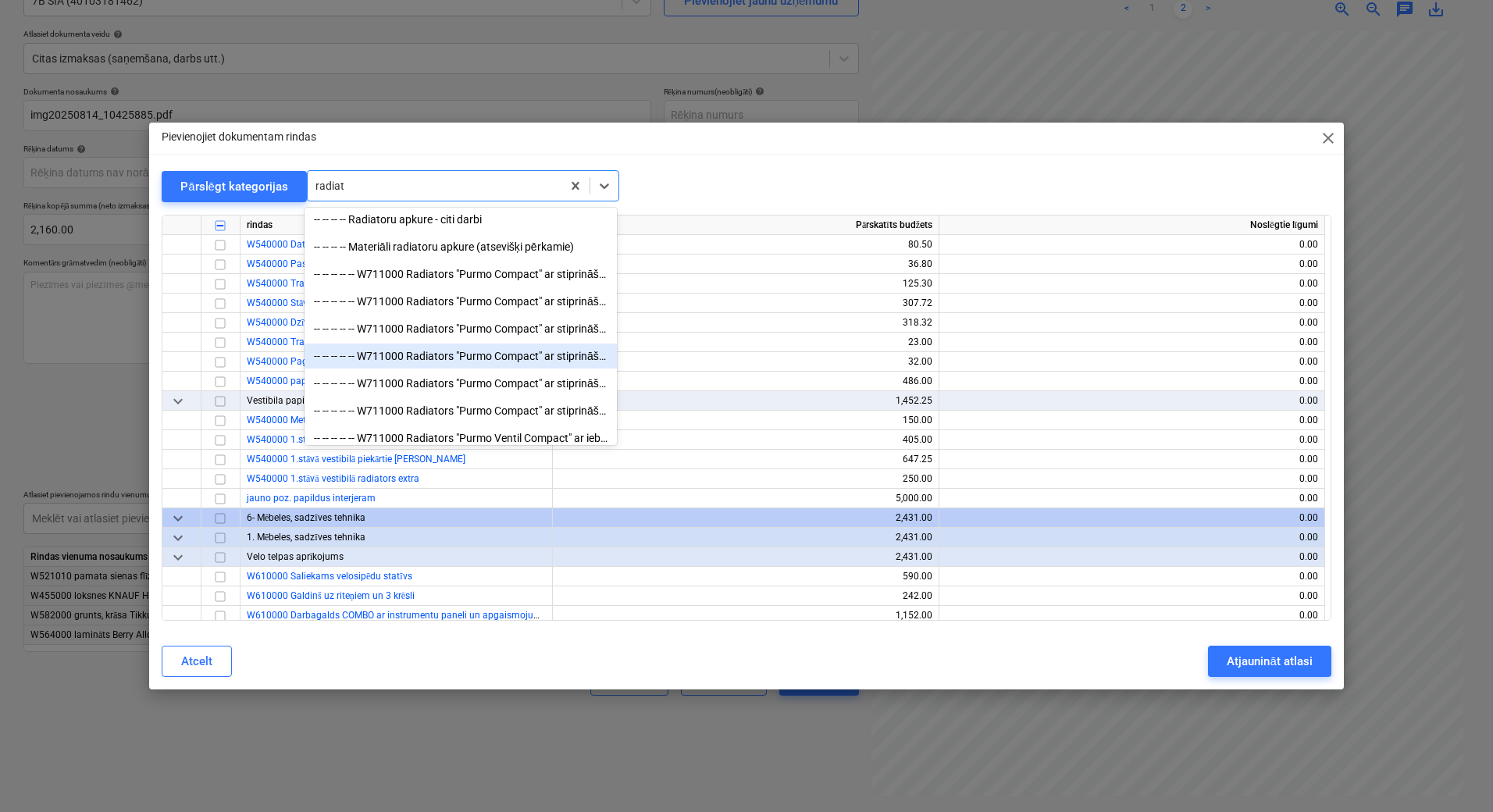
scroll to position [0, 0]
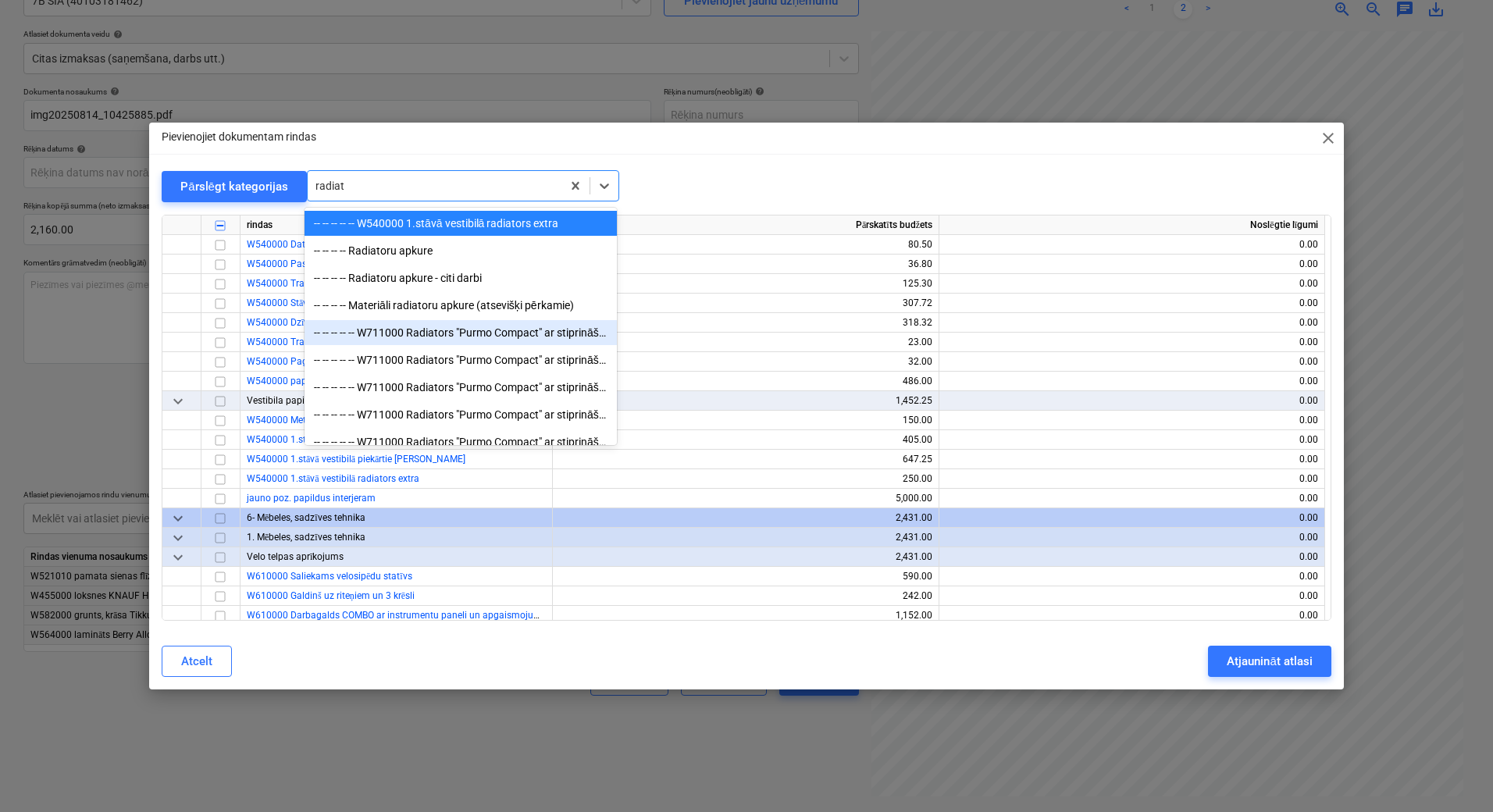
click at [424, 328] on div "-- -- -- -- -- W711000 Radiators "Purmo Compact" ar stiprināšanas kronšteiniem …" at bounding box center [461, 332] width 313 height 25
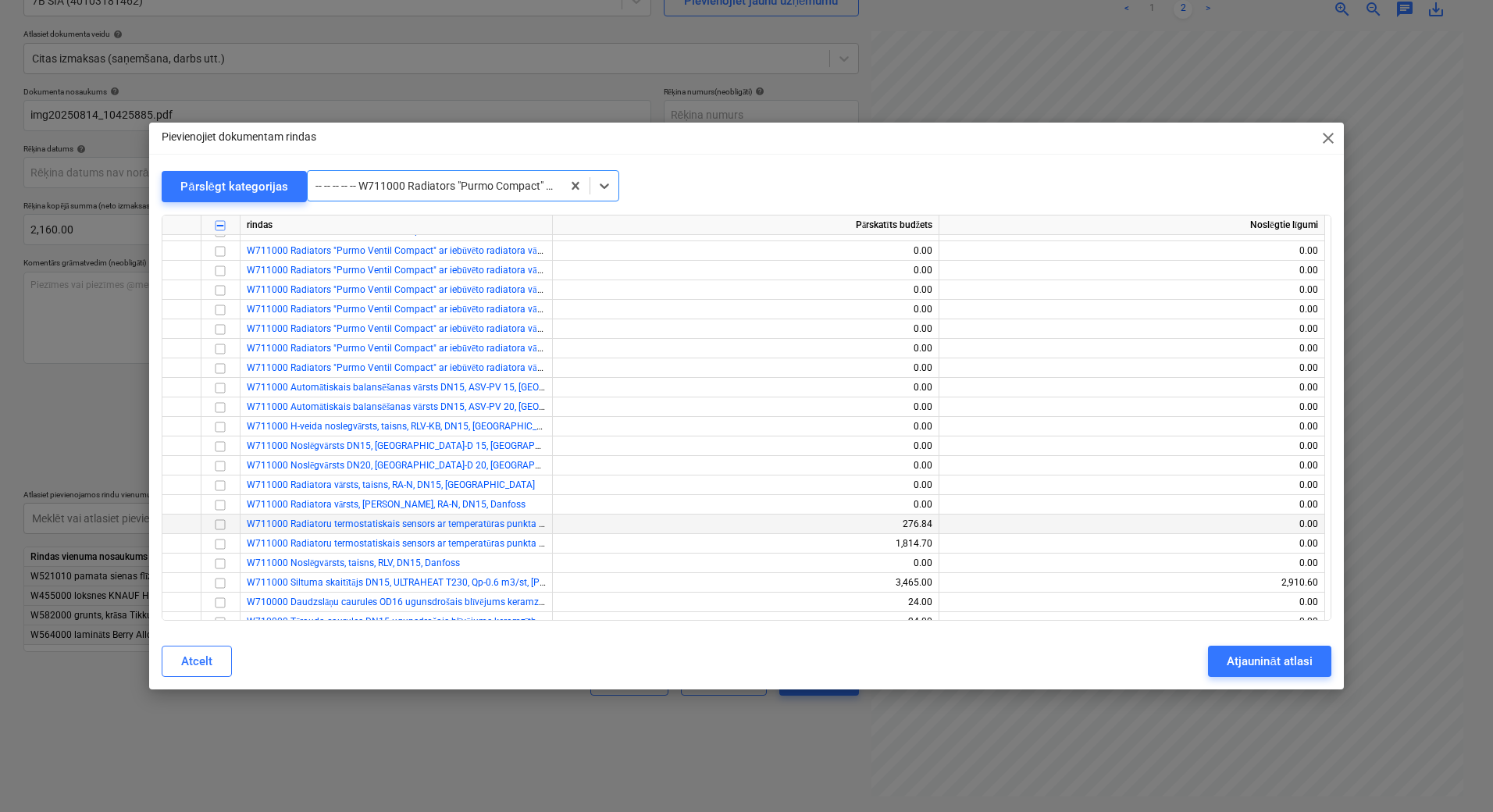
scroll to position [11086, 0]
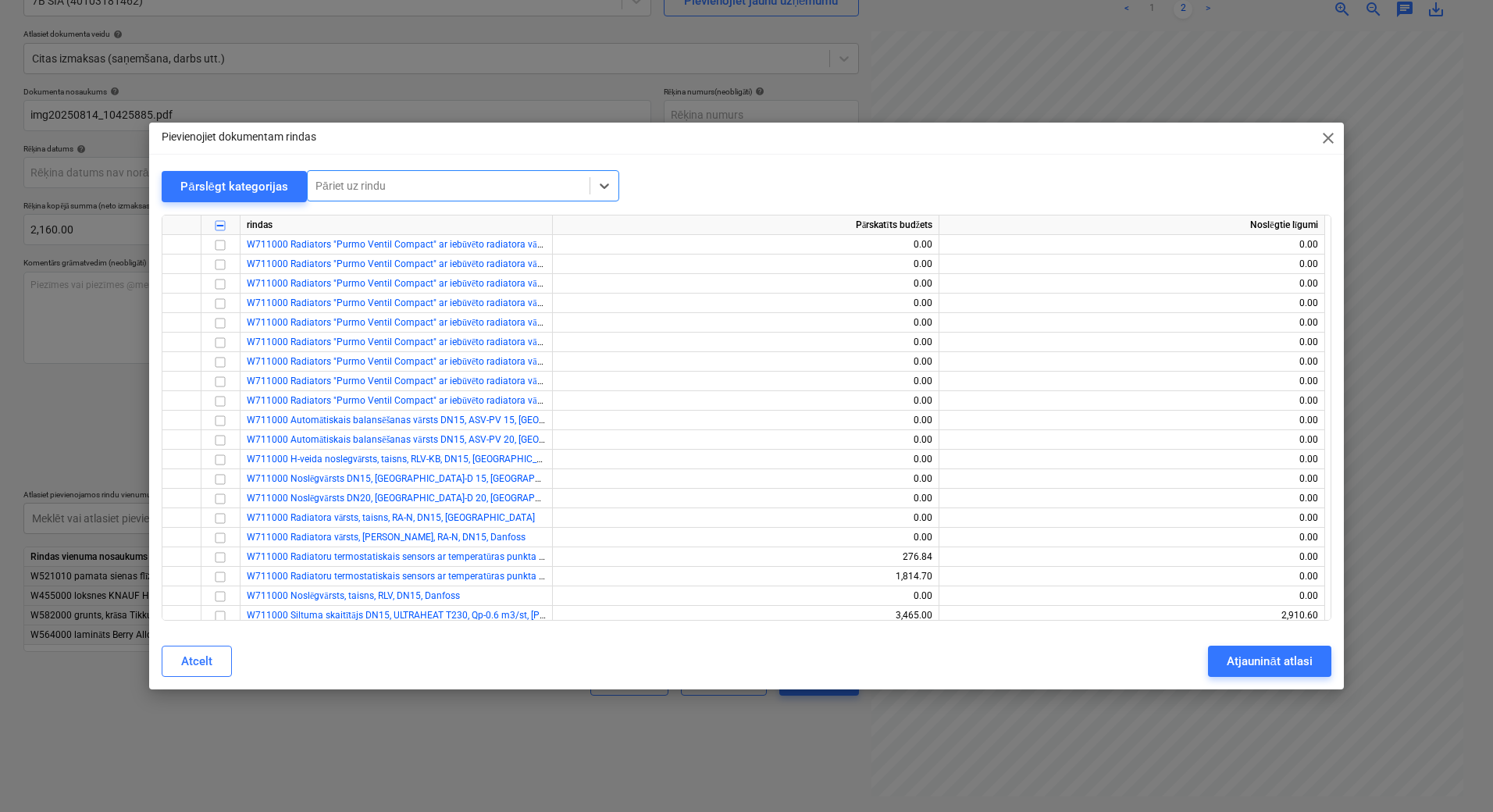
click at [505, 180] on div at bounding box center [448, 185] width 266 height 15
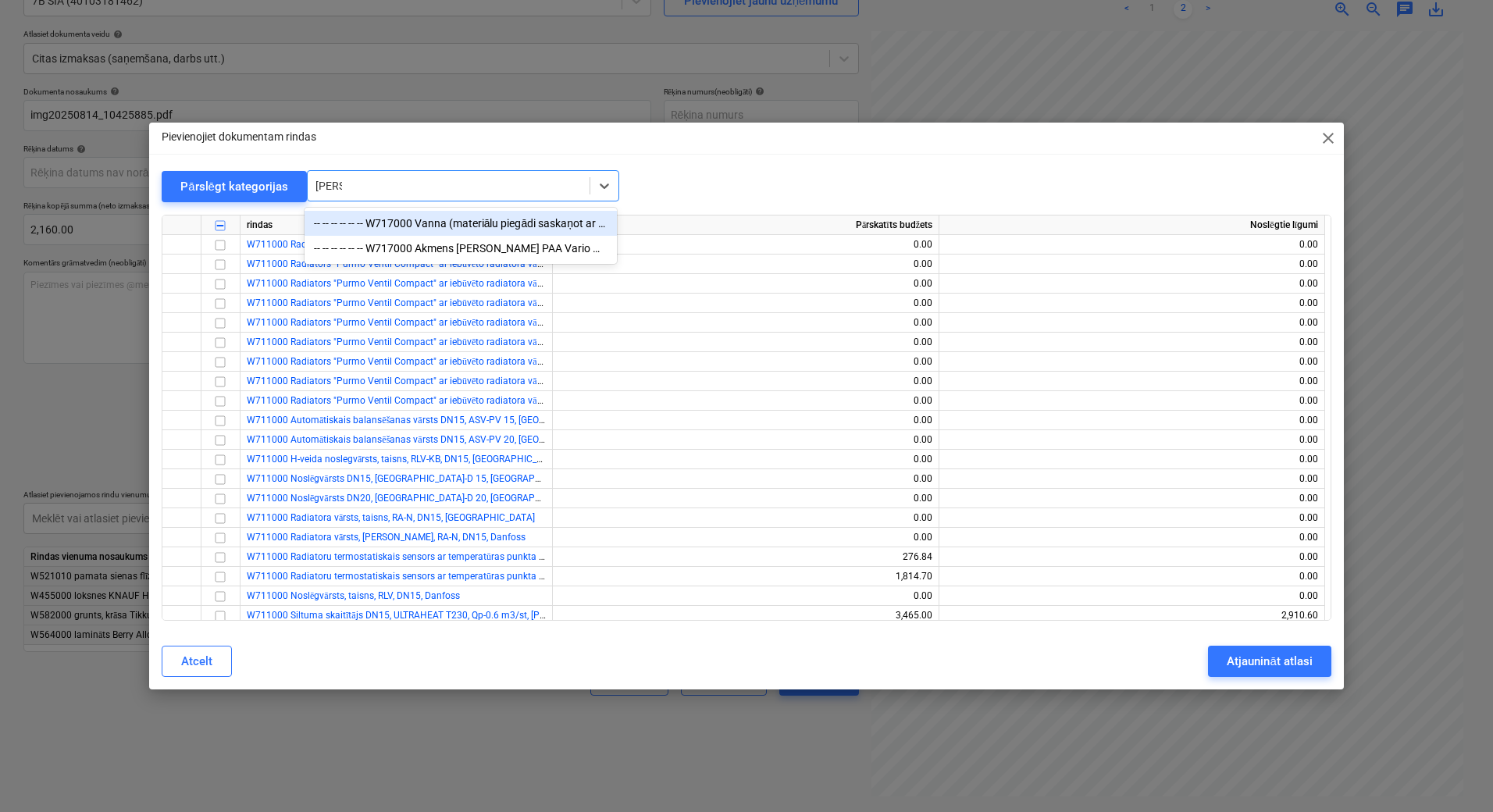
type input "vanna"
click at [507, 223] on div "-- -- -- -- -- -- W717000 Vanna (materiālu piegādi saskaņot ar pasūtītāju)" at bounding box center [461, 223] width 313 height 25
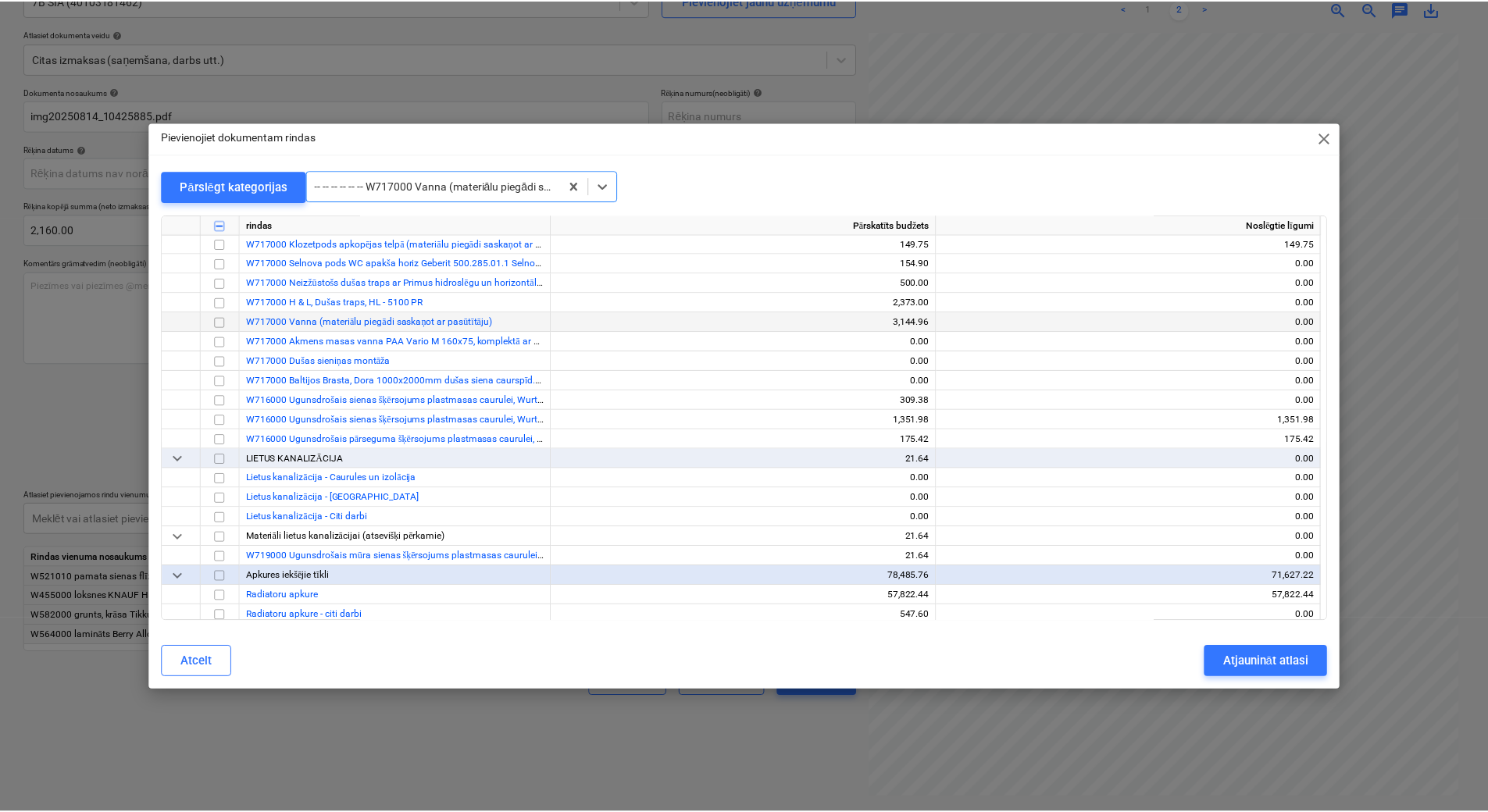
scroll to position [10521, 0]
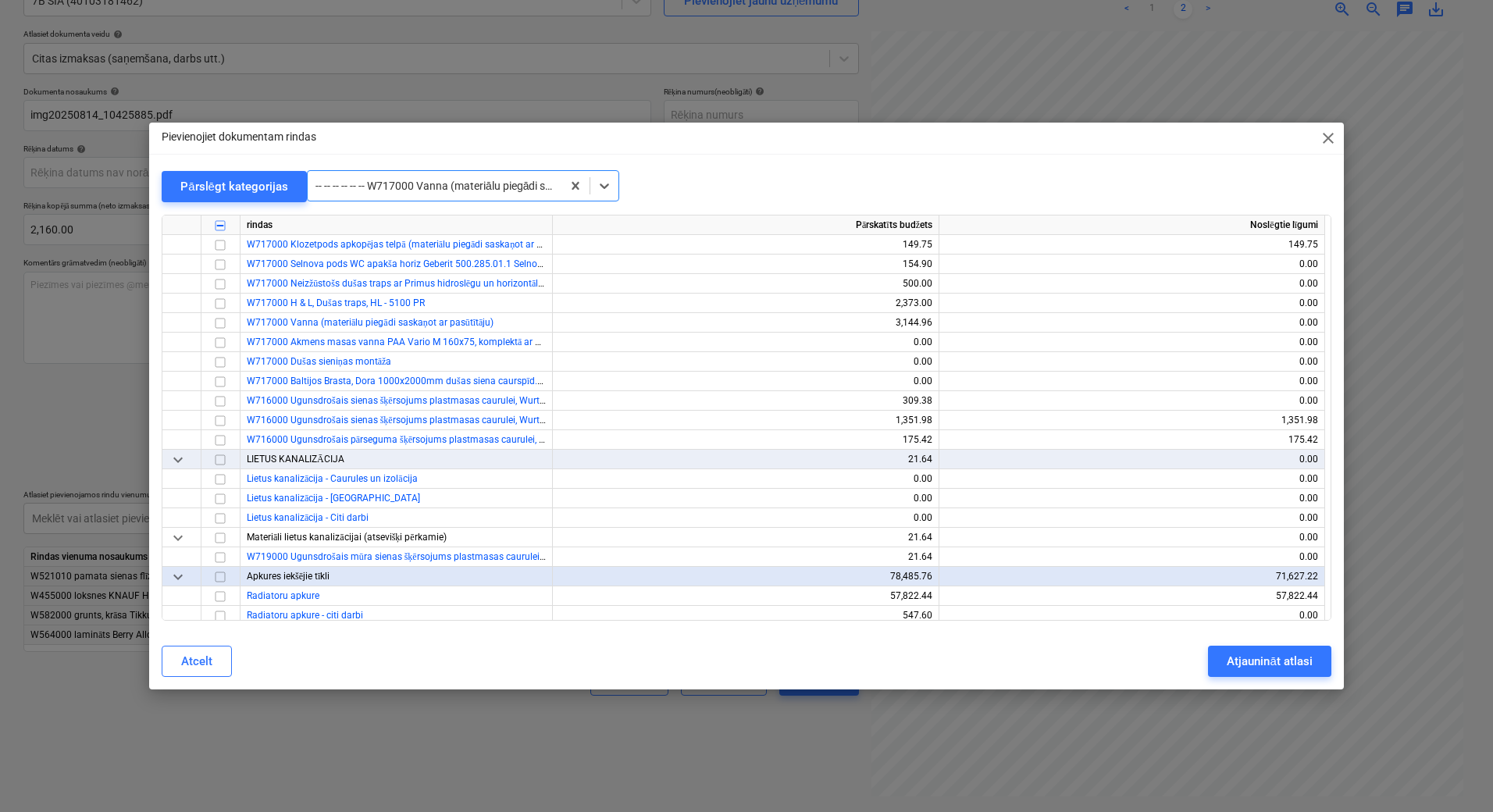
click at [1320, 138] on span "close" at bounding box center [1328, 138] width 19 height 19
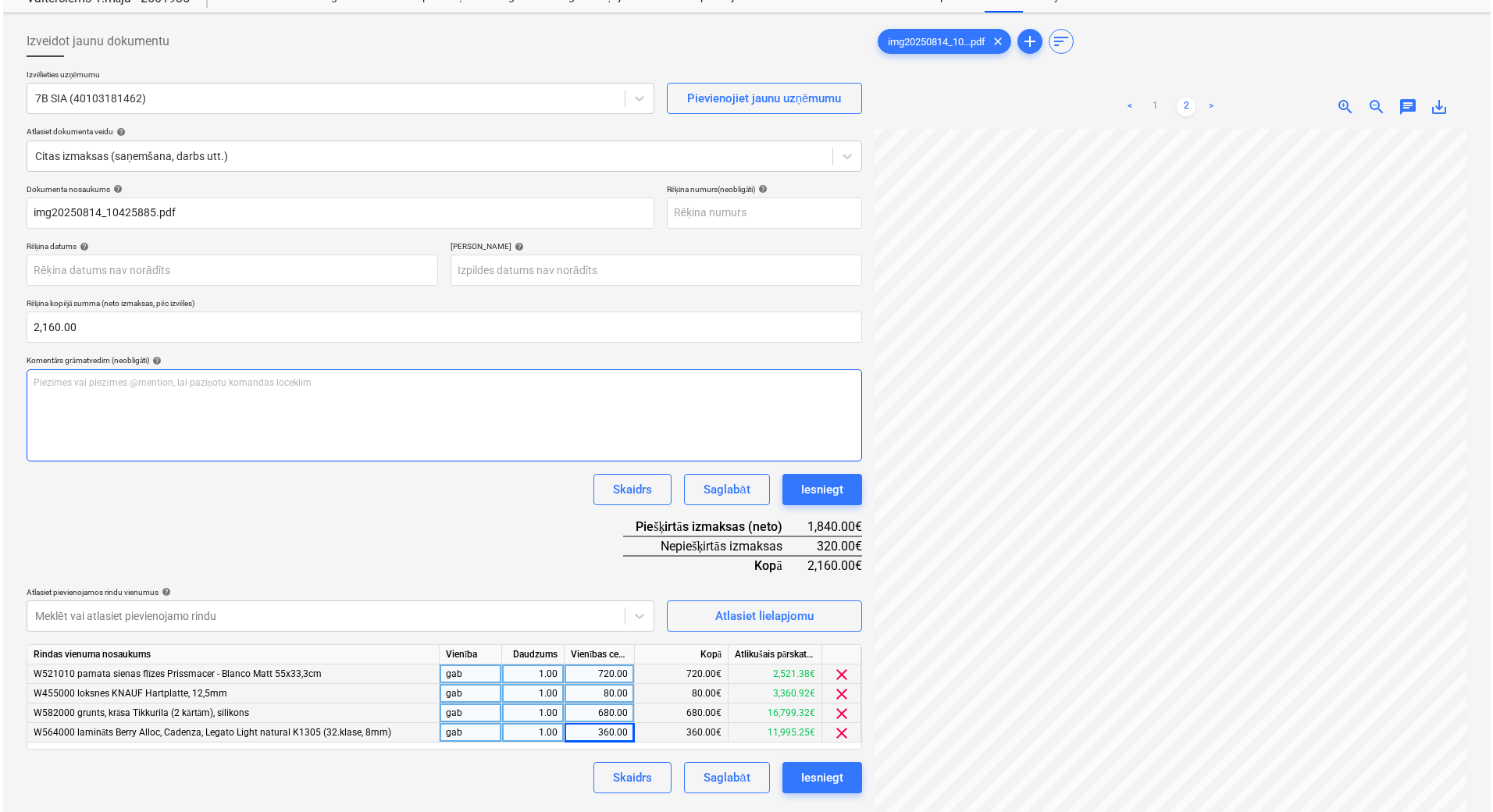
scroll to position [156, 0]
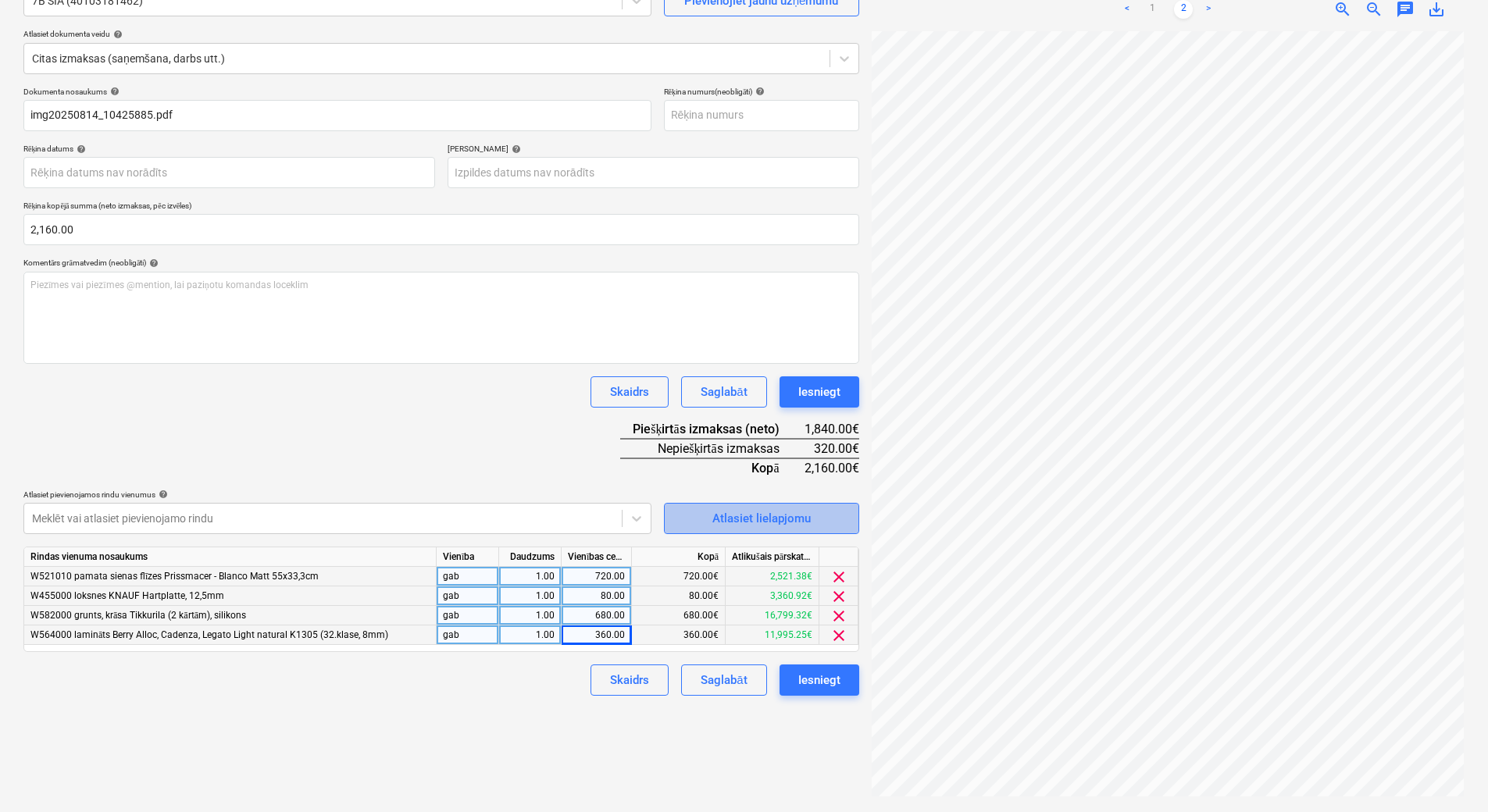
click at [730, 512] on div "Atlasiet lielapjomu" at bounding box center [762, 518] width 99 height 21
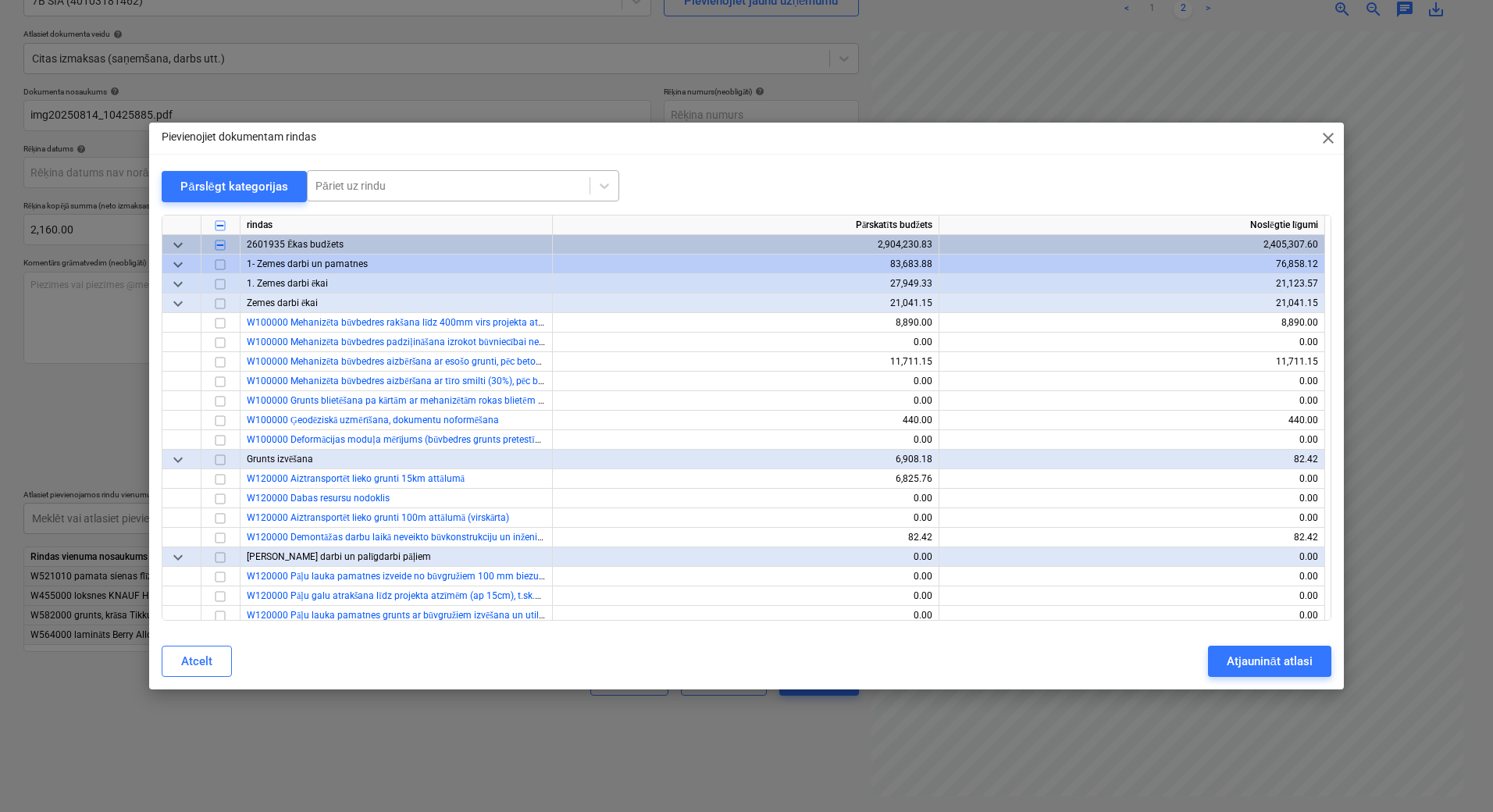
click at [440, 179] on div at bounding box center [448, 185] width 266 height 15
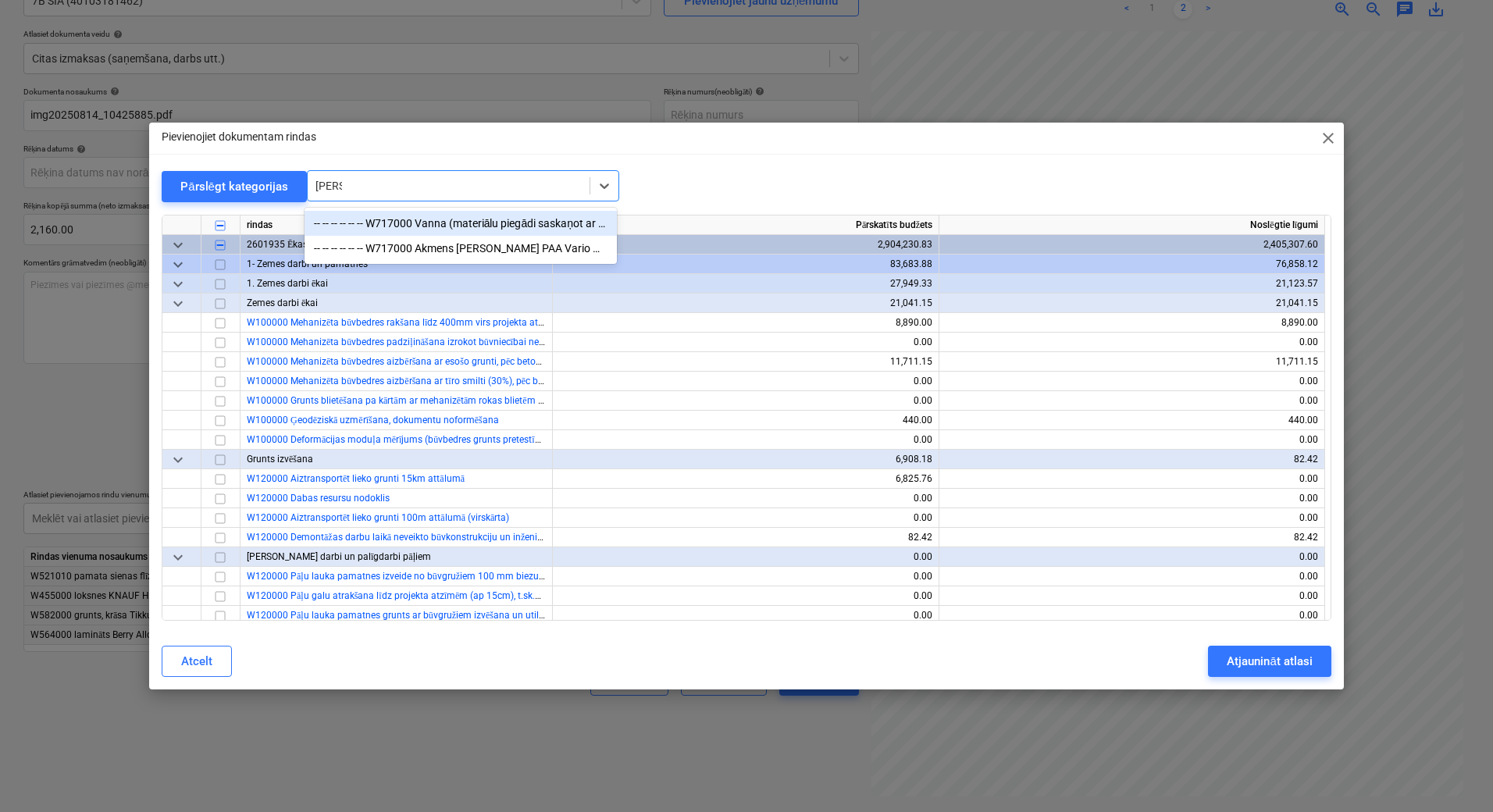
type input "vanna"
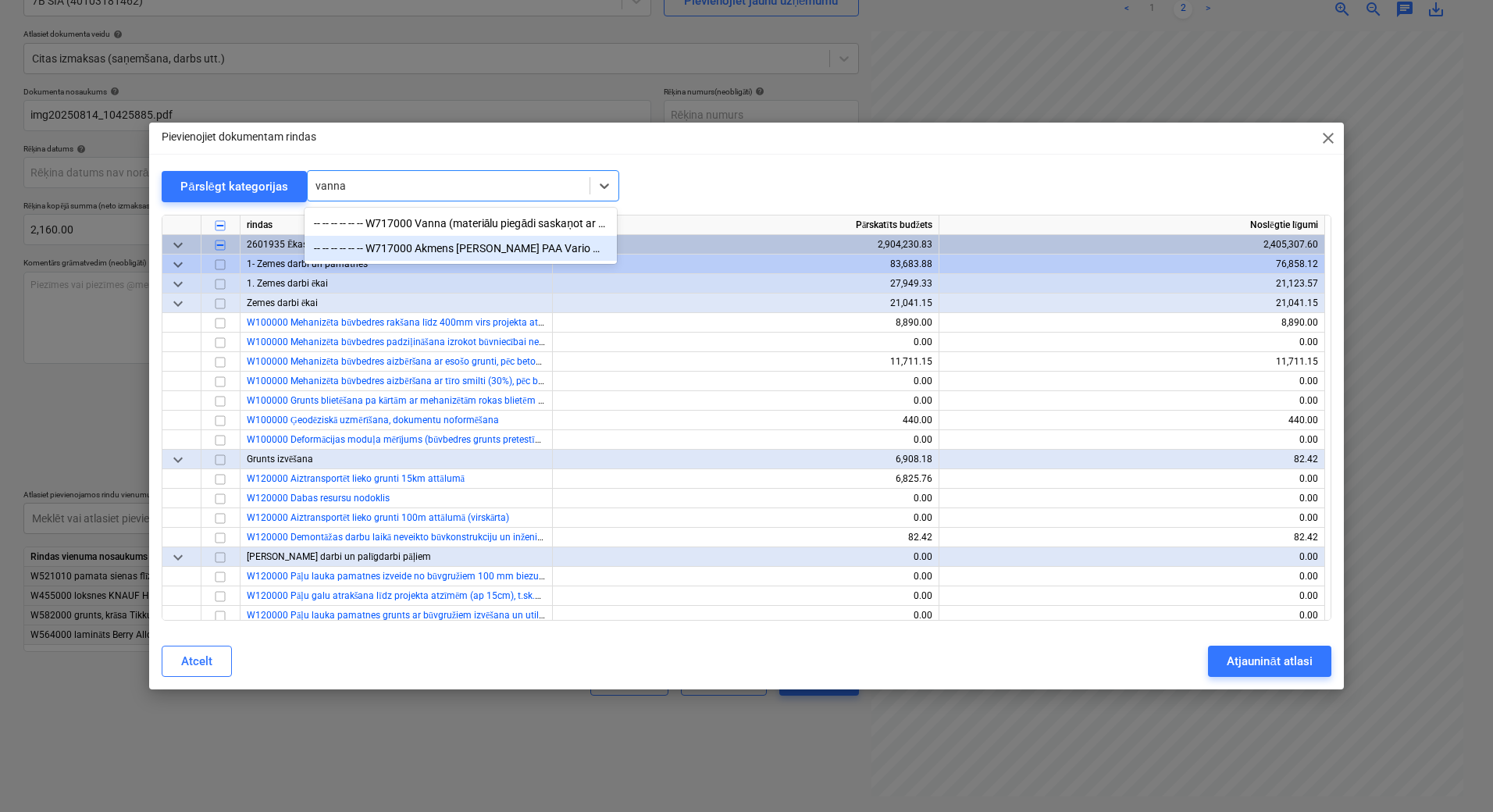
click at [402, 254] on div "-- -- -- -- -- -- W717000 Akmens [PERSON_NAME] PAA Vario M 160x75, komplektā ar…" at bounding box center [461, 248] width 313 height 25
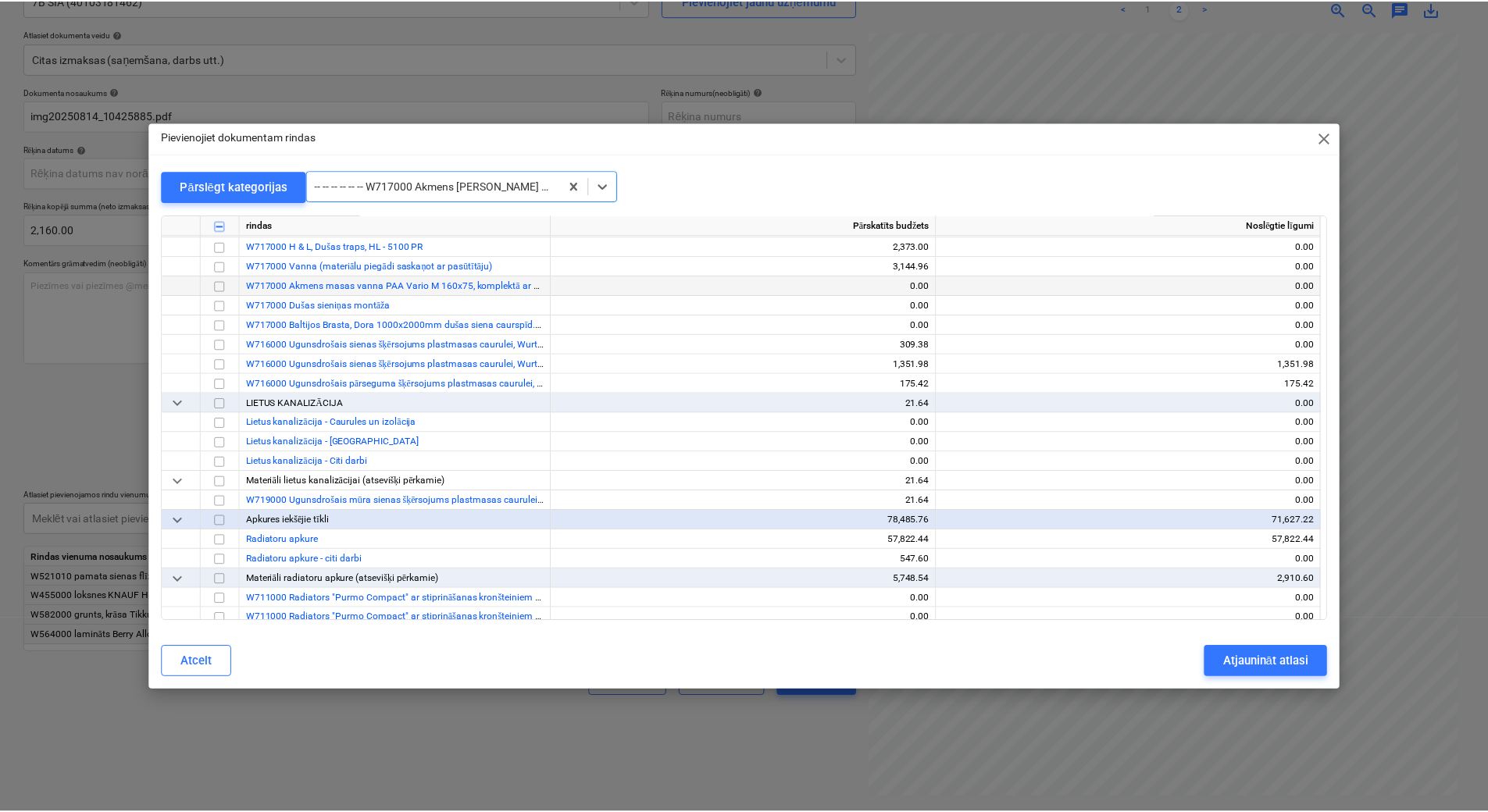
scroll to position [10540, 0]
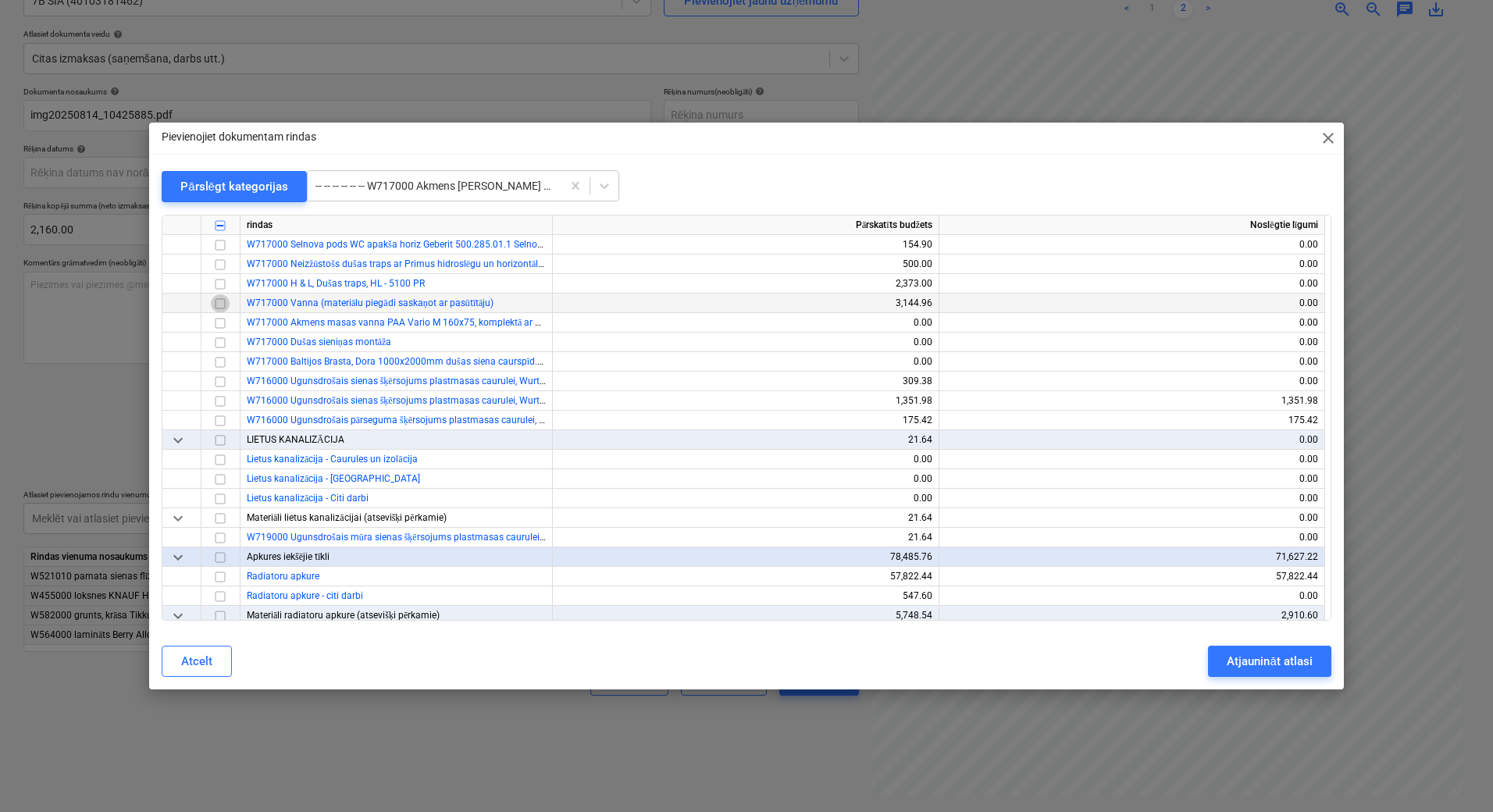
click at [215, 306] on input "checkbox" at bounding box center [221, 304] width 19 height 19
click at [1267, 660] on div "Atjaunināt atlasi" at bounding box center [1269, 662] width 85 height 21
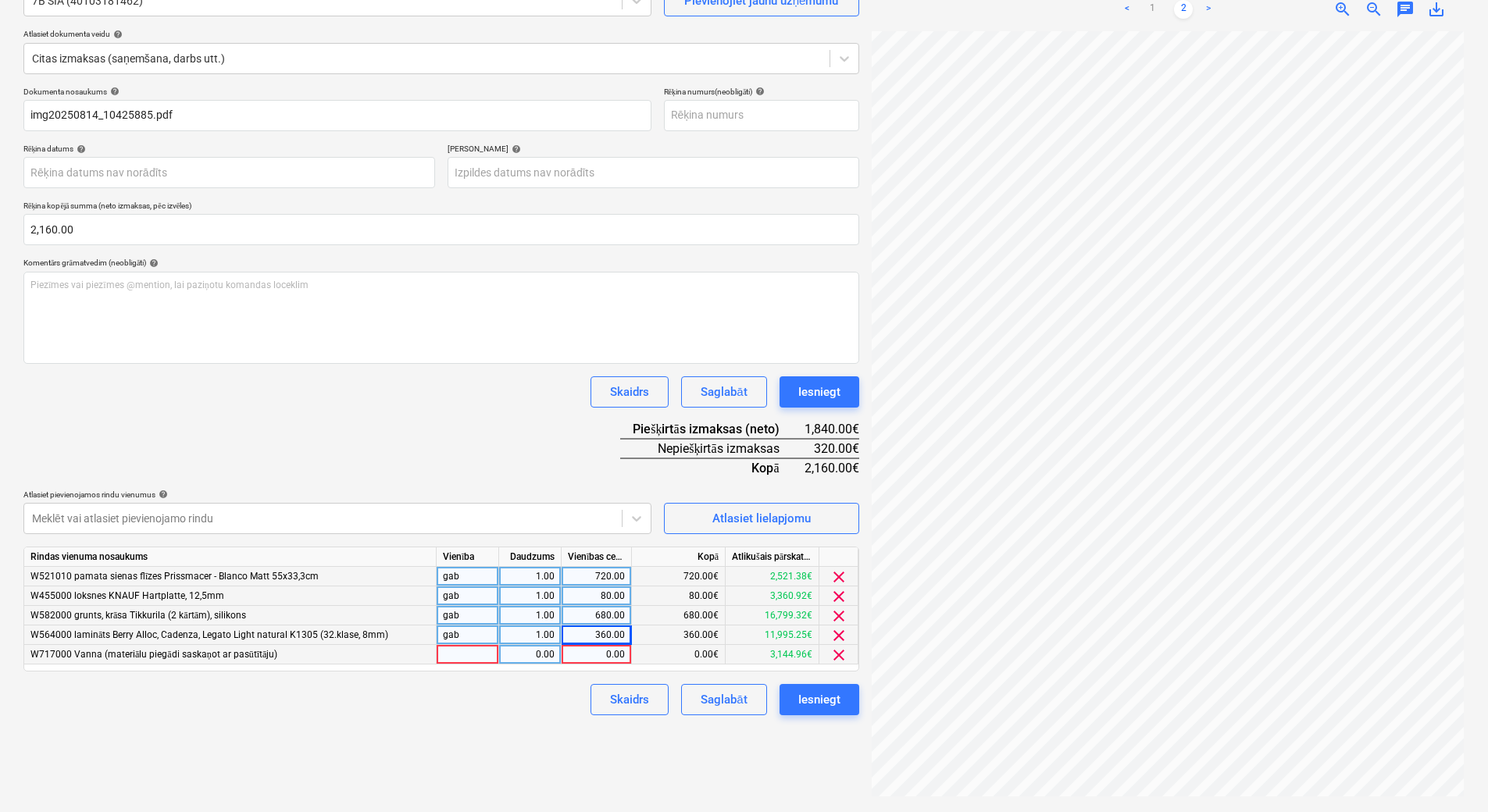
click at [612, 654] on div "0.00" at bounding box center [596, 654] width 57 height 20
type input "200"
click at [594, 657] on div "200.00" at bounding box center [596, 654] width 57 height 20
click at [594, 657] on input "200" at bounding box center [596, 654] width 70 height 19
click at [617, 652] on input "200" at bounding box center [596, 654] width 70 height 19
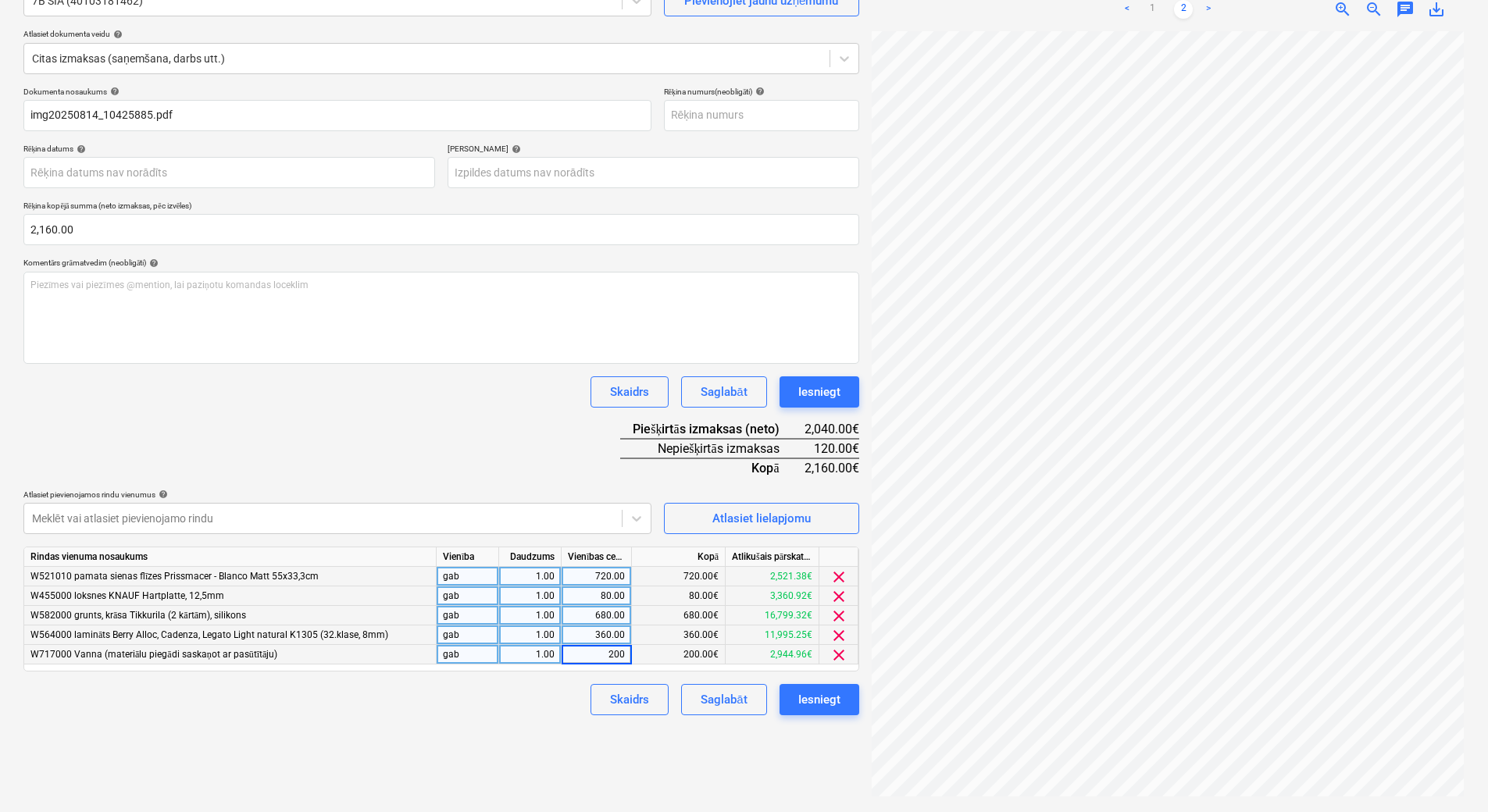
click at [614, 652] on input "200" at bounding box center [596, 654] width 70 height 19
type input "300"
click at [602, 634] on div "360.00" at bounding box center [596, 635] width 57 height 20
type input "380"
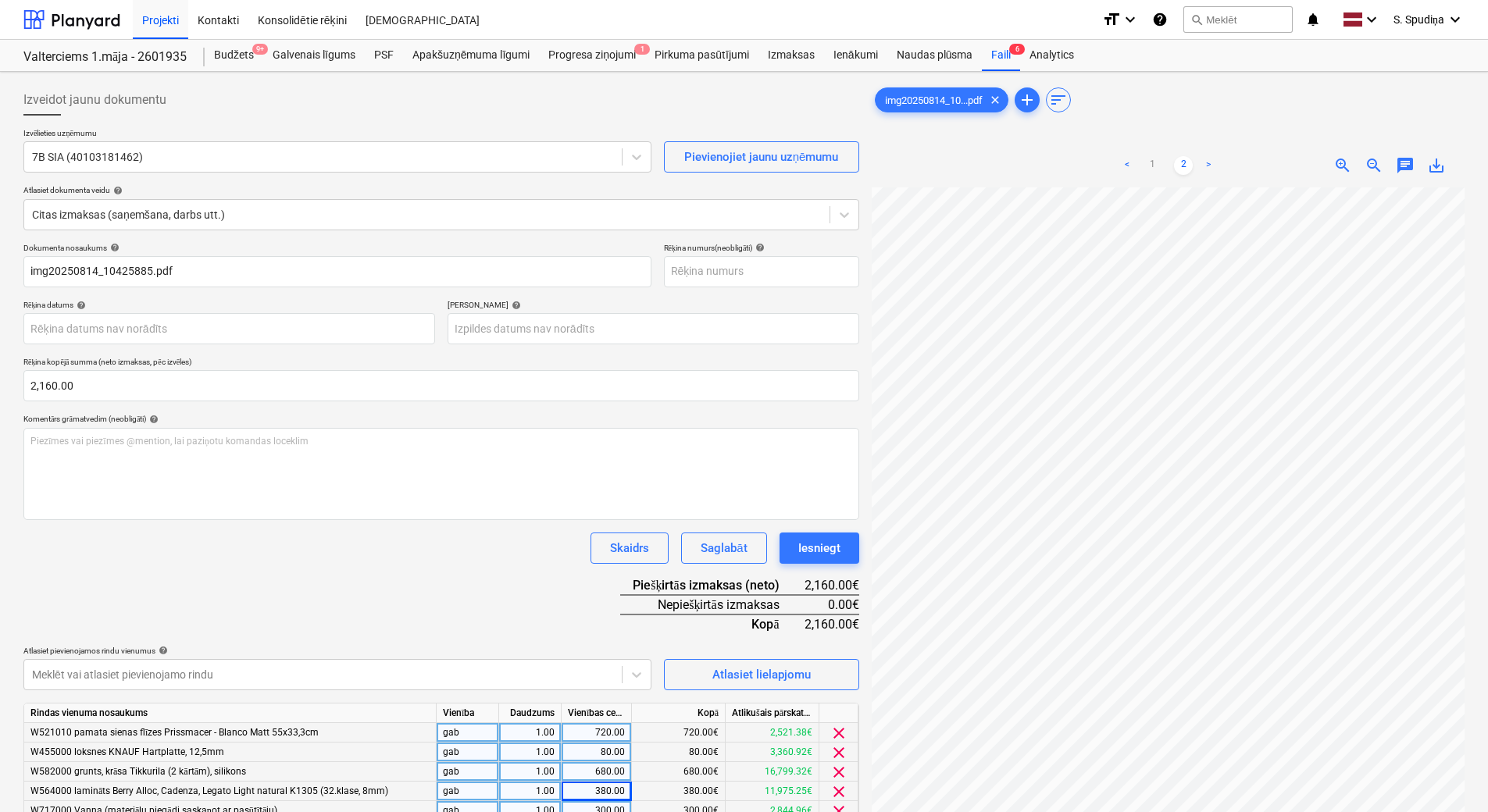
scroll to position [0, 73]
click at [1155, 164] on link "1" at bounding box center [1152, 166] width 19 height 19
drag, startPoint x: 9, startPoint y: 276, endPoint x: -3, endPoint y: 281, distance: 13.0
click at [0, 281] on html "Projekti Kontakti Konsolidētie rēķini Iesūtne format_size keyboard_arrow_down h…" at bounding box center [744, 406] width 1488 height 812
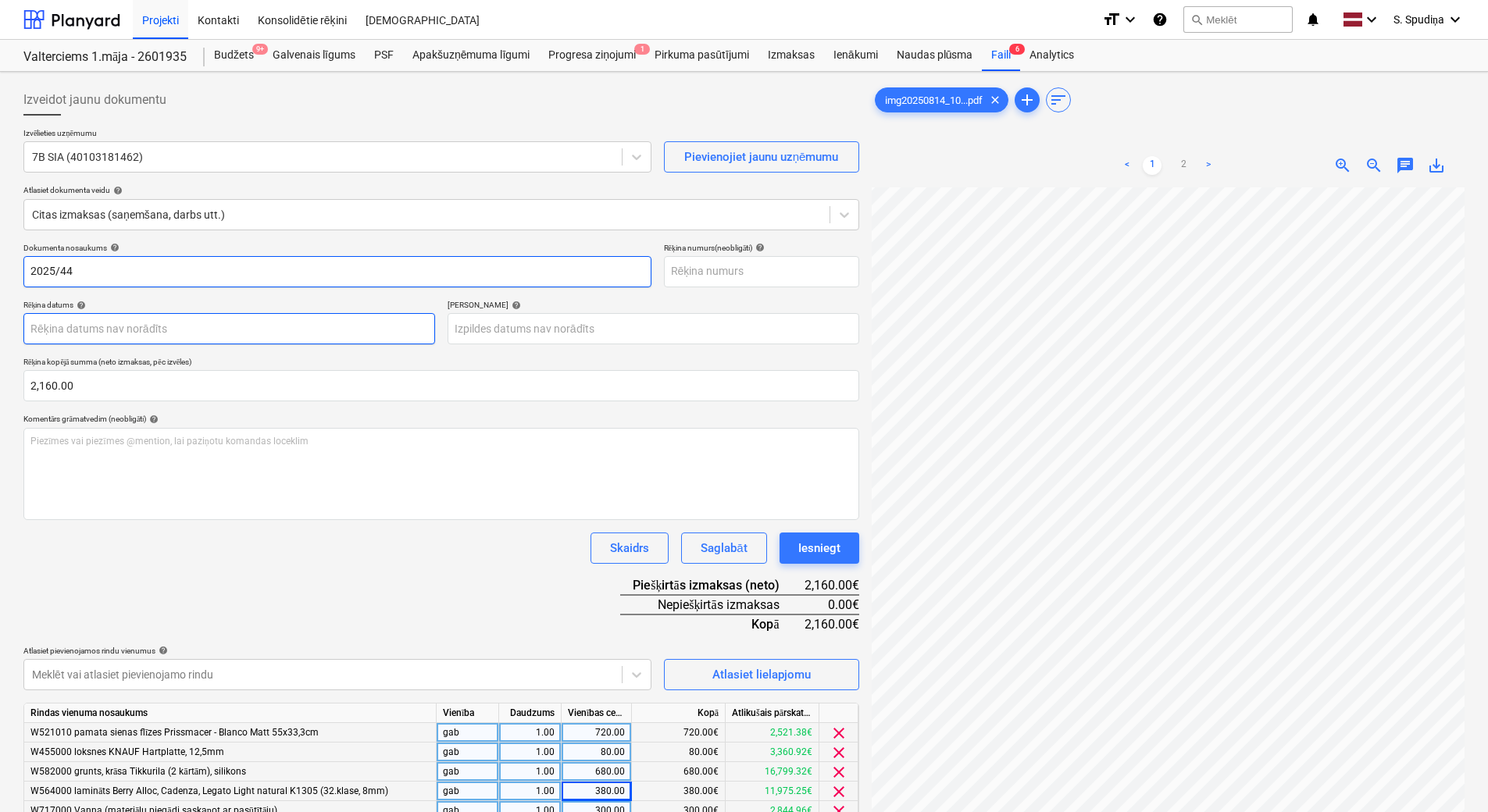
type input "2025/44"
click at [67, 330] on body "Projekti Kontakti Konsolidētie rēķini Iesūtne format_size keyboard_arrow_down h…" at bounding box center [744, 406] width 1488 height 812
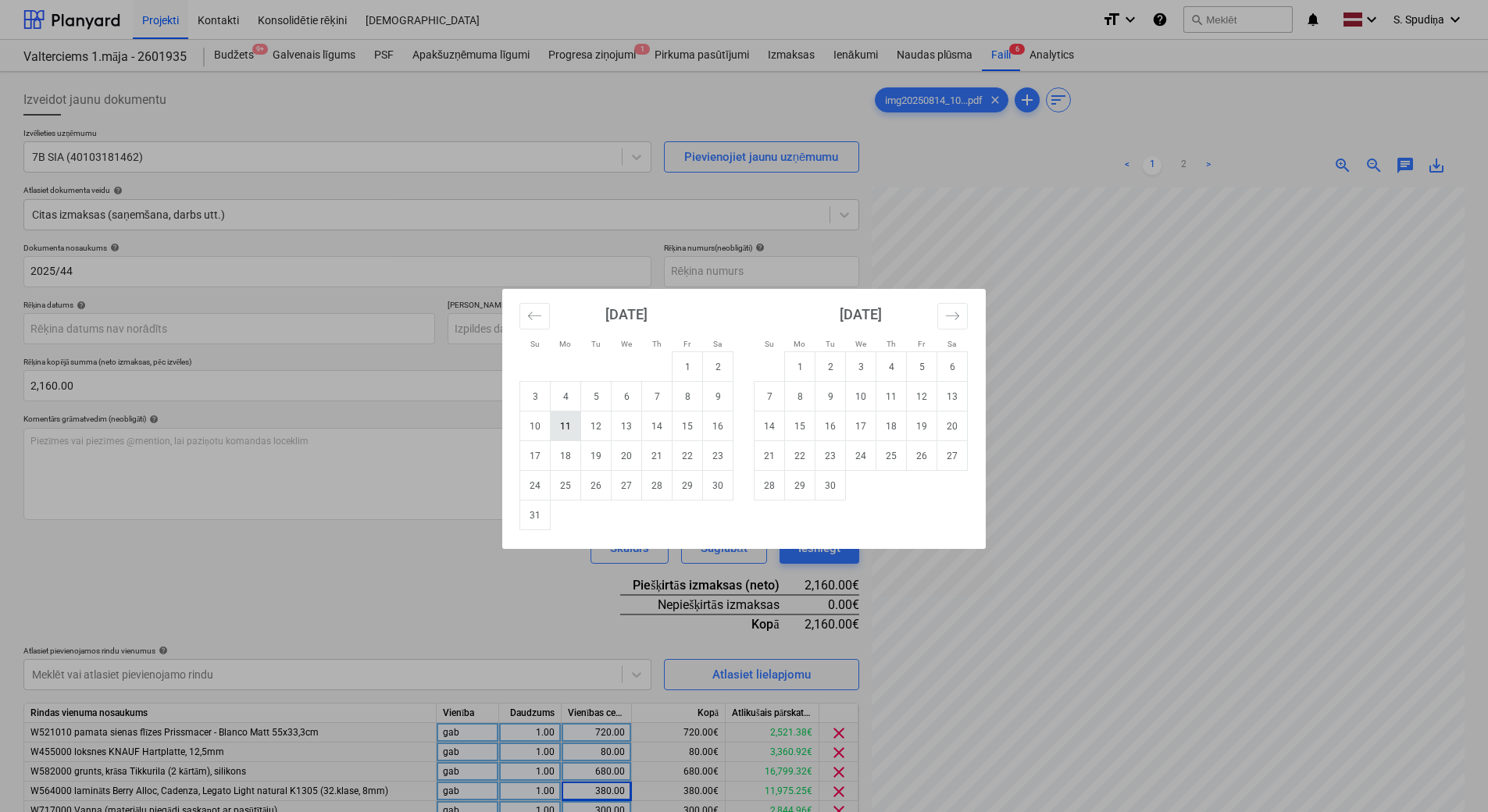
click at [571, 427] on td "11" at bounding box center [565, 426] width 30 height 30
type input "[DATE]"
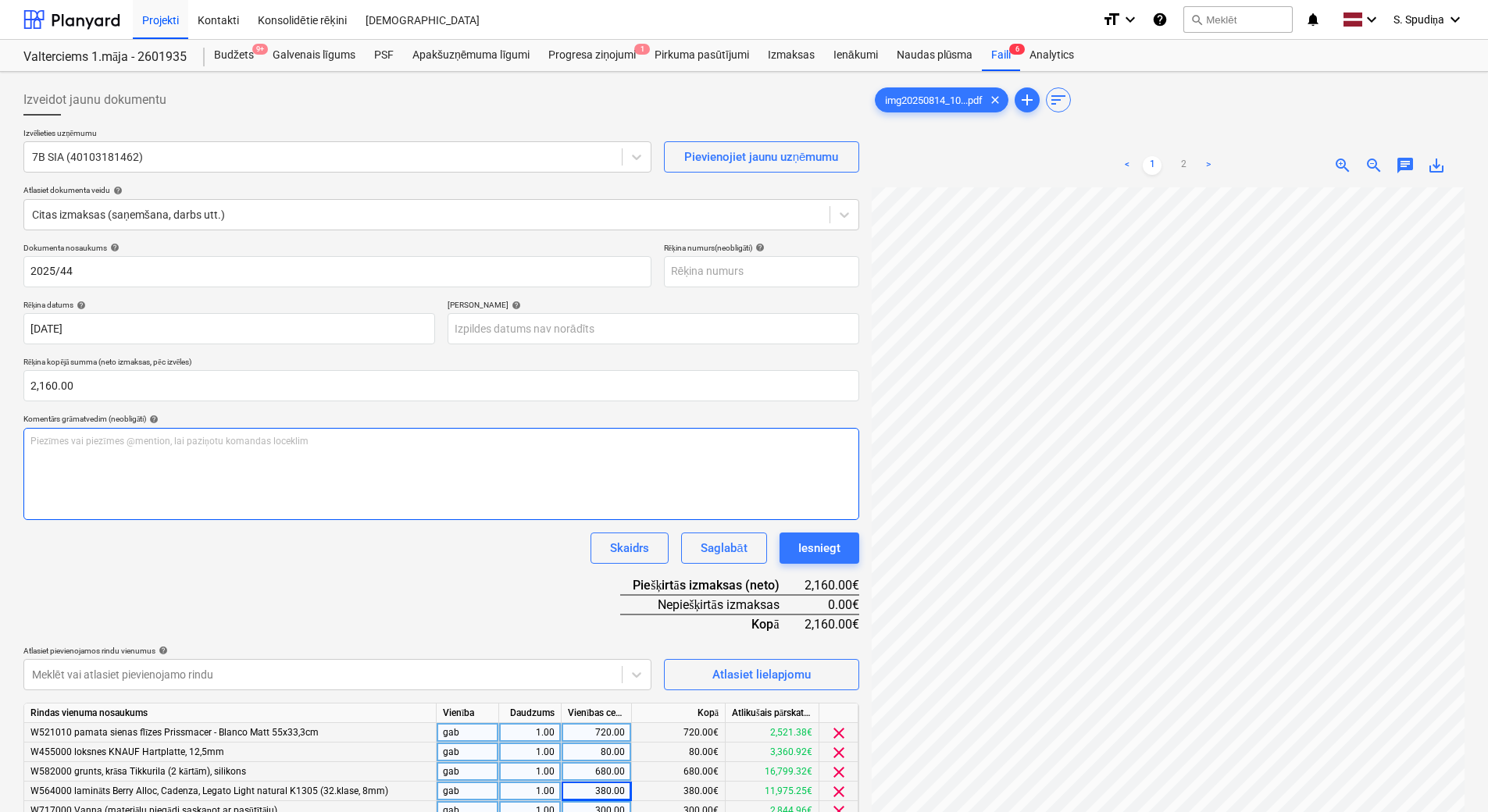
scroll to position [38, 0]
click at [462, 327] on body "Projekti Kontakti Konsolidētie rēķini Iesūtne format_size keyboard_arrow_down h…" at bounding box center [744, 406] width 1488 height 812
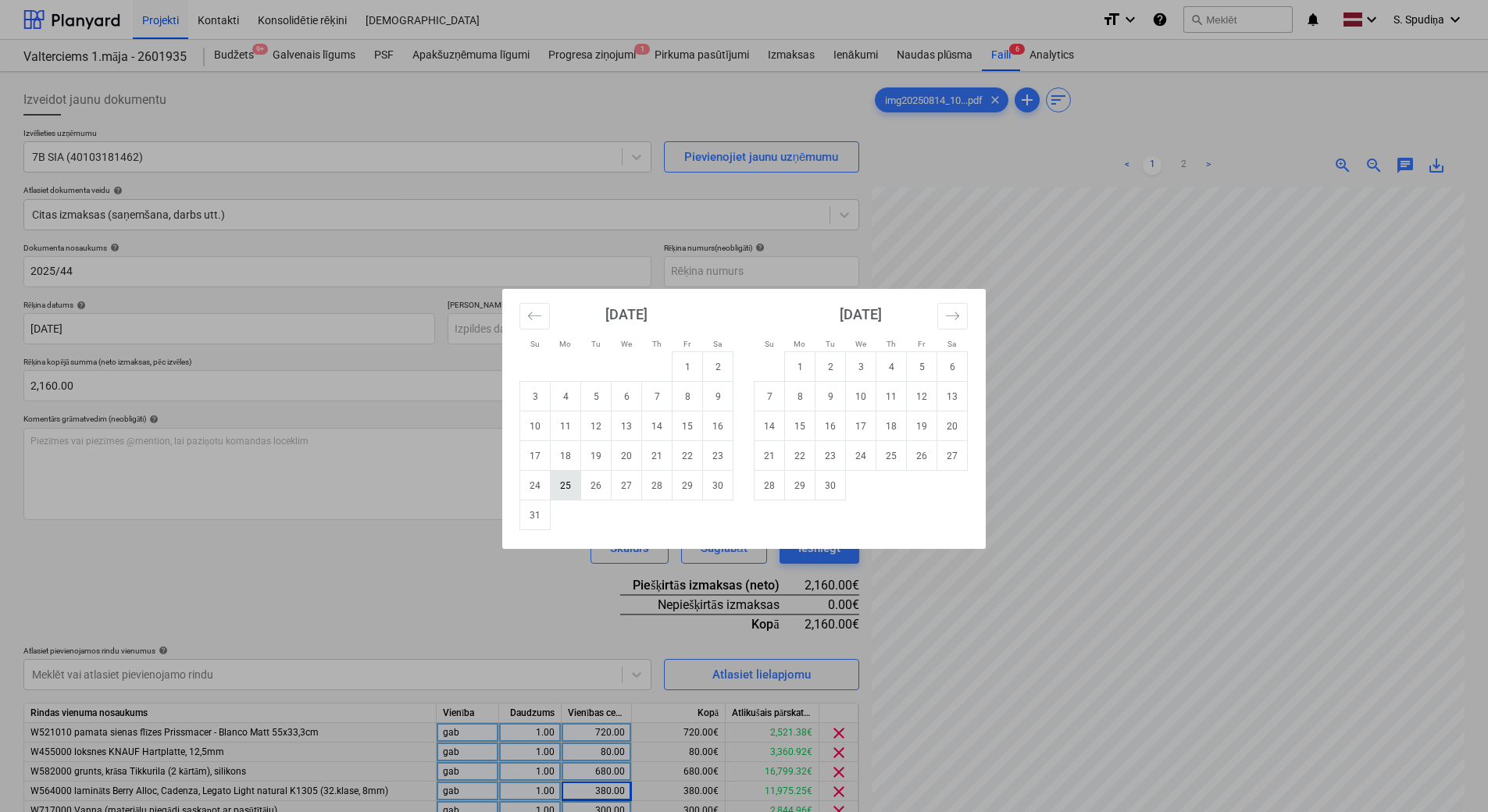
click at [574, 486] on td "25" at bounding box center [565, 485] width 30 height 30
type input "[DATE]"
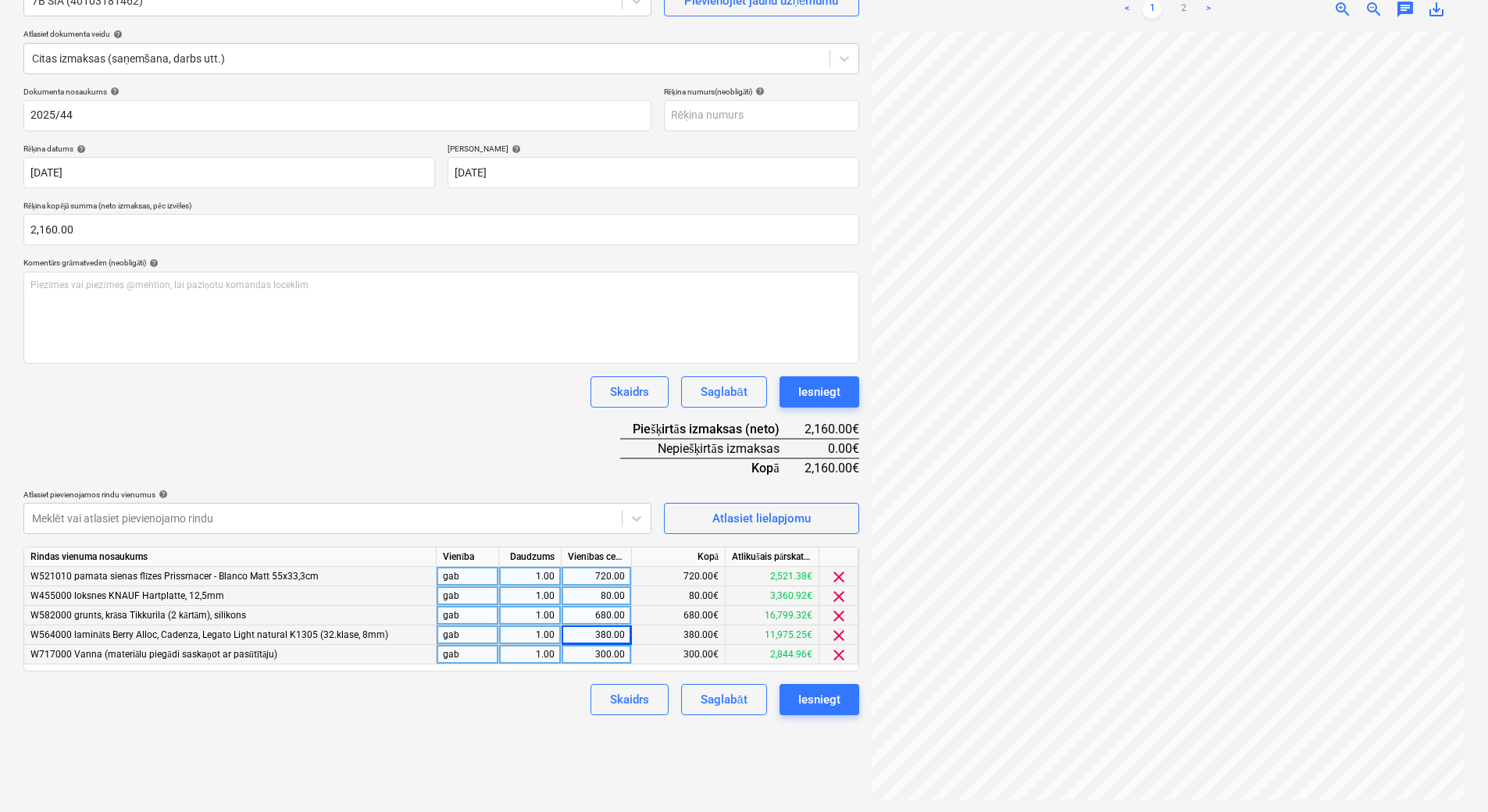
scroll to position [213, 113]
click at [741, 704] on div "Saglabāt" at bounding box center [724, 700] width 46 height 21
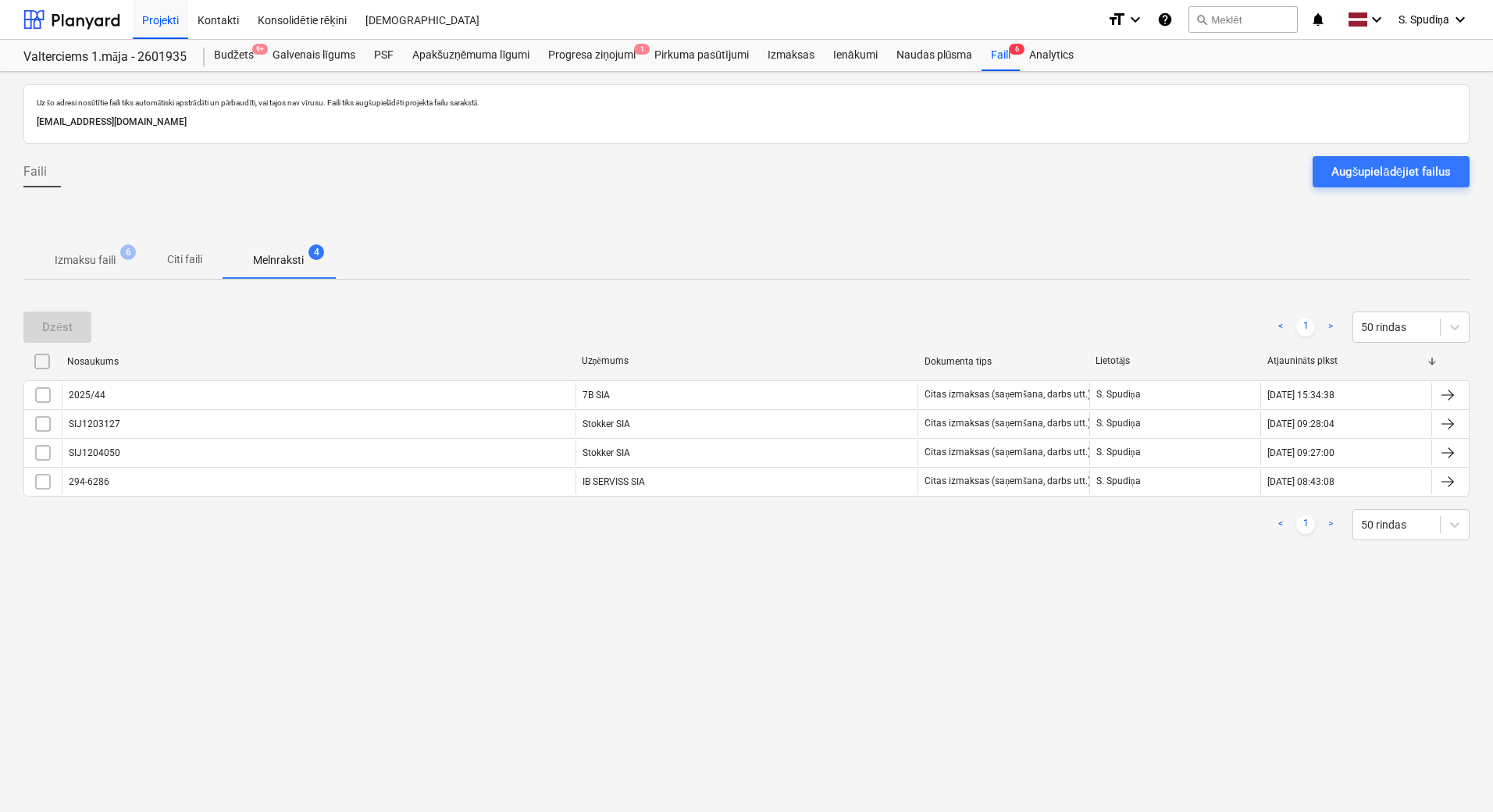
click at [84, 254] on p "Izmaksu faili" at bounding box center [85, 260] width 61 height 16
